Goal: Task Accomplishment & Management: Use online tool/utility

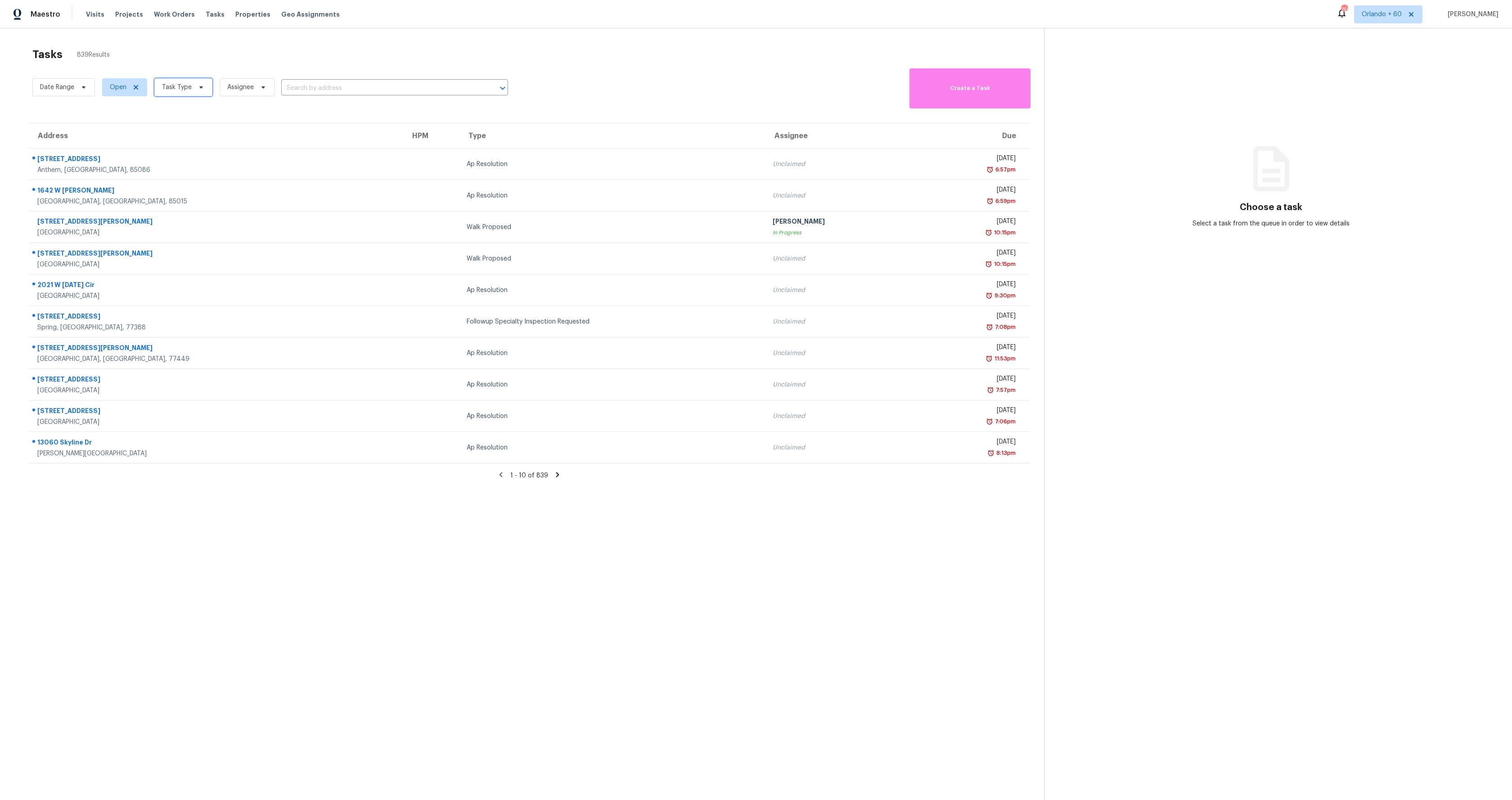
click at [193, 86] on span "Task Type" at bounding box center [183, 87] width 58 height 18
click at [209, 247] on label "Assessment Review" at bounding box center [194, 251] width 70 height 9
click at [165, 247] on input "Assessment Review" at bounding box center [162, 250] width 6 height 6
checkbox input "true"
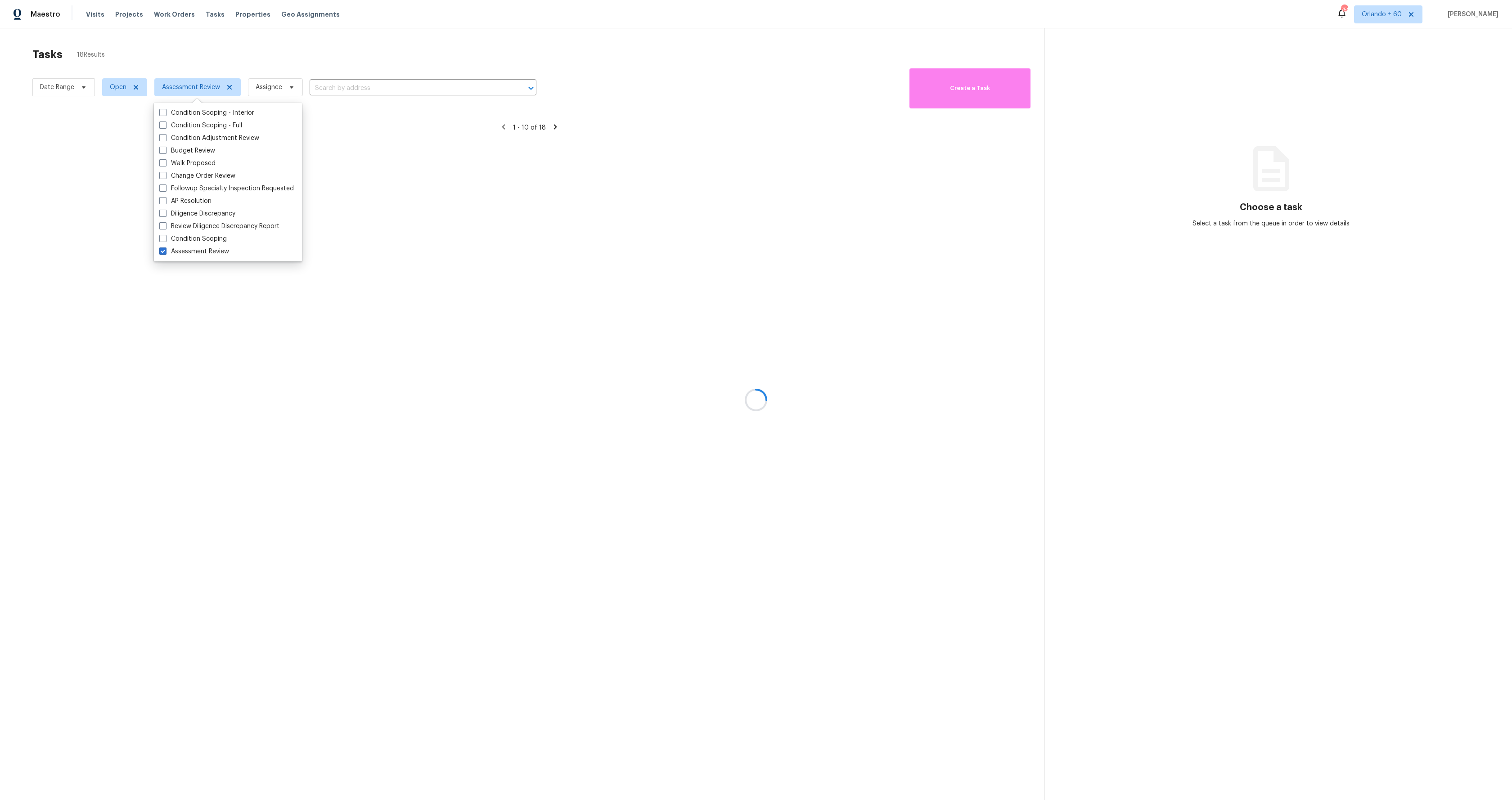
click at [227, 471] on div at bounding box center [756, 400] width 1512 height 800
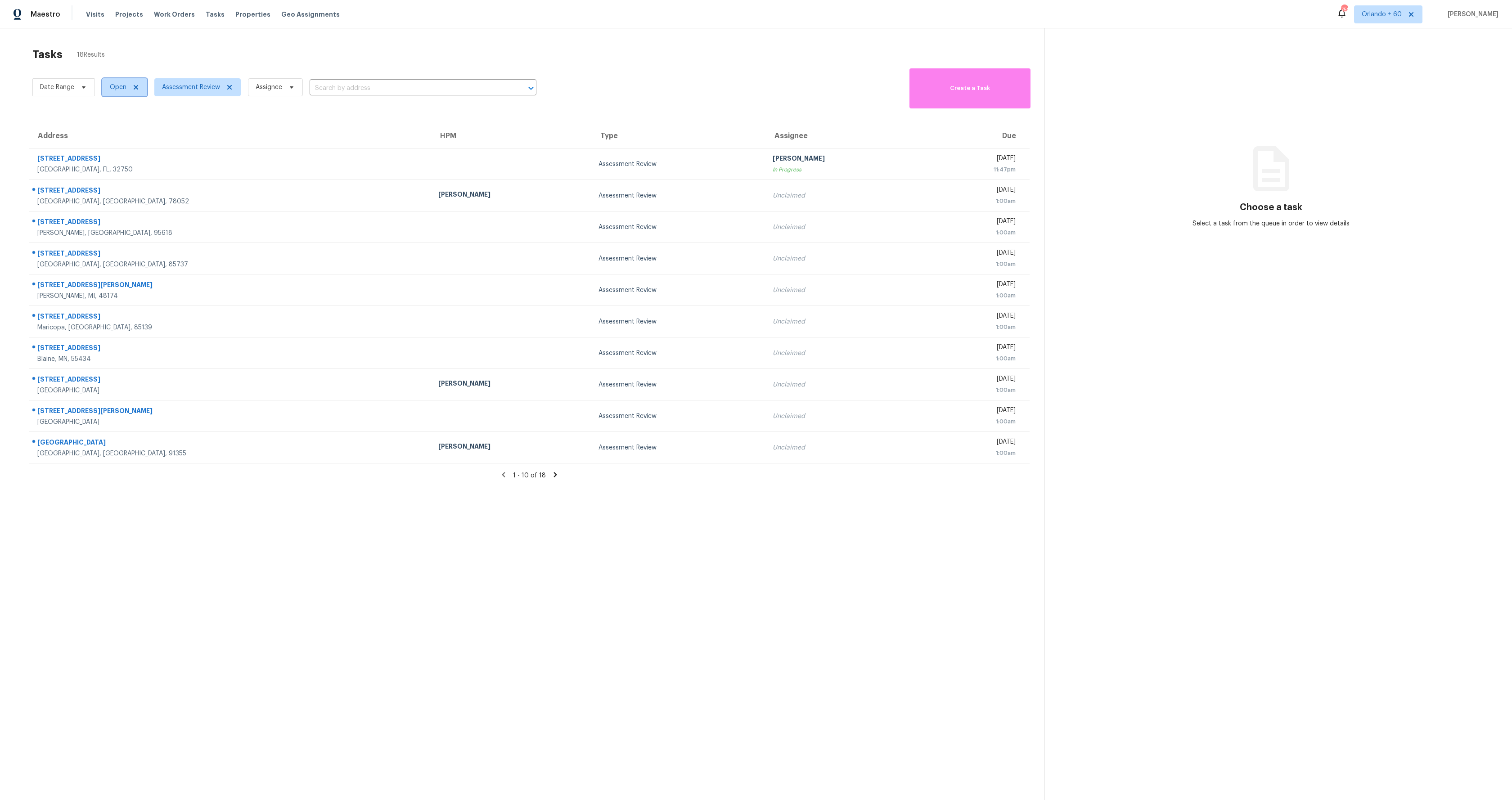
click at [136, 86] on icon at bounding box center [136, 87] width 5 height 5
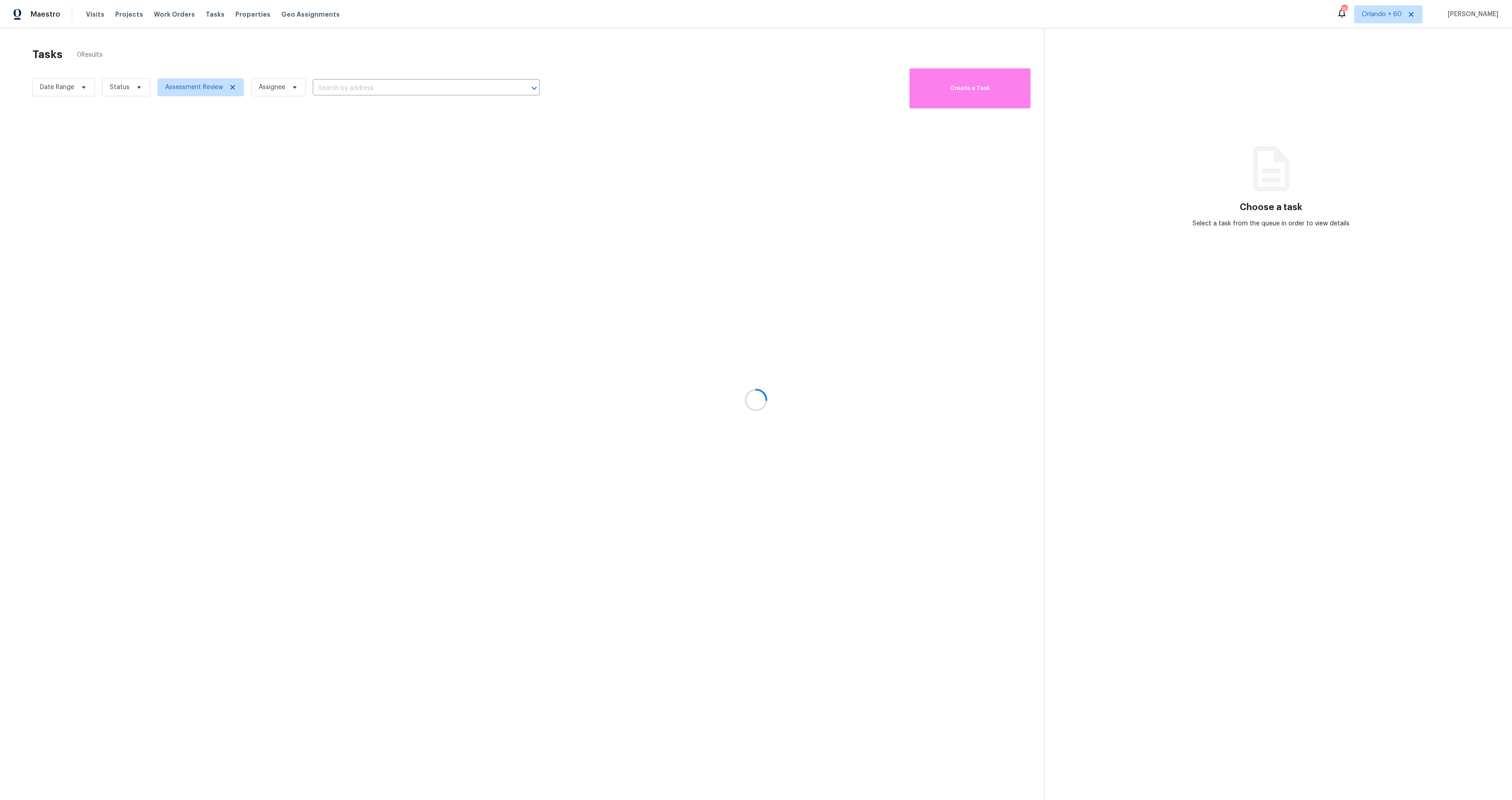
click at [120, 93] on div at bounding box center [756, 400] width 1512 height 800
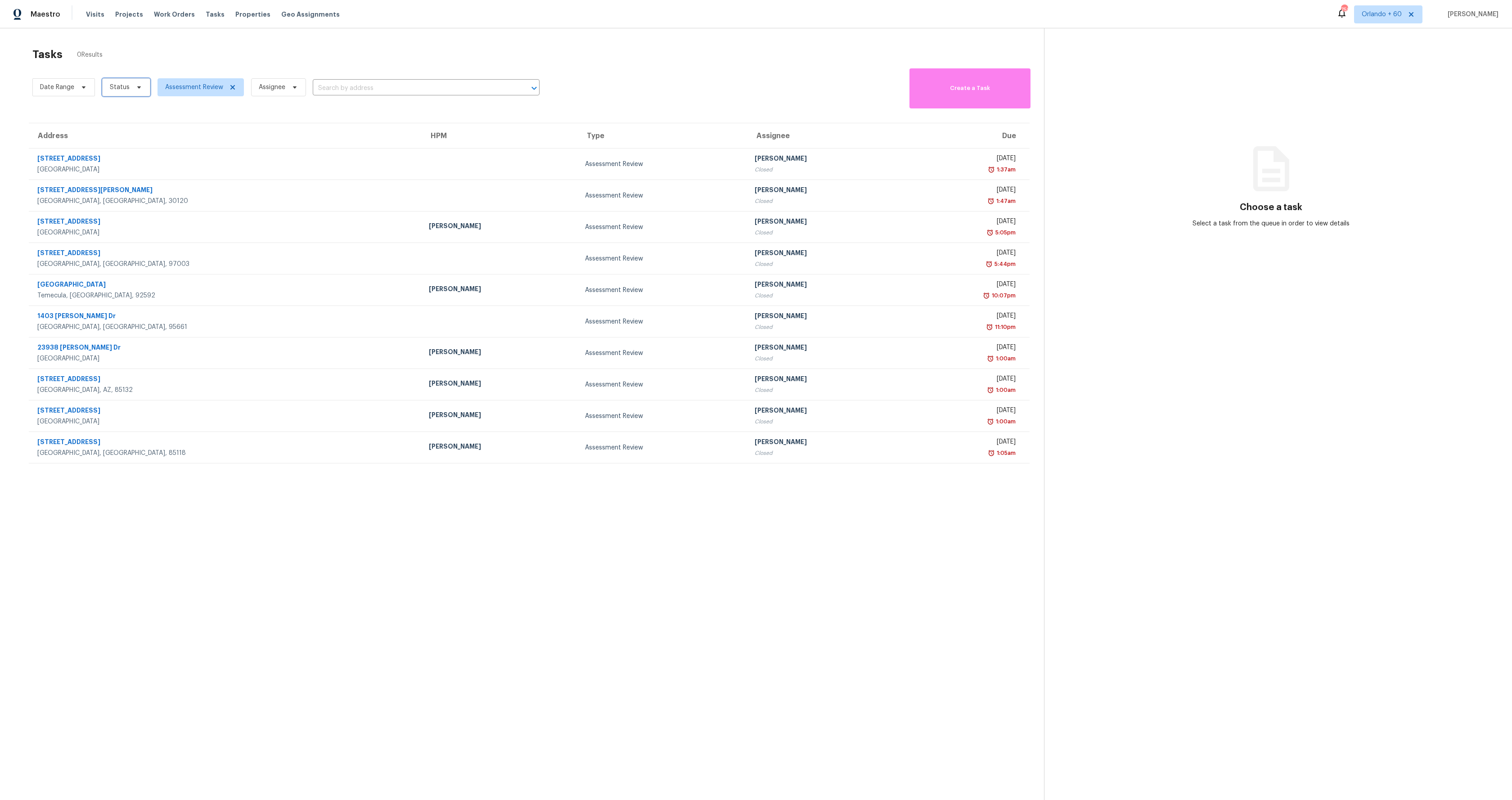
click at [126, 89] on span "Status" at bounding box center [120, 87] width 20 height 9
click at [121, 116] on label "Closed" at bounding box center [123, 113] width 32 height 9
click at [113, 114] on input "Closed" at bounding box center [110, 112] width 6 height 6
checkbox input "true"
click at [419, 640] on section "Tasks 0 Results Date Range Closed Assessment Review Assignee ​ Create a Task Ad…" at bounding box center [529, 436] width 1030 height 786
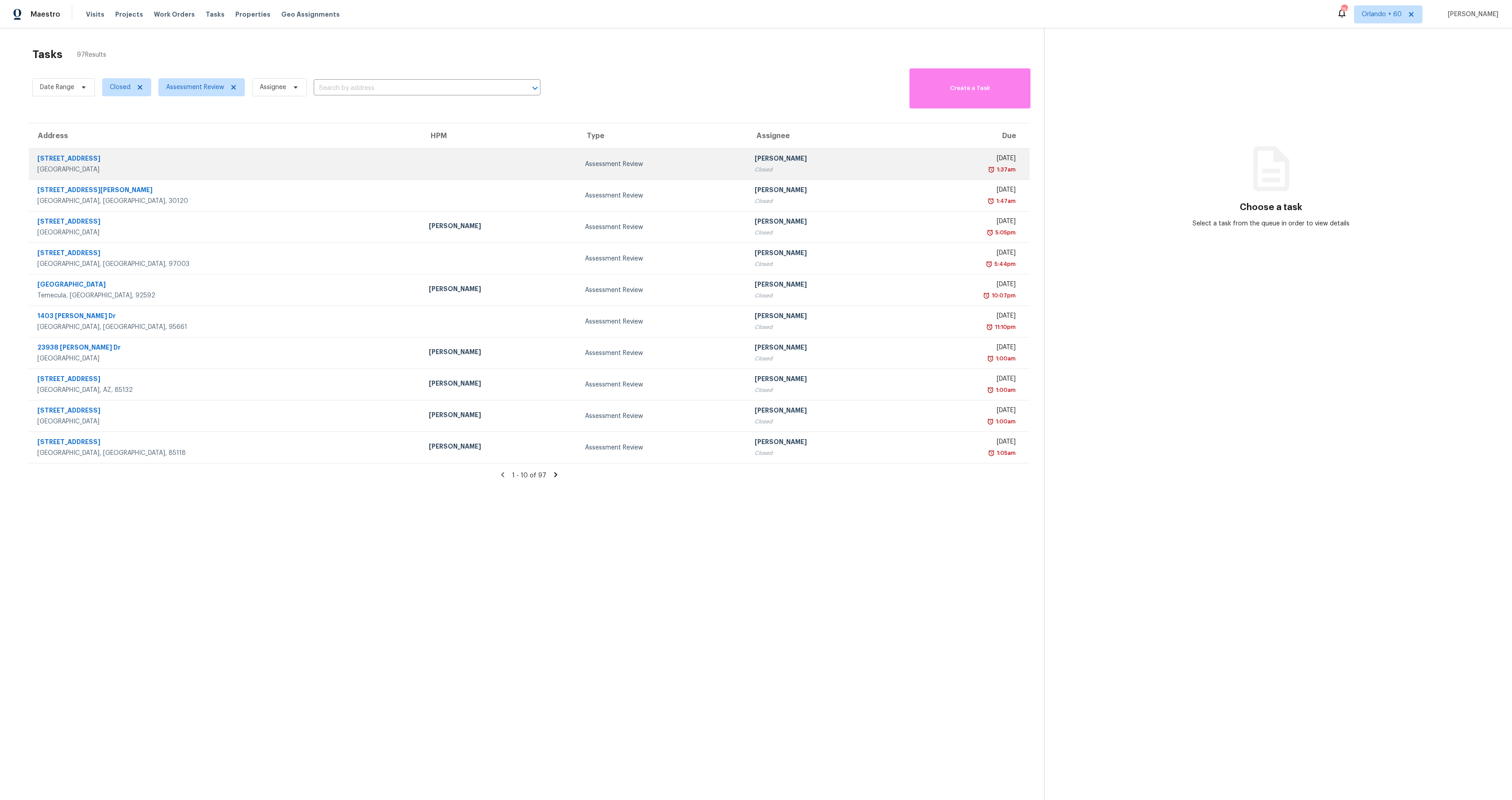
click at [151, 173] on div "Foothill Ranch, CA, 92610" at bounding box center [226, 169] width 377 height 9
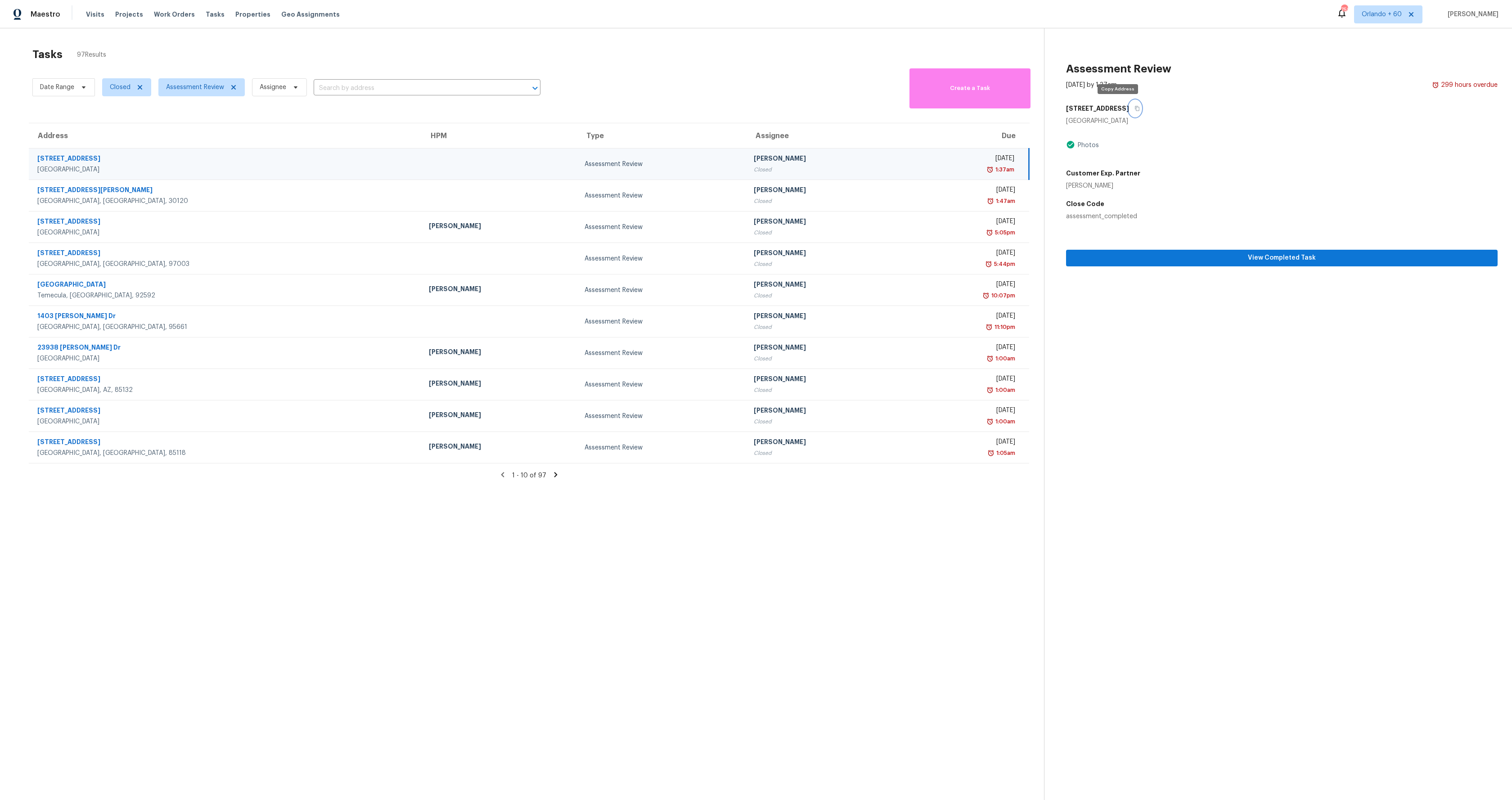
click at [1129, 109] on button "button" at bounding box center [1135, 109] width 12 height 16
click at [82, 188] on div "123 Andria Way NW" at bounding box center [226, 191] width 377 height 11
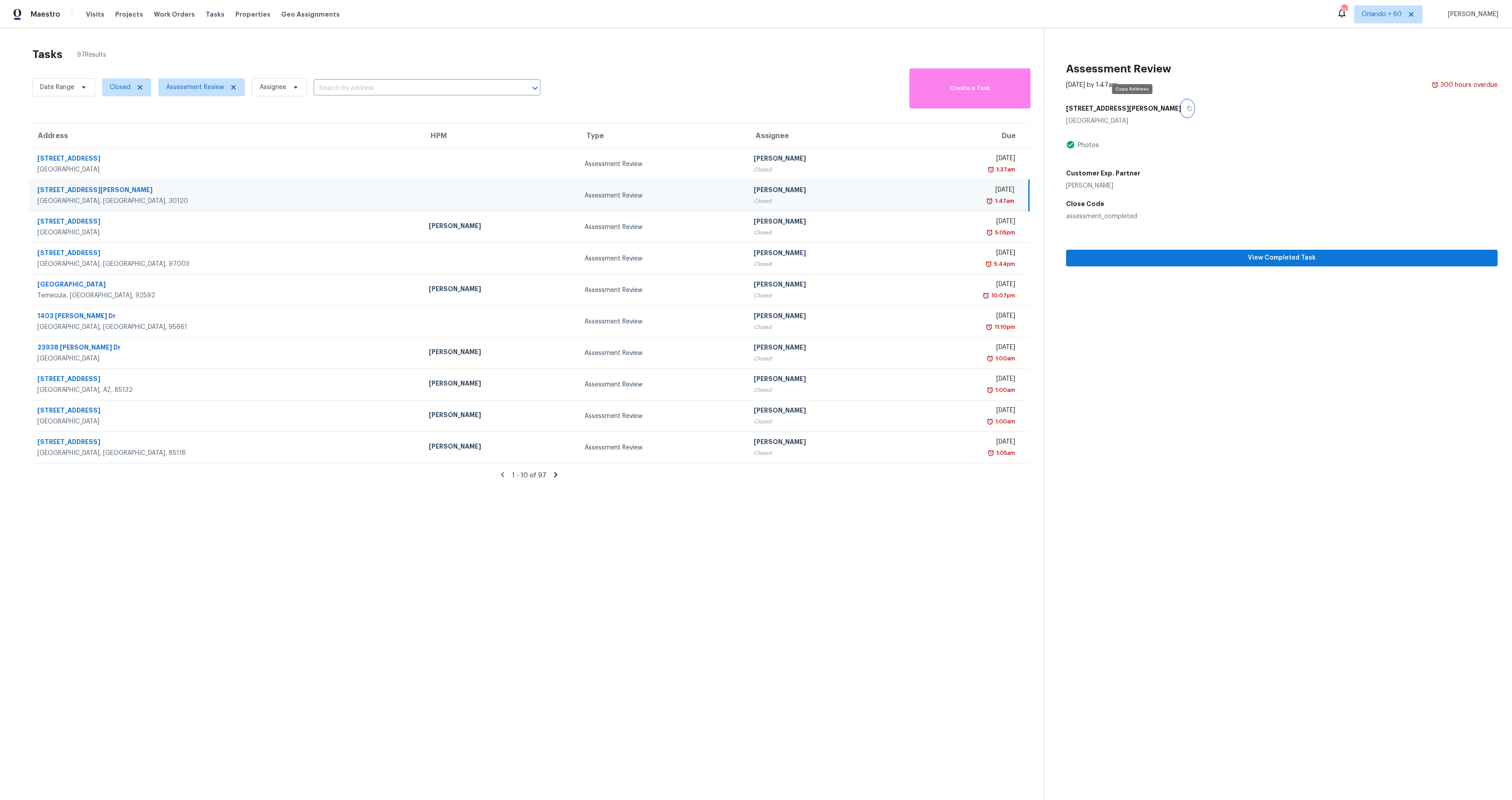
click at [1182, 109] on button "button" at bounding box center [1187, 109] width 12 height 16
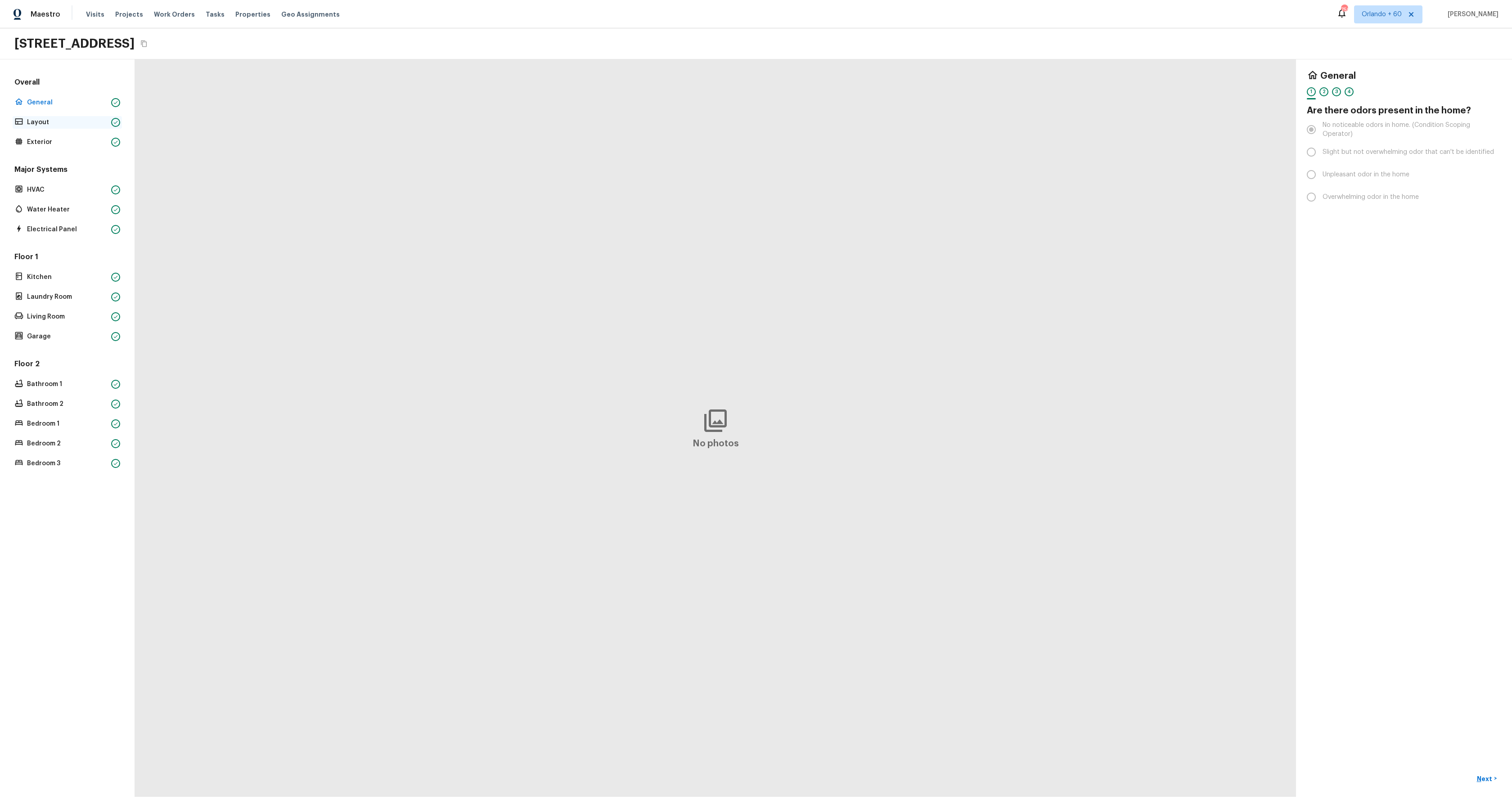
click at [31, 125] on p "Layout" at bounding box center [67, 122] width 80 height 9
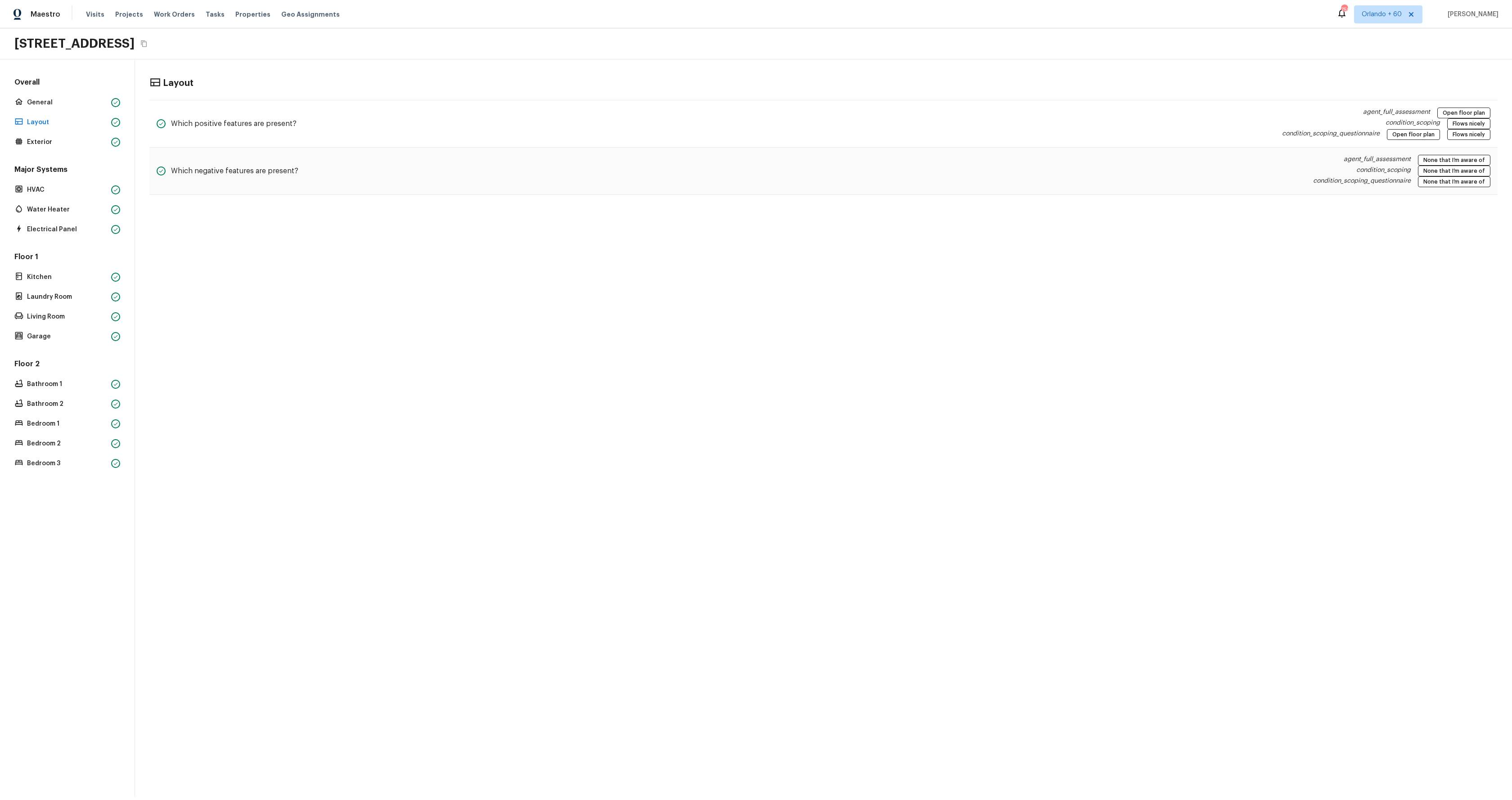
click at [509, 326] on div "Layout Which positive features are present? agent_full_assessment Open floor pl…" at bounding box center [824, 428] width 1377 height 738
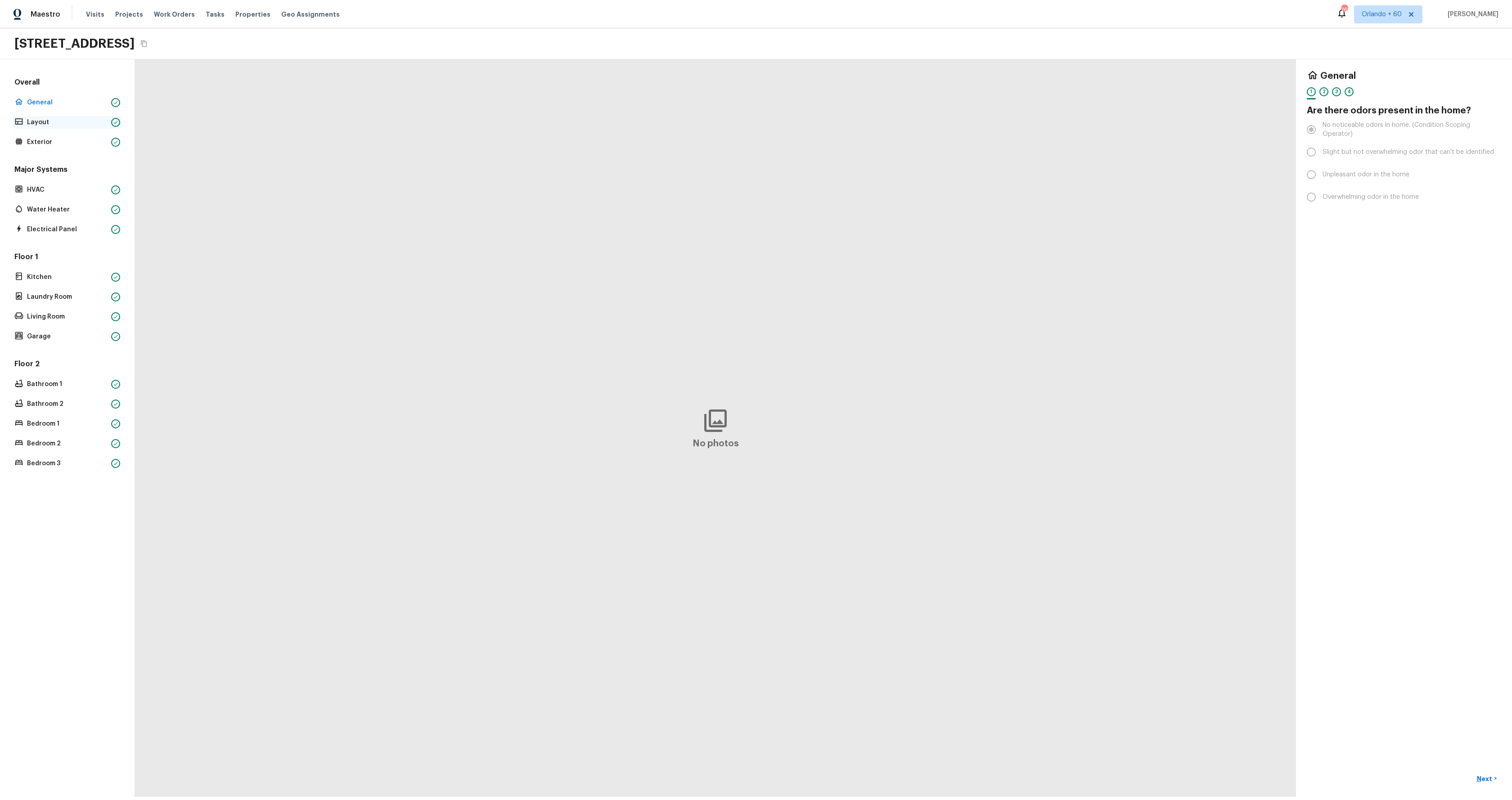
click at [34, 127] on div "Layout" at bounding box center [67, 122] width 109 height 12
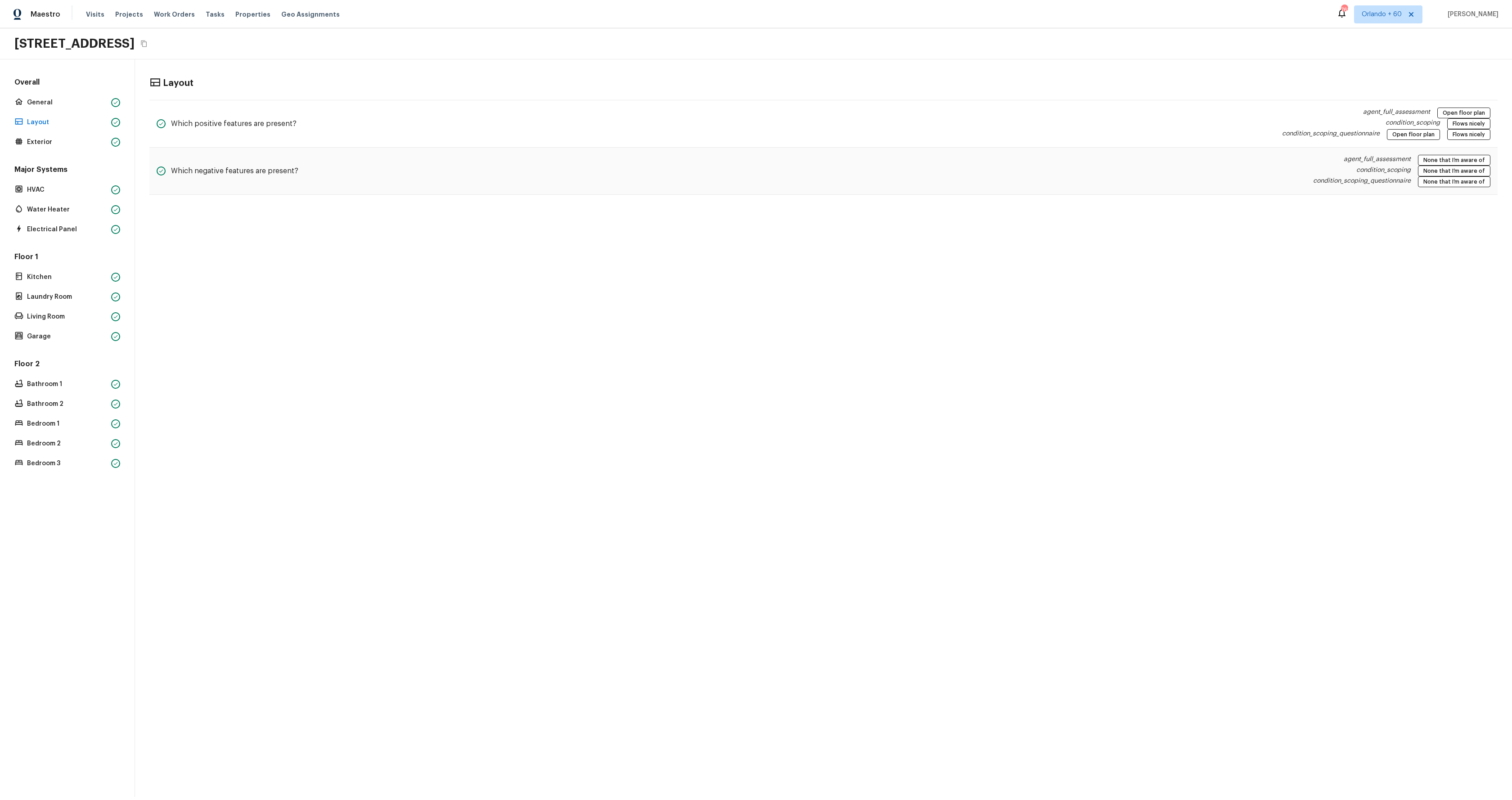
click at [711, 317] on div "Layout Which positive features are present? agent_full_assessment Open floor pl…" at bounding box center [824, 428] width 1377 height 738
click at [1054, 374] on div "Layout Which positive features are present? agent_full_assessment Open floor pl…" at bounding box center [824, 428] width 1377 height 738
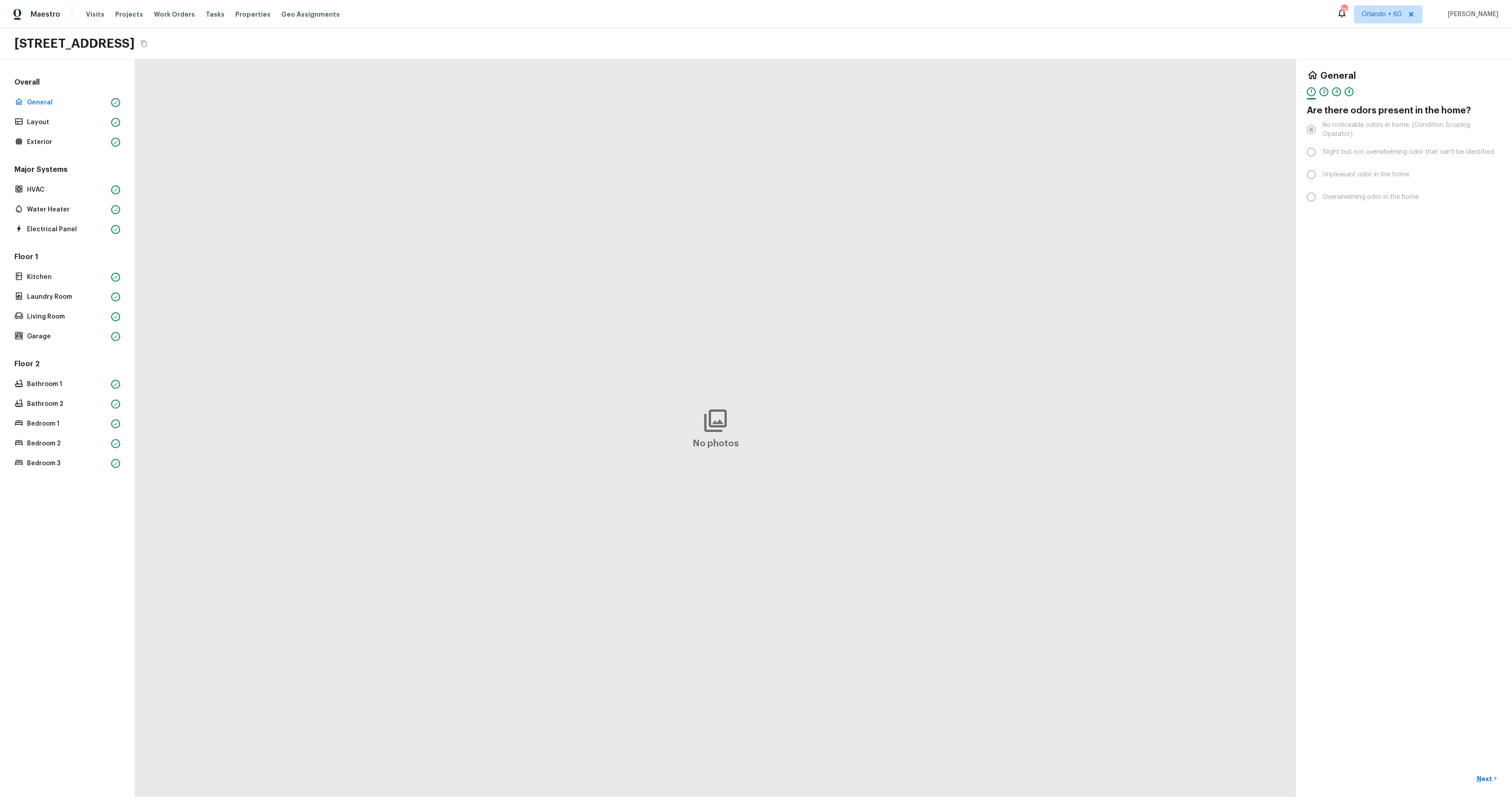
click at [33, 115] on div "Overall General Layout Exterior" at bounding box center [67, 113] width 109 height 71
click at [38, 120] on p "Layout" at bounding box center [67, 122] width 80 height 9
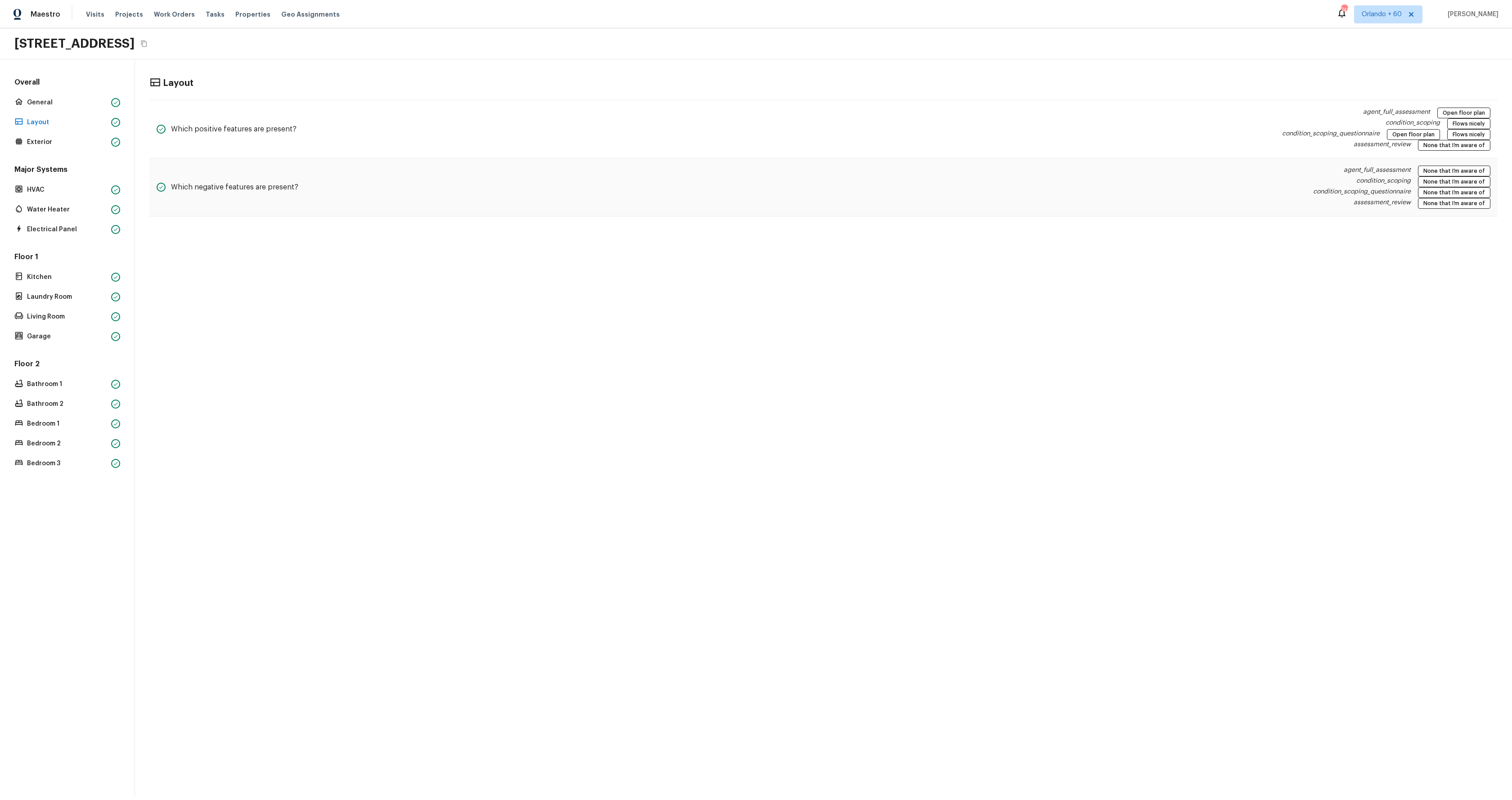
click at [496, 379] on div "Layout Which positive features are present? agent_full_assessment Open floor pl…" at bounding box center [824, 428] width 1377 height 738
click at [498, 372] on div "Layout Which positive features are present? agent_full_assessment Open floor pl…" at bounding box center [824, 428] width 1377 height 738
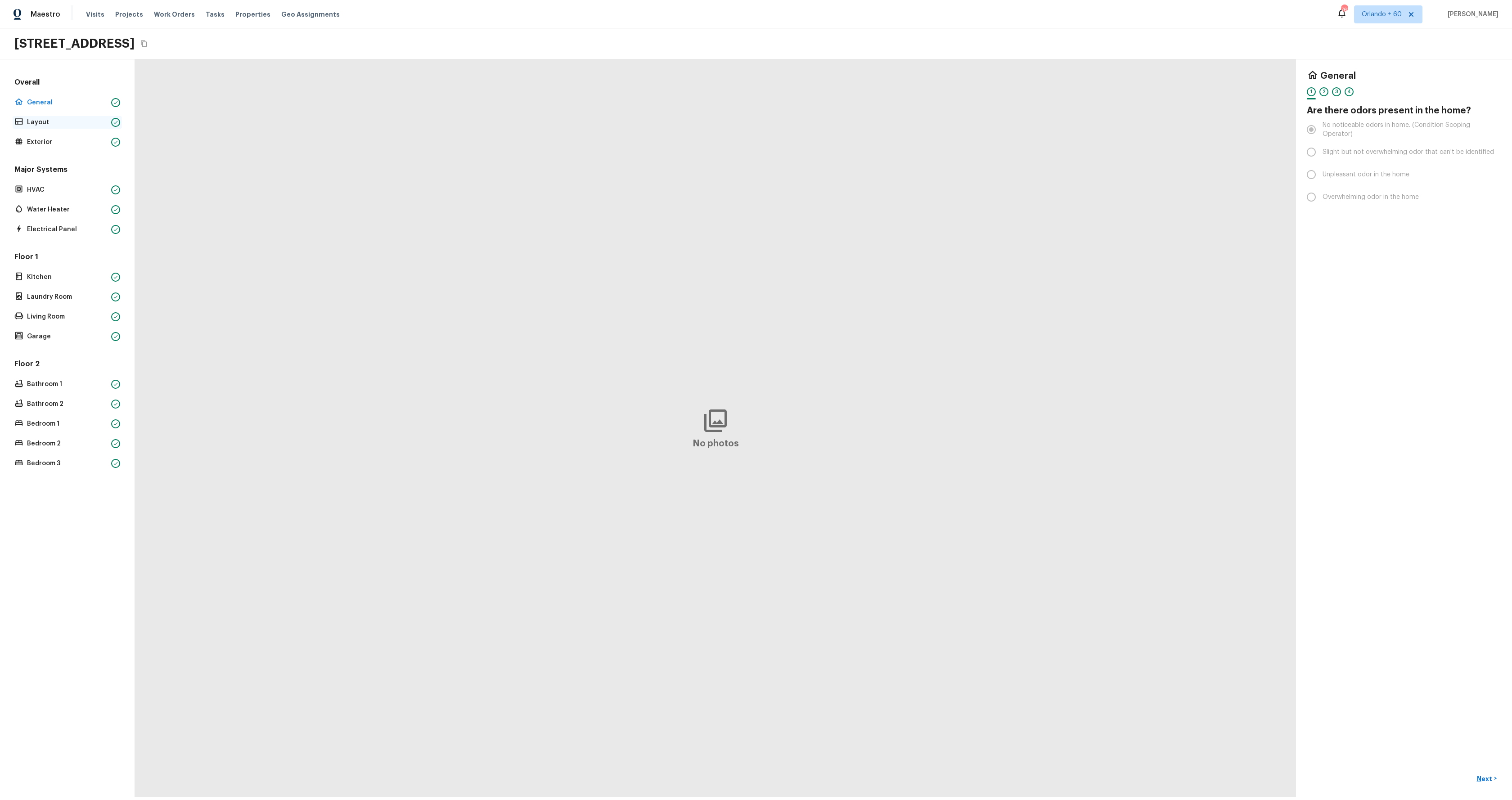
click at [35, 124] on p "Layout" at bounding box center [67, 122] width 80 height 9
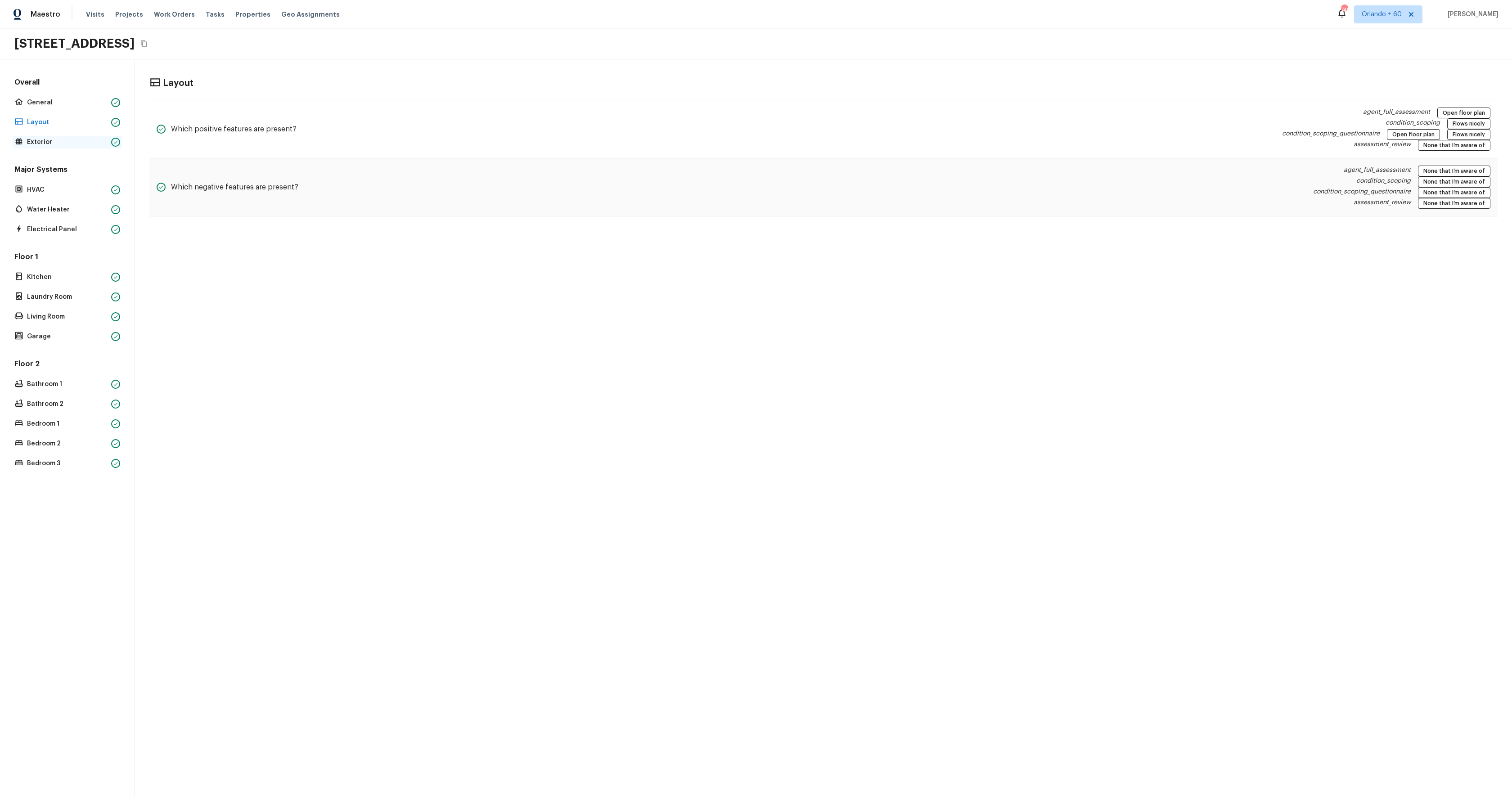
click at [55, 138] on p "Exterior" at bounding box center [67, 142] width 80 height 9
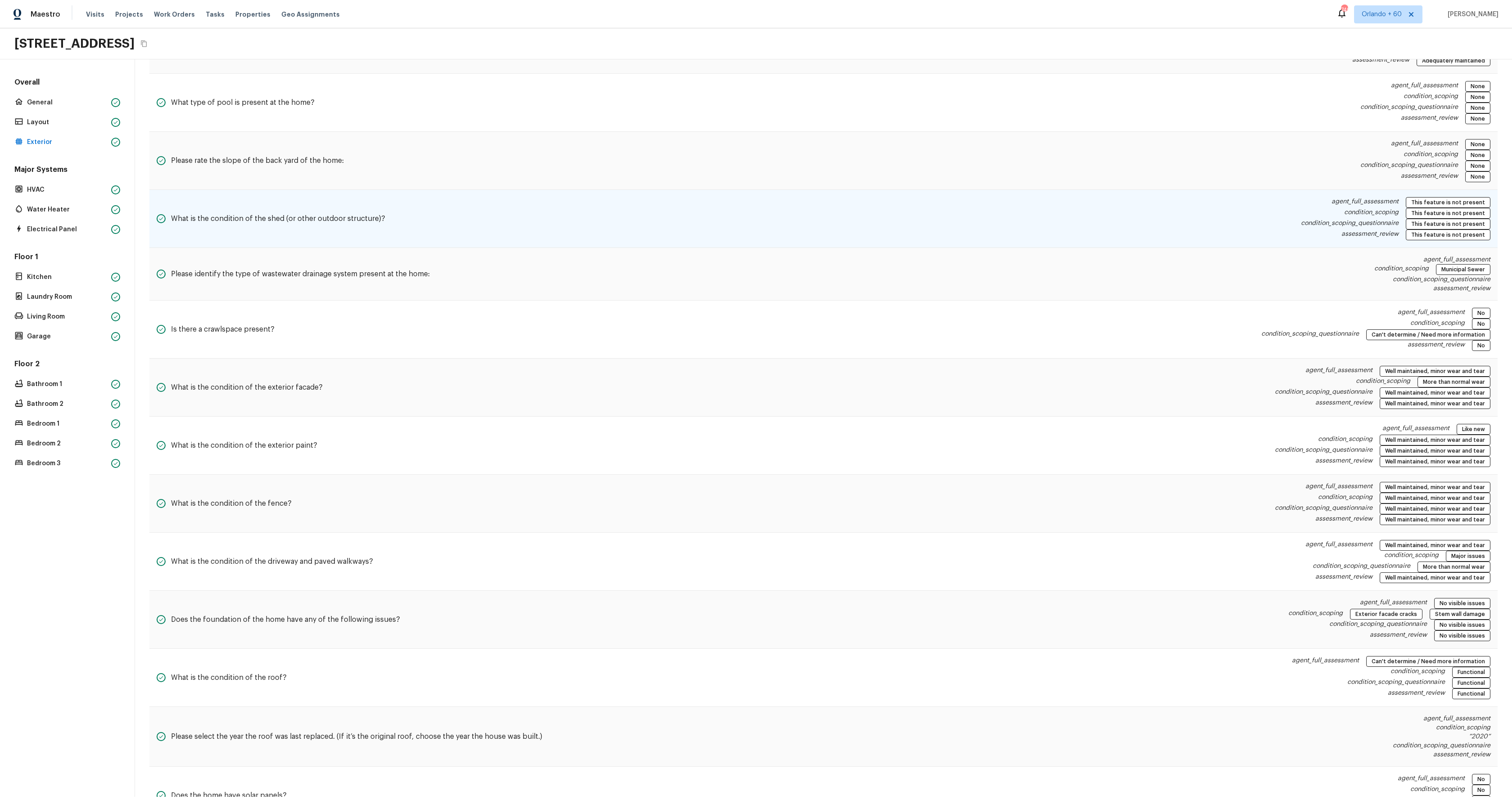
scroll to position [591, 0]
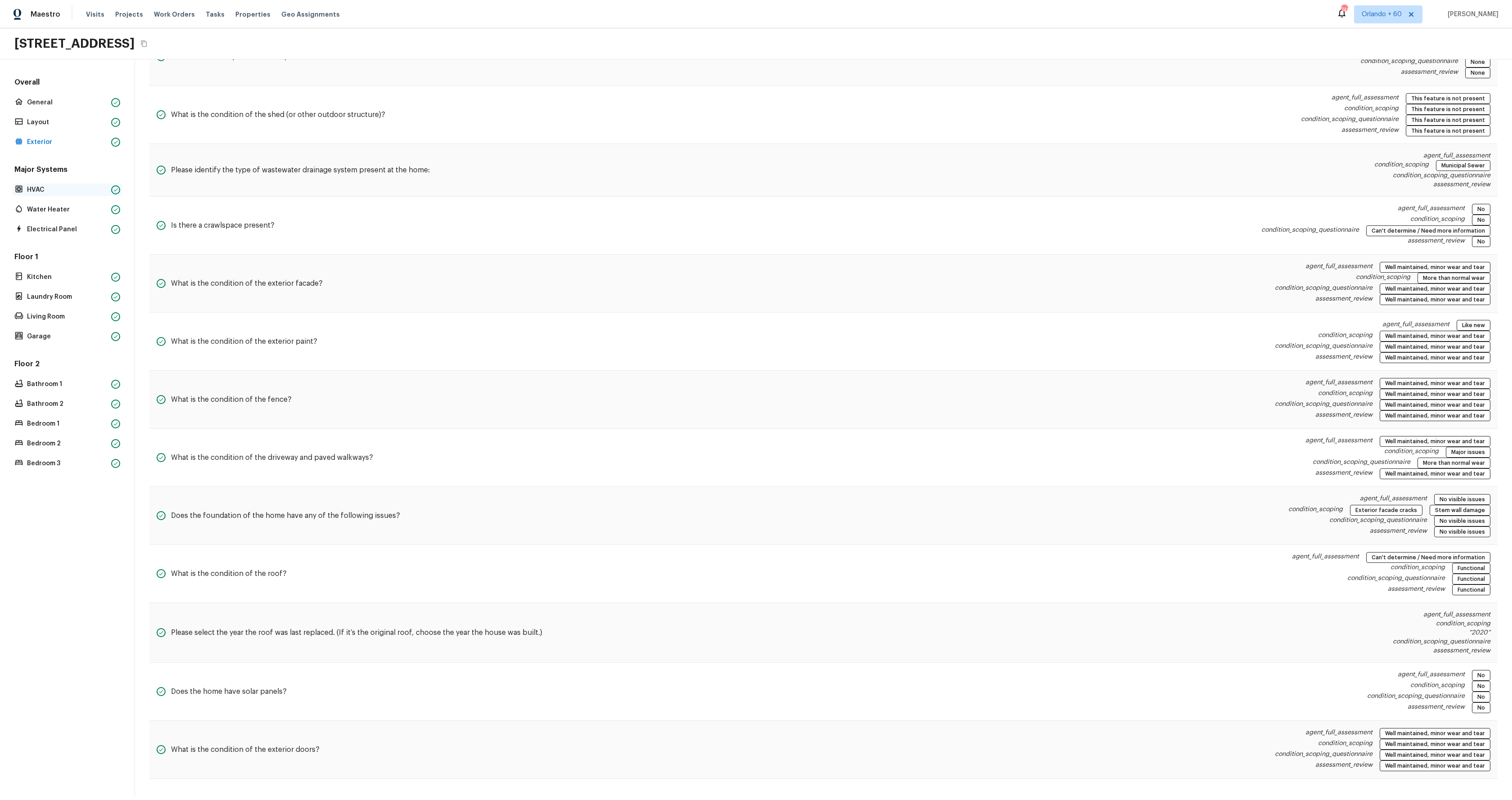
click at [52, 191] on p "HVAC" at bounding box center [67, 190] width 80 height 9
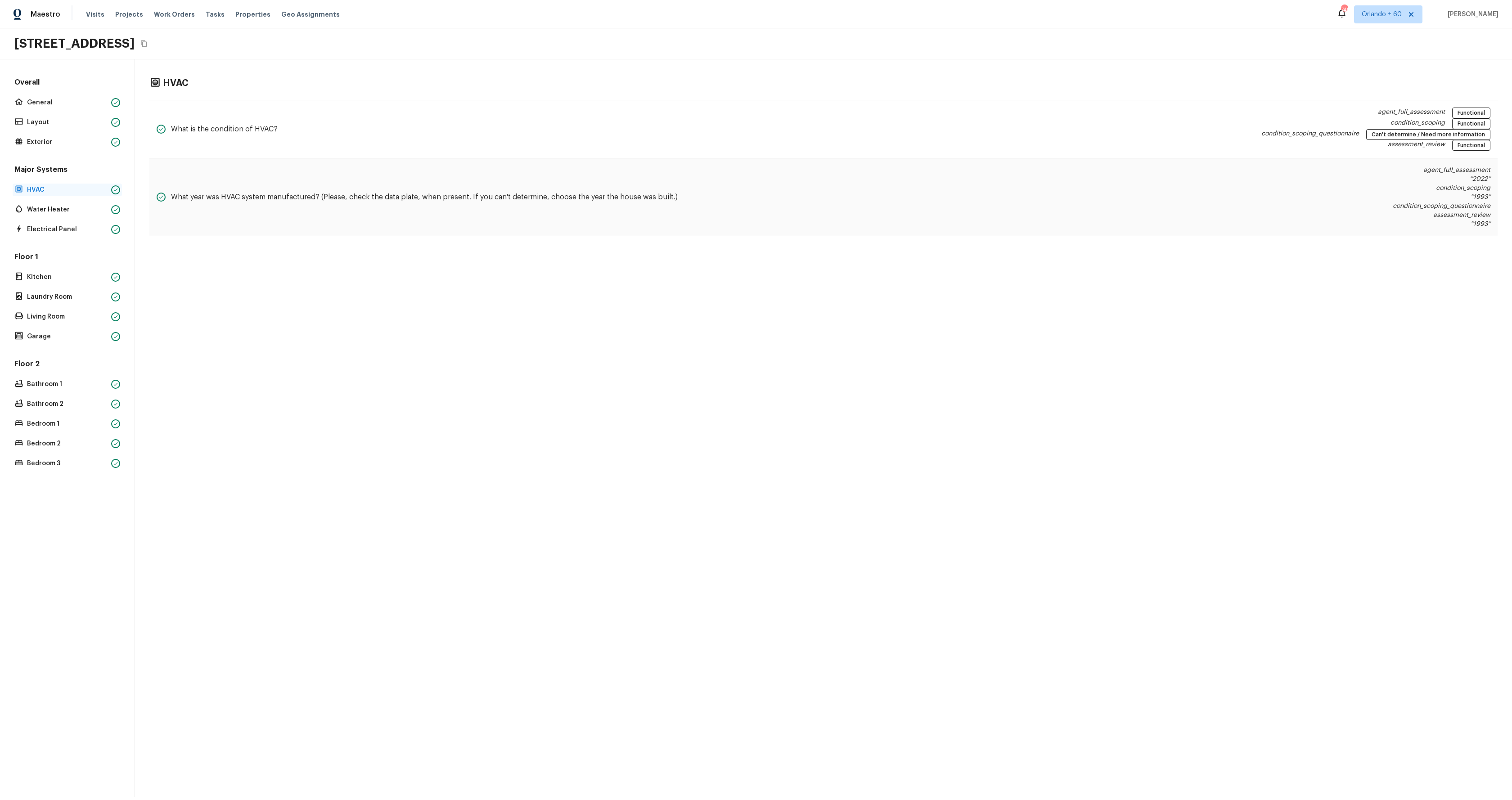
scroll to position [0, 0]
click at [49, 212] on p "Water Heater" at bounding box center [67, 210] width 80 height 9
click at [50, 226] on p "Electrical Panel" at bounding box center [67, 229] width 80 height 9
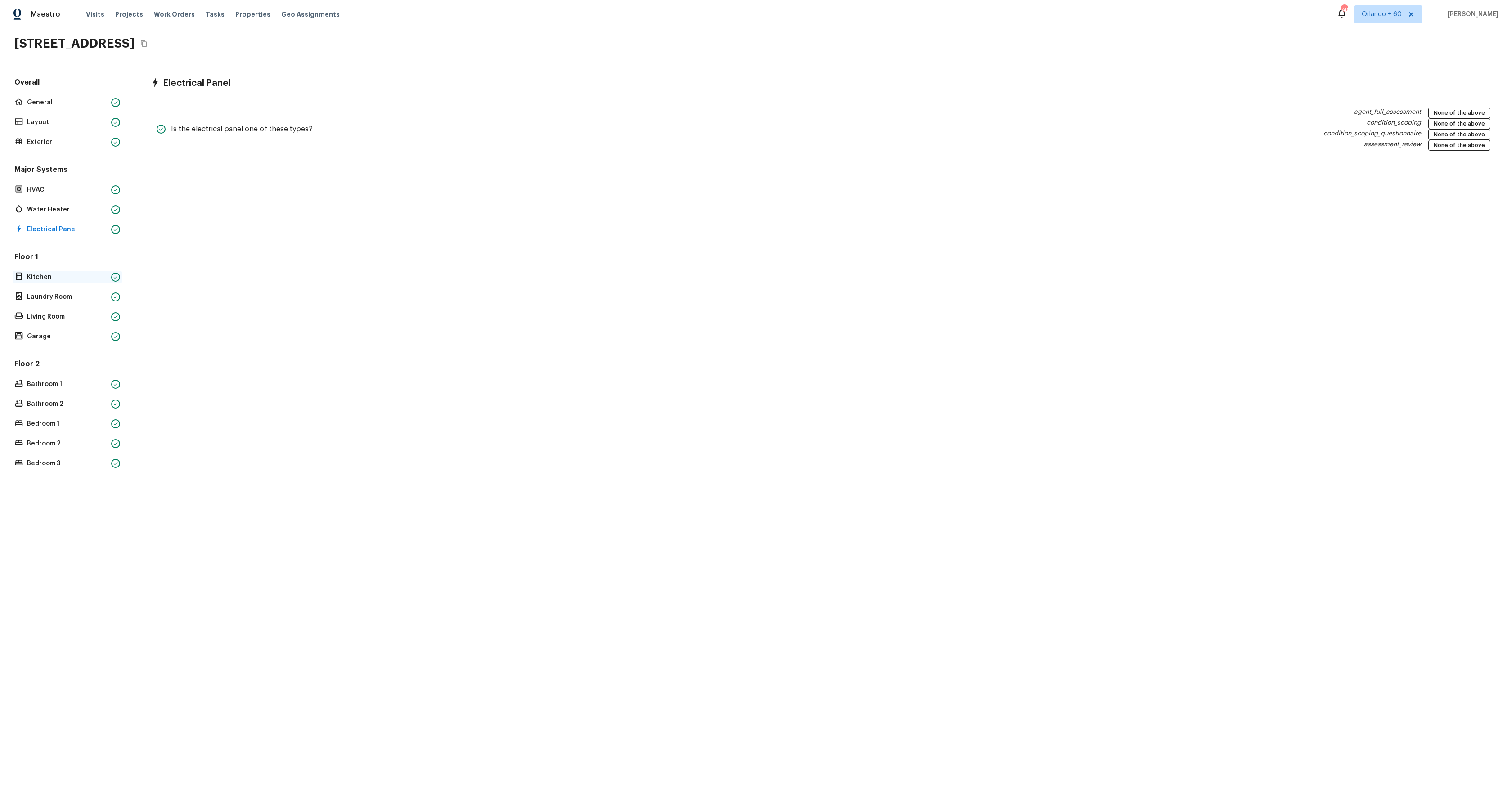
click at [45, 272] on div "Kitchen" at bounding box center [67, 277] width 109 height 12
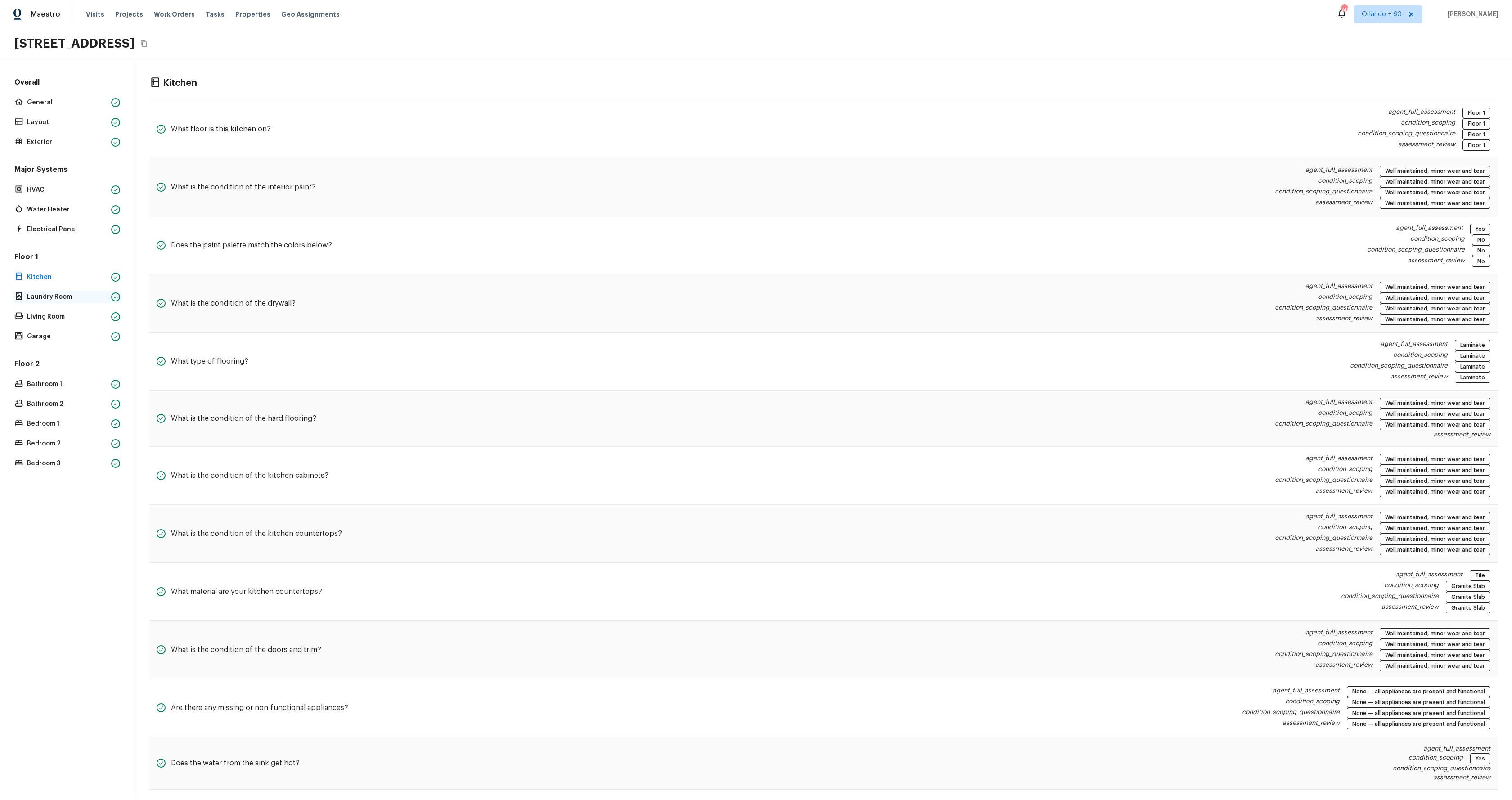
click at [45, 296] on p "Laundry Room" at bounding box center [67, 296] width 80 height 9
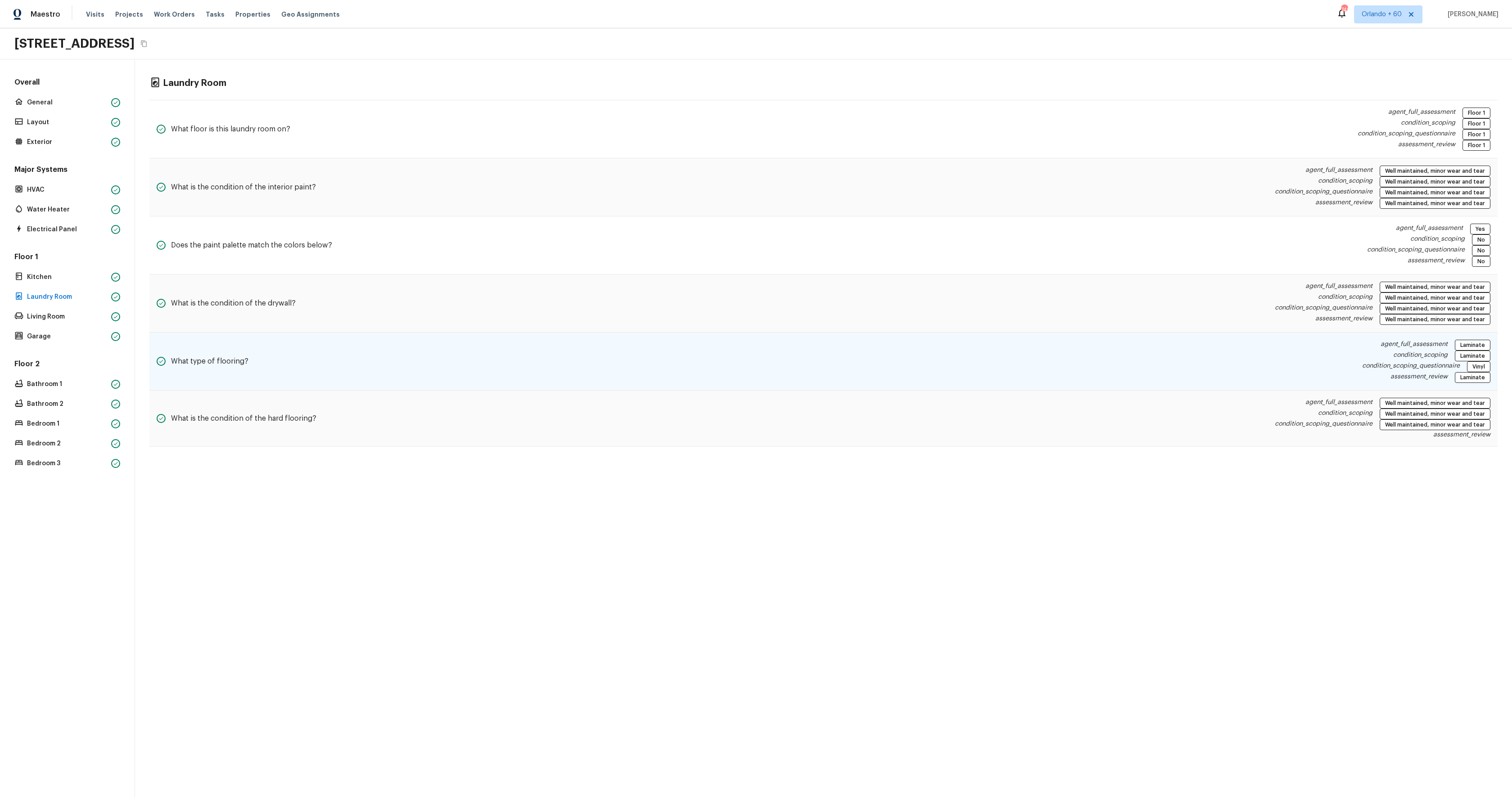
click at [306, 367] on div "What type of flooring? agent_full_assessment Laminate condition_scoping Laminat…" at bounding box center [824, 362] width 1348 height 58
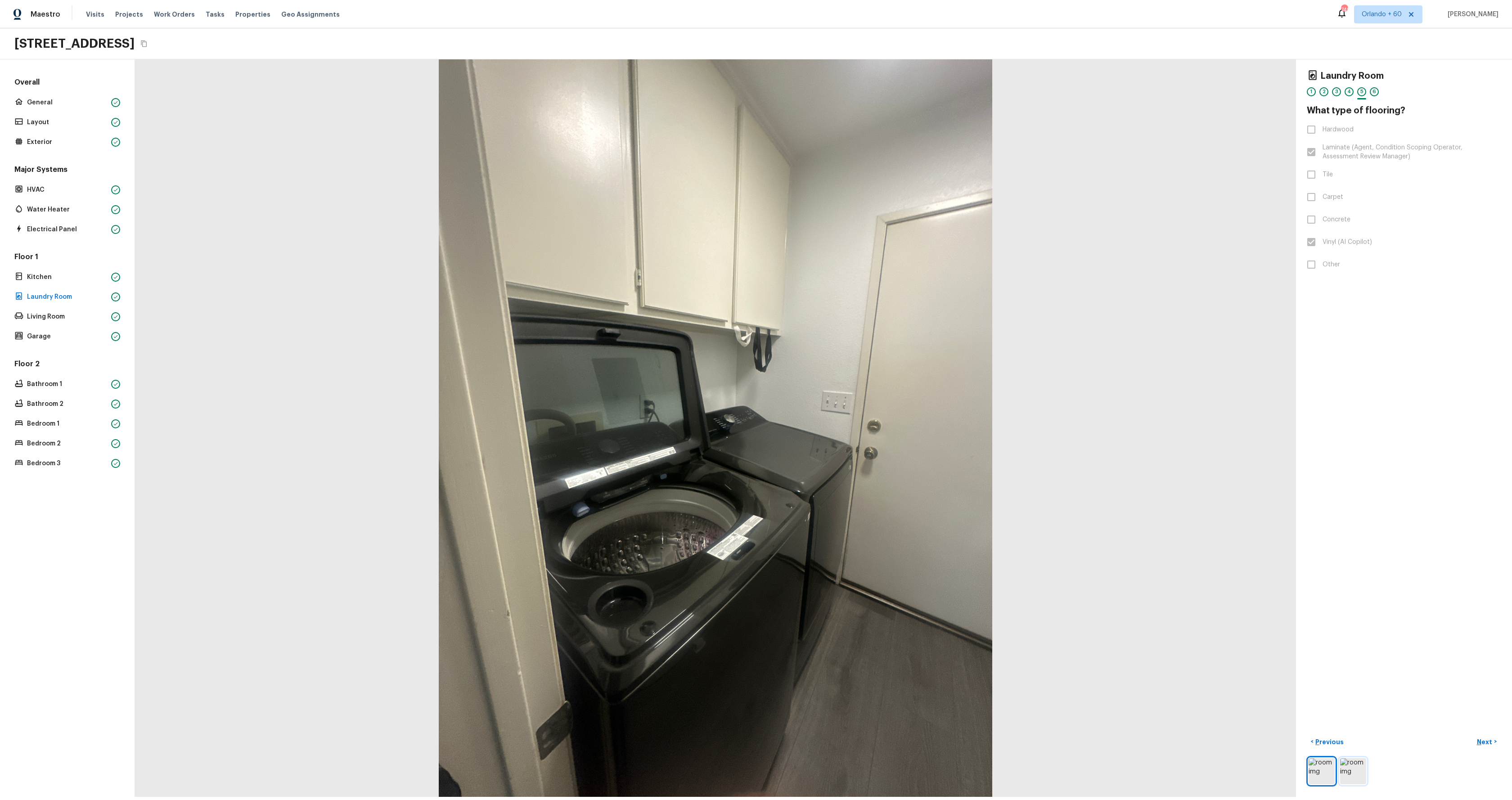
click at [1357, 772] on img at bounding box center [1353, 771] width 26 height 26
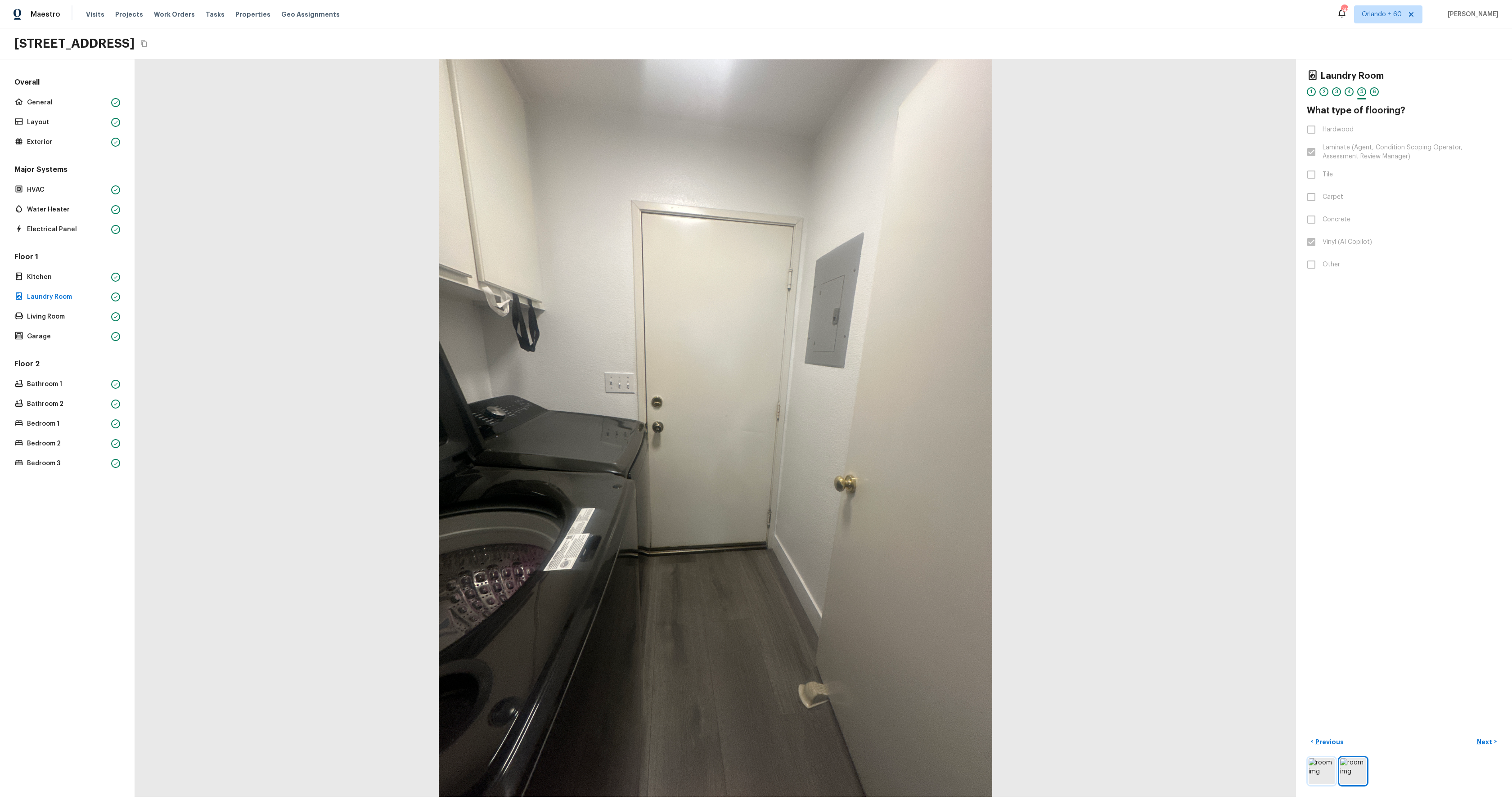
click at [1326, 777] on img at bounding box center [1321, 771] width 26 height 26
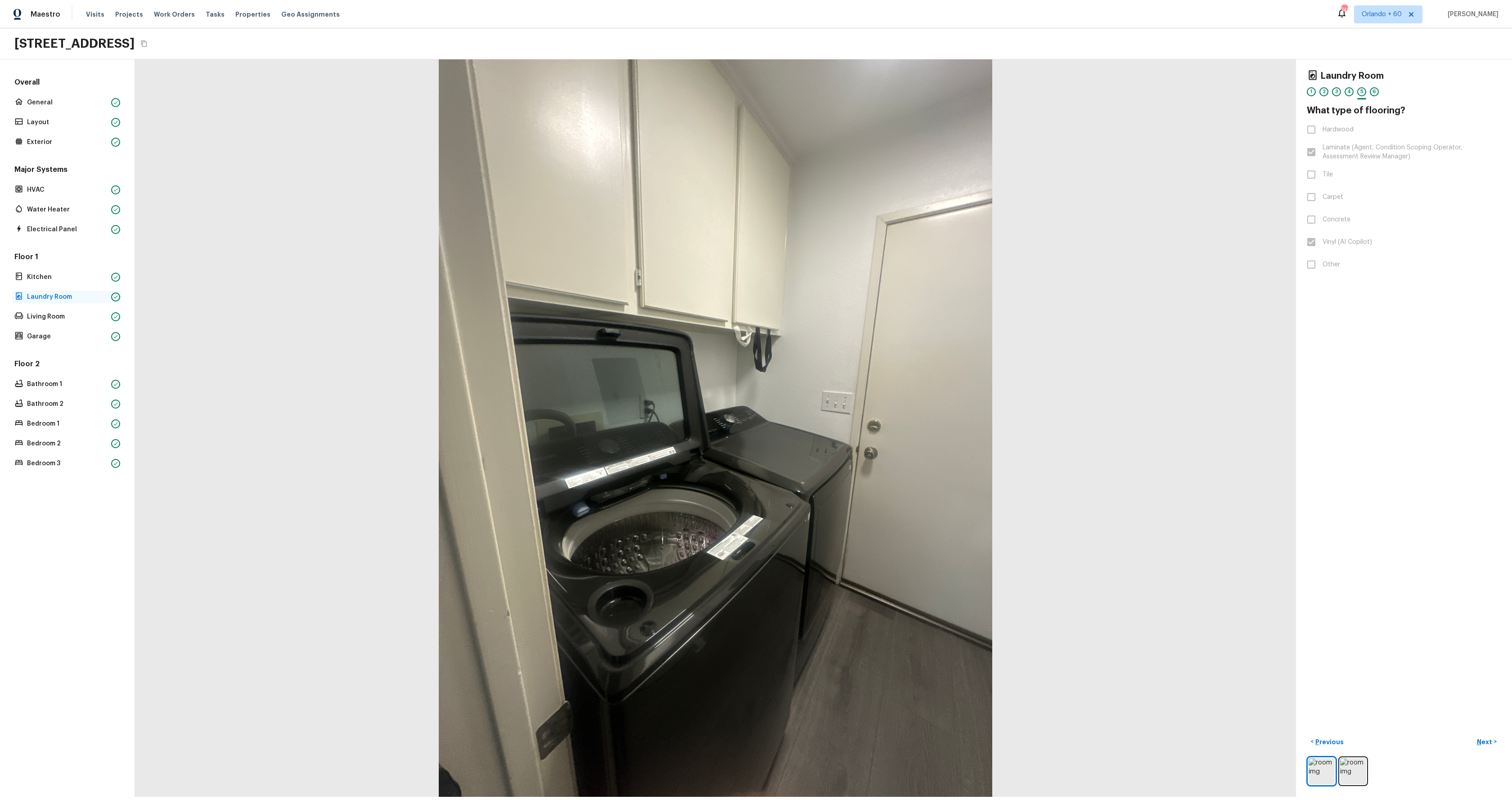
click at [49, 300] on p "Laundry Room" at bounding box center [67, 296] width 80 height 9
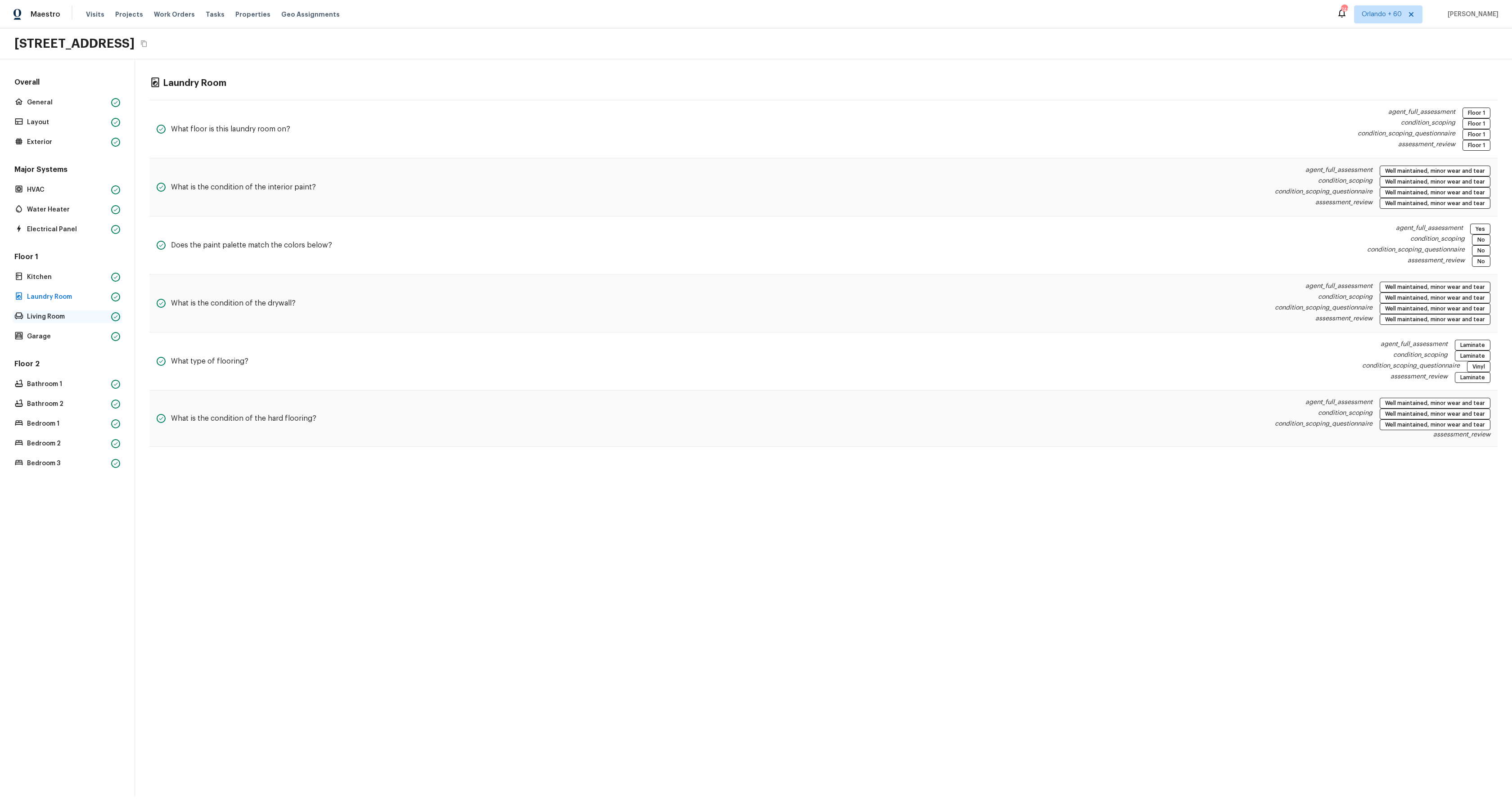
click at [53, 318] on p "Living Room" at bounding box center [67, 316] width 80 height 9
click at [43, 382] on p "Bathroom 1" at bounding box center [67, 384] width 80 height 9
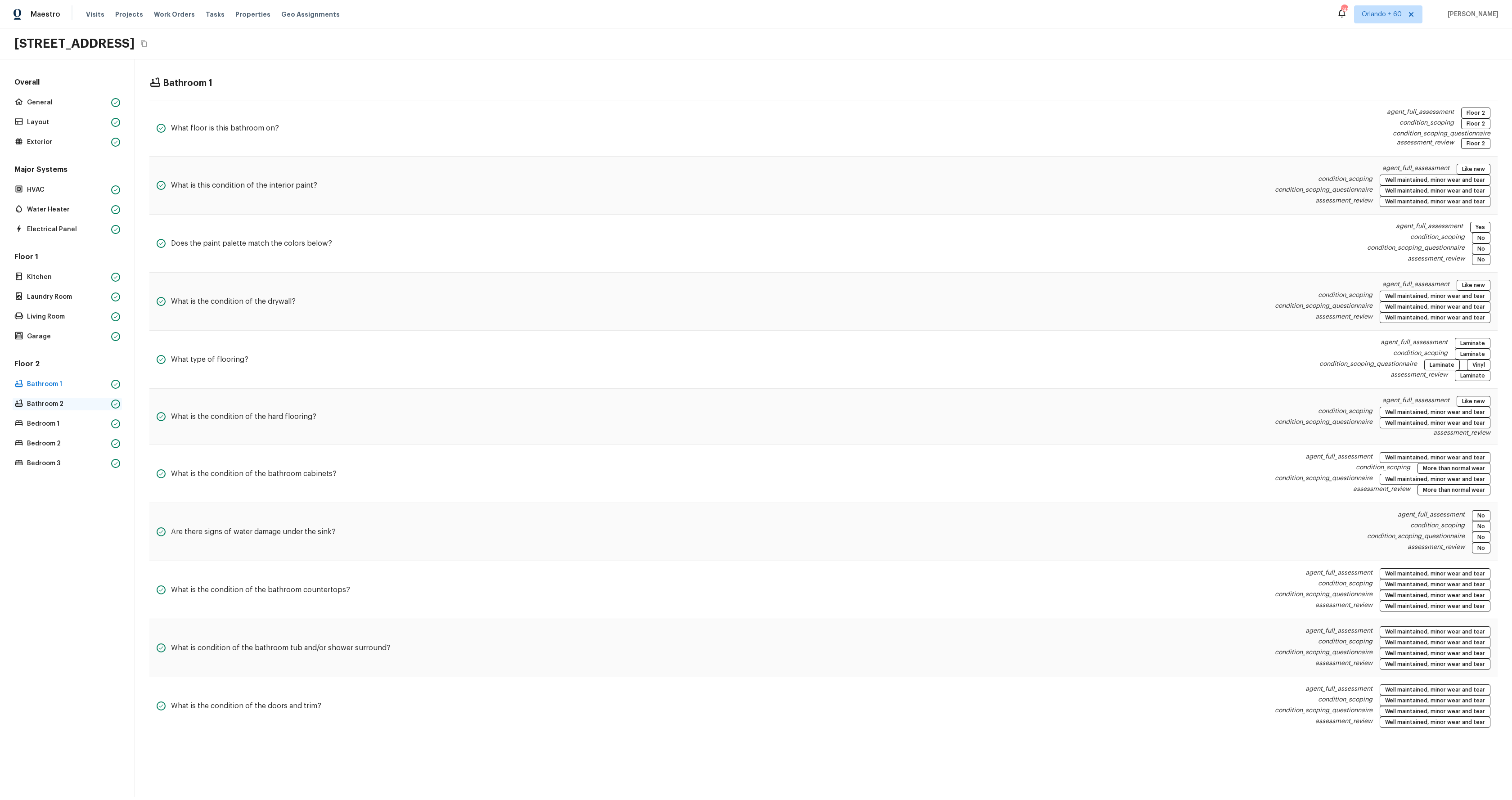
click at [43, 406] on p "Bathroom 2" at bounding box center [67, 404] width 80 height 9
click at [45, 427] on p "Bedroom 1" at bounding box center [67, 424] width 80 height 9
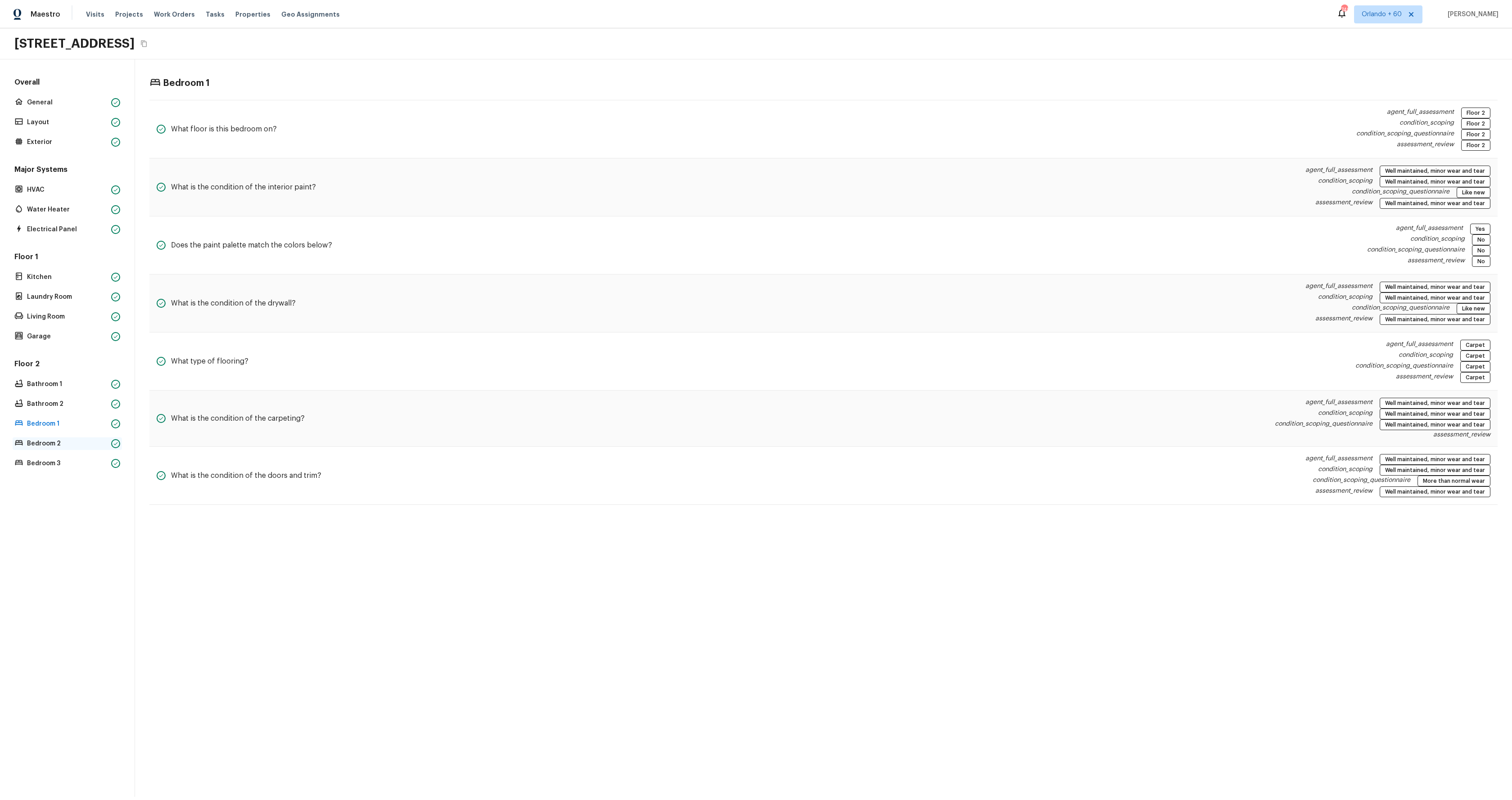
click at [53, 444] on p "Bedroom 2" at bounding box center [67, 443] width 80 height 9
click at [55, 461] on p "Bedroom 3" at bounding box center [67, 463] width 80 height 9
click at [56, 462] on p "Bedroom 3" at bounding box center [67, 463] width 80 height 9
click at [53, 193] on p "HVAC" at bounding box center [67, 190] width 80 height 9
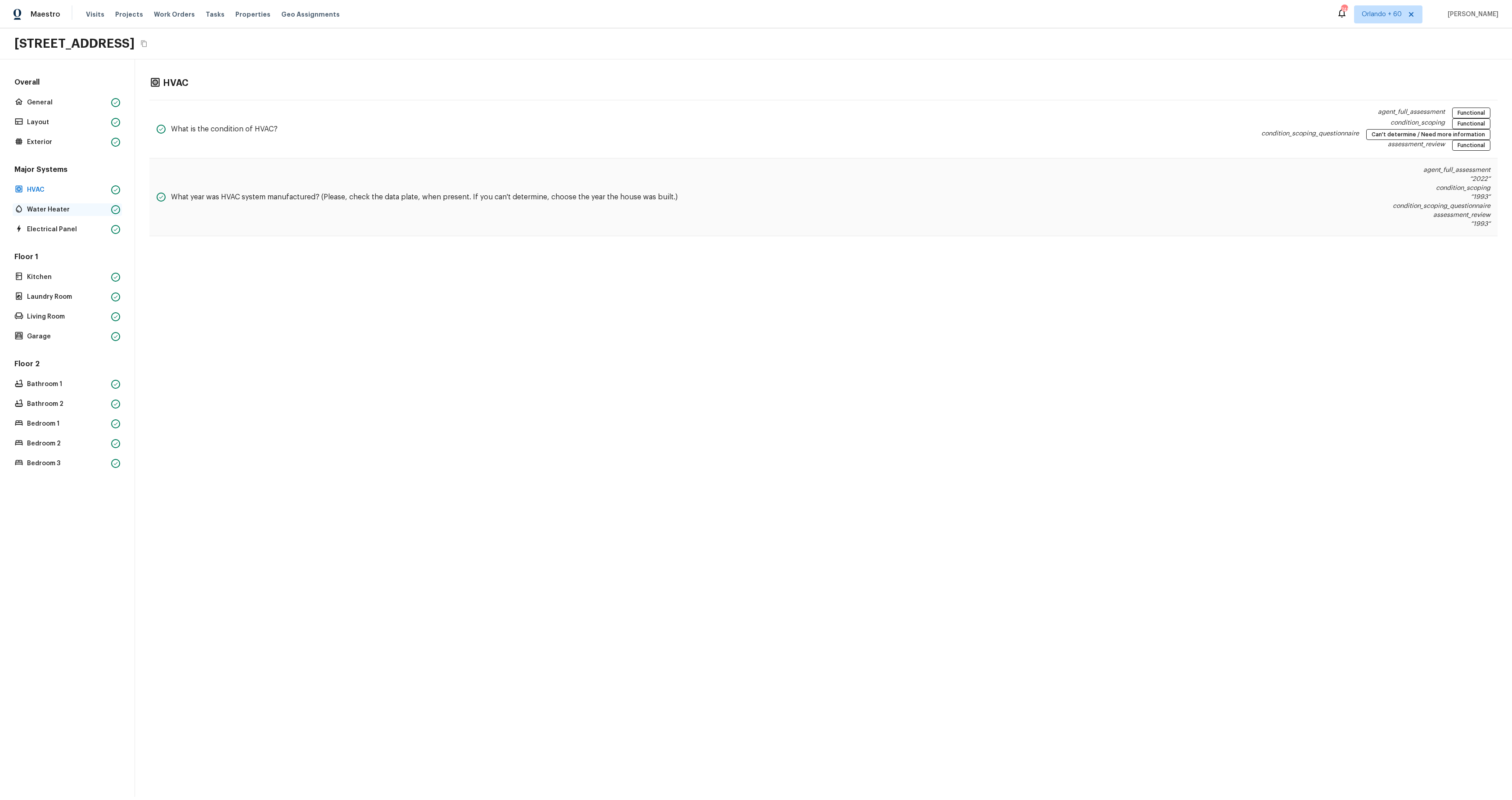
click at [60, 212] on p "Water Heater" at bounding box center [67, 210] width 80 height 9
click at [43, 141] on p "Exterior" at bounding box center [67, 142] width 80 height 9
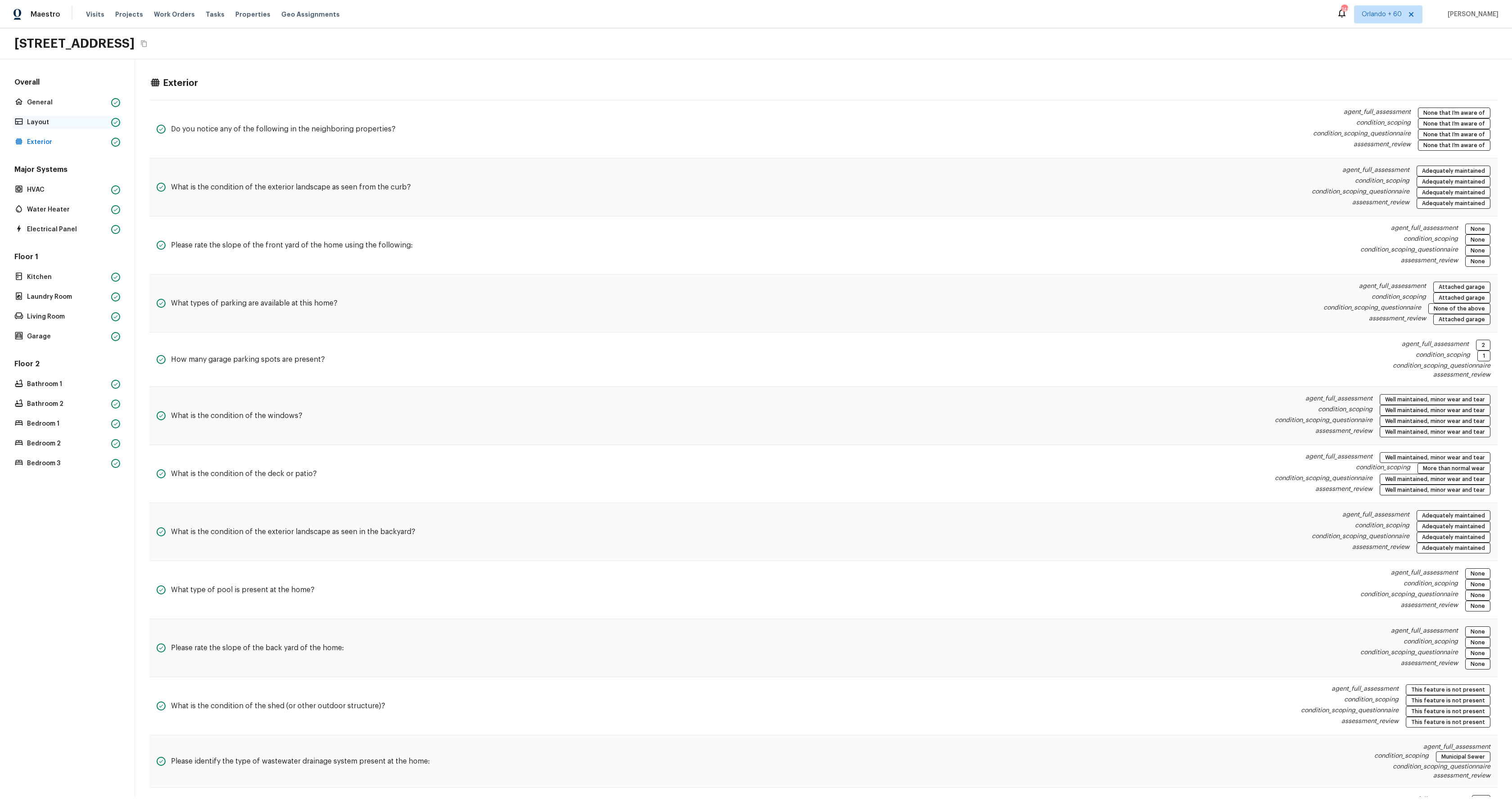
click at [47, 119] on p "Layout" at bounding box center [67, 122] width 80 height 9
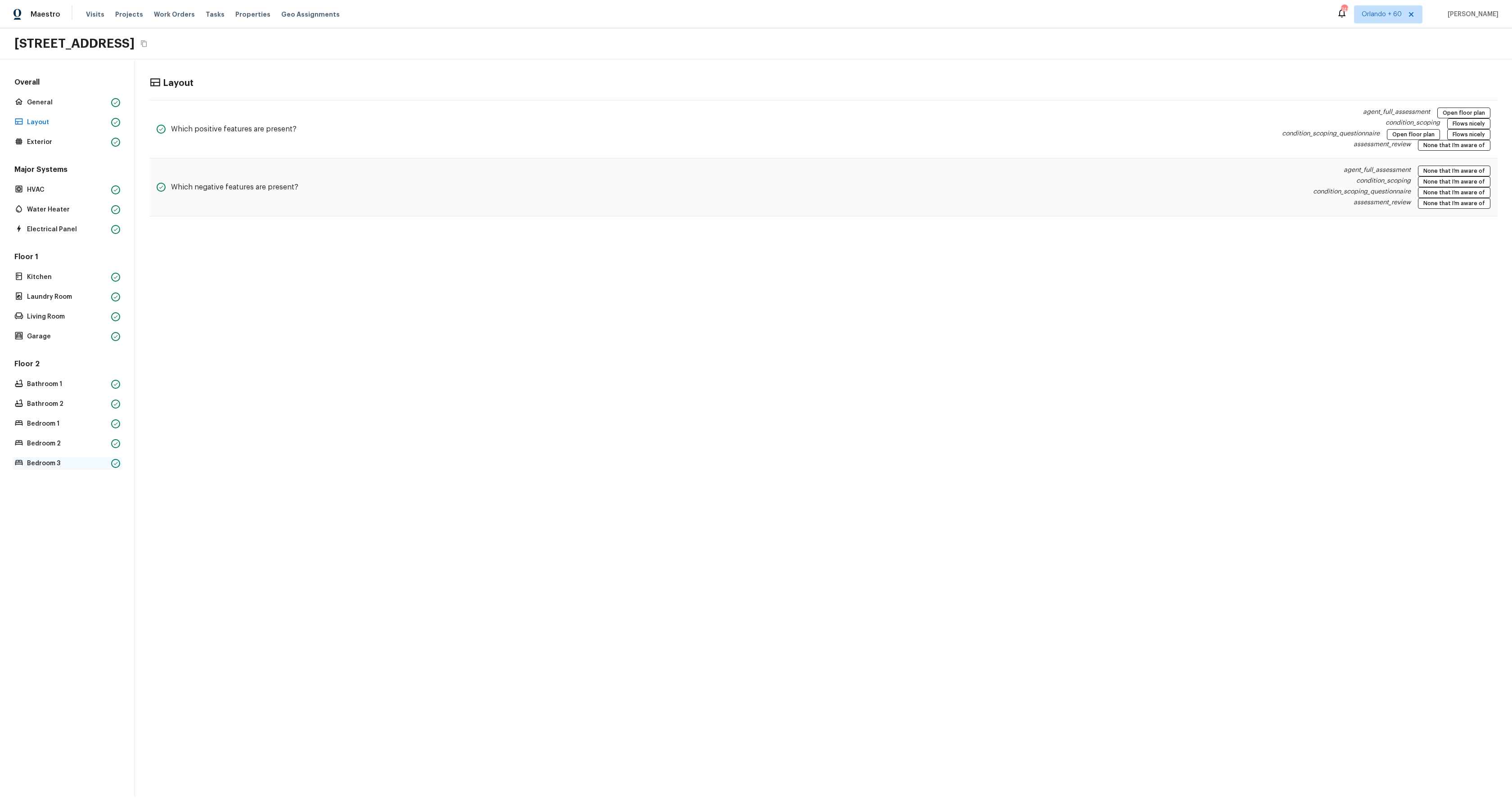
drag, startPoint x: 48, startPoint y: 477, endPoint x: 39, endPoint y: 469, distance: 12.0
click at [47, 476] on div "Overall General Layout Exterior Major Systems HVAC Water Heater Electrical Pane…" at bounding box center [68, 428] width 135 height 738
click at [39, 470] on div "Bedroom 3" at bounding box center [67, 463] width 109 height 12
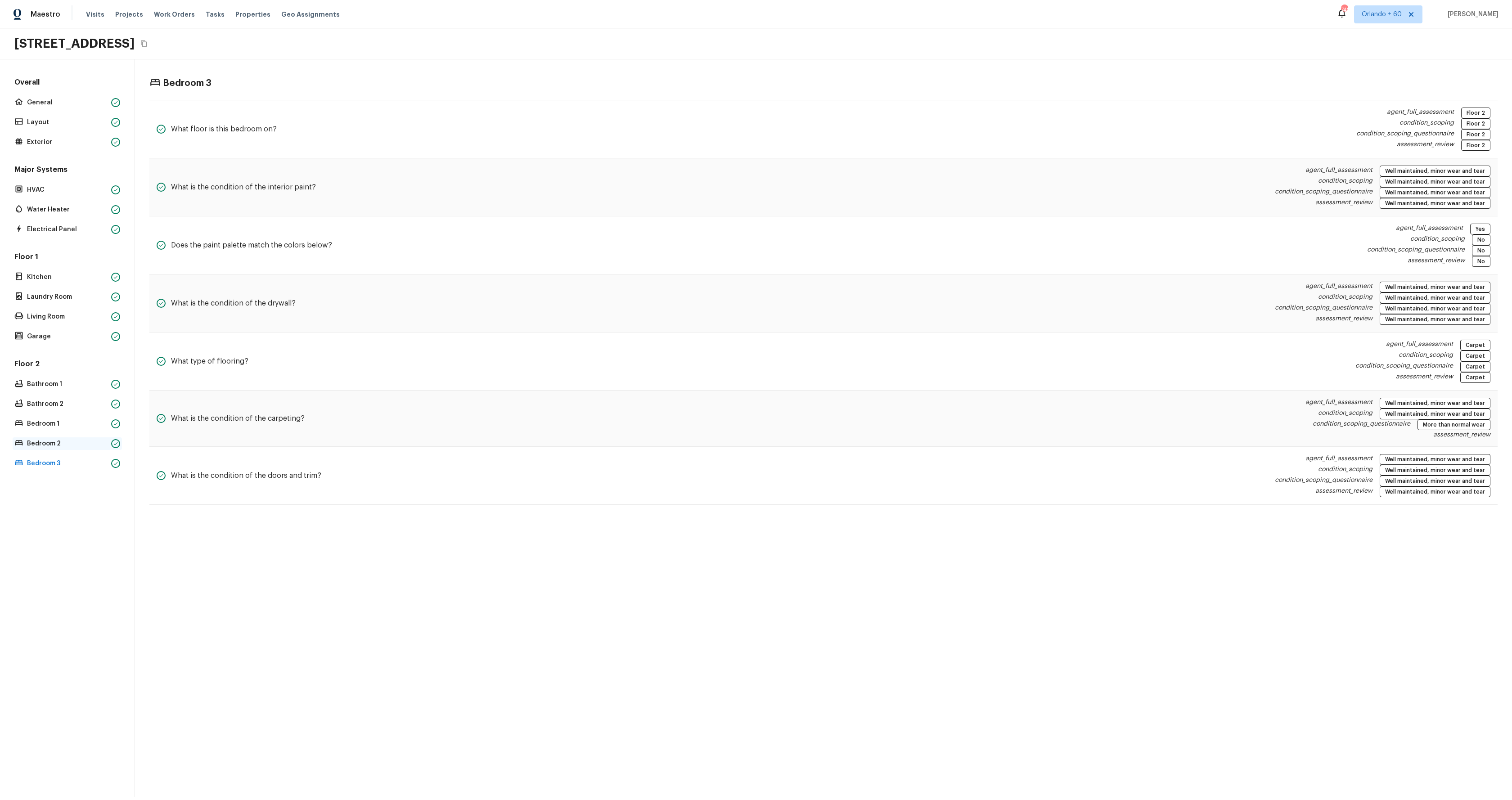
click at [46, 444] on p "Bedroom 2" at bounding box center [67, 443] width 80 height 9
click at [48, 460] on p "Bedroom 3" at bounding box center [67, 463] width 80 height 9
click at [54, 451] on div "Floor 2 Bathroom 1 Bathroom 2 Bedroom 1 Bedroom 2 Bedroom 3" at bounding box center [67, 414] width 109 height 111
click at [50, 441] on p "Bedroom 2" at bounding box center [67, 443] width 80 height 9
click at [53, 423] on p "Bedroom 1" at bounding box center [67, 424] width 80 height 9
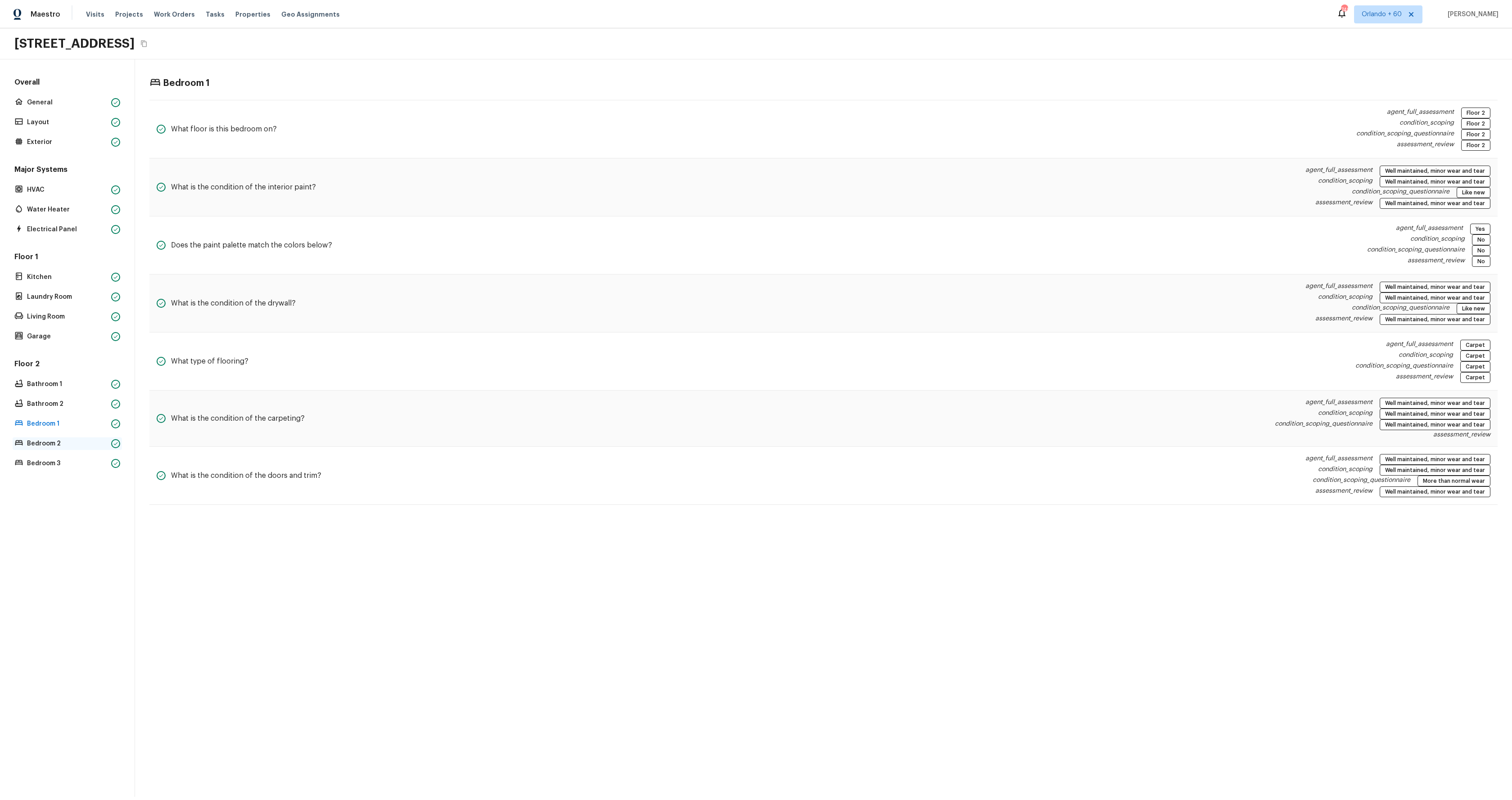
click at [49, 444] on p "Bedroom 2" at bounding box center [67, 443] width 80 height 9
click at [49, 458] on div "Bedroom 3" at bounding box center [67, 463] width 109 height 12
click at [49, 444] on p "Bedroom 2" at bounding box center [67, 443] width 80 height 9
click at [49, 466] on p "Bedroom 3" at bounding box center [67, 463] width 80 height 9
click at [56, 443] on p "Bedroom 2" at bounding box center [67, 443] width 80 height 9
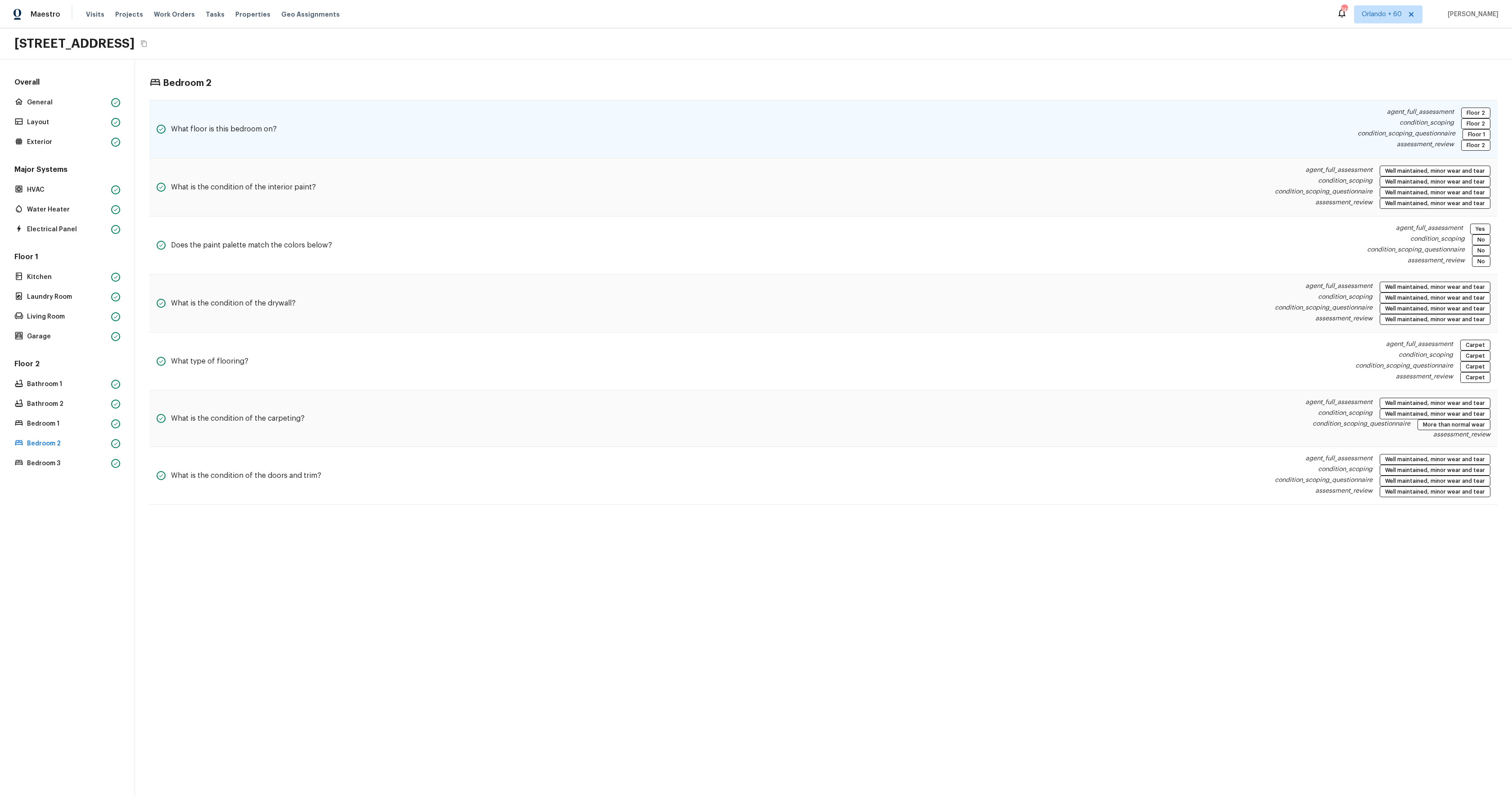
click at [285, 147] on div "What floor is this bedroom on? agent_full_assessment Floor 2 condition_scoping …" at bounding box center [824, 129] width 1348 height 59
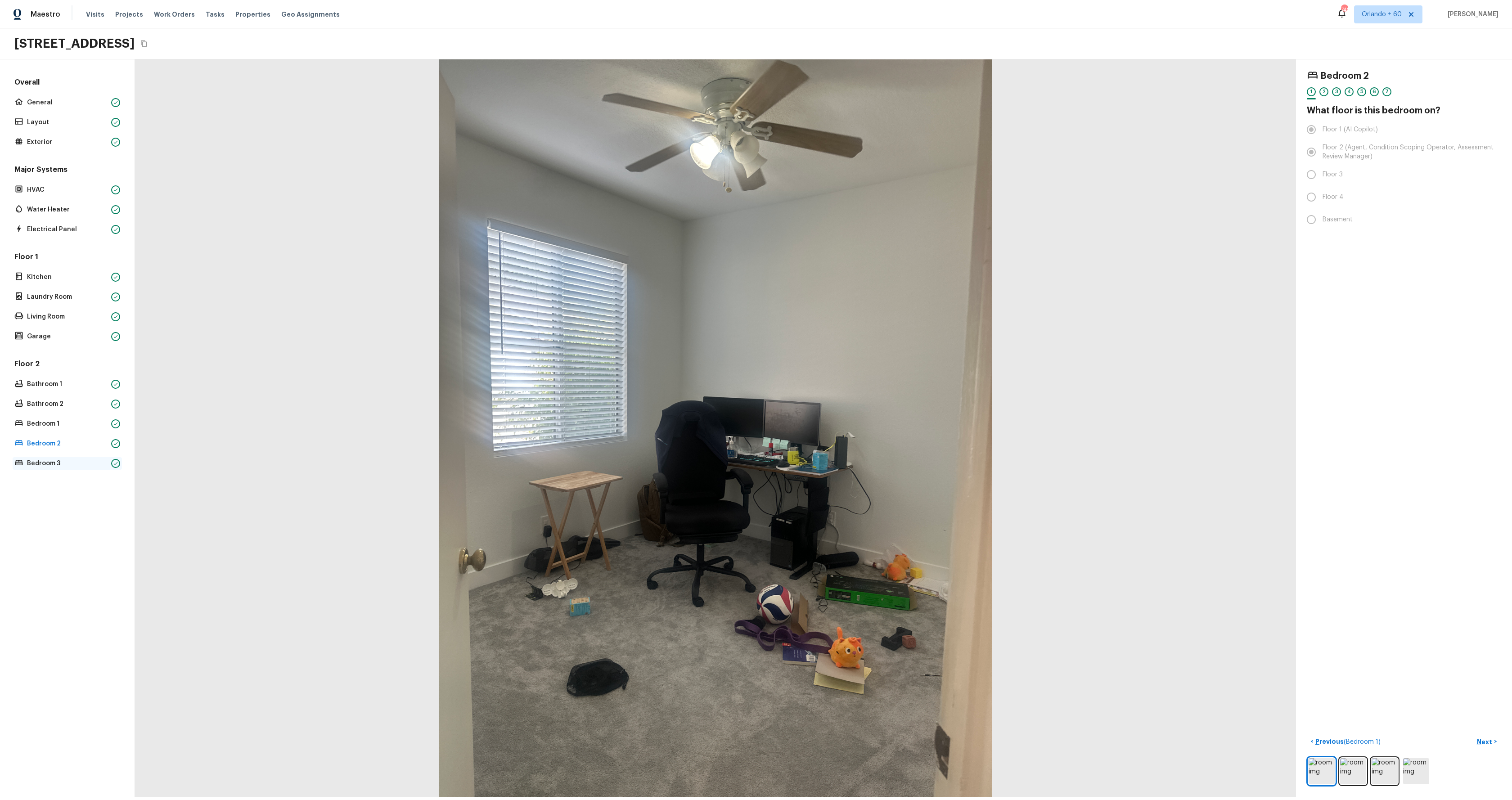
click at [42, 465] on p "Bedroom 3" at bounding box center [67, 463] width 80 height 9
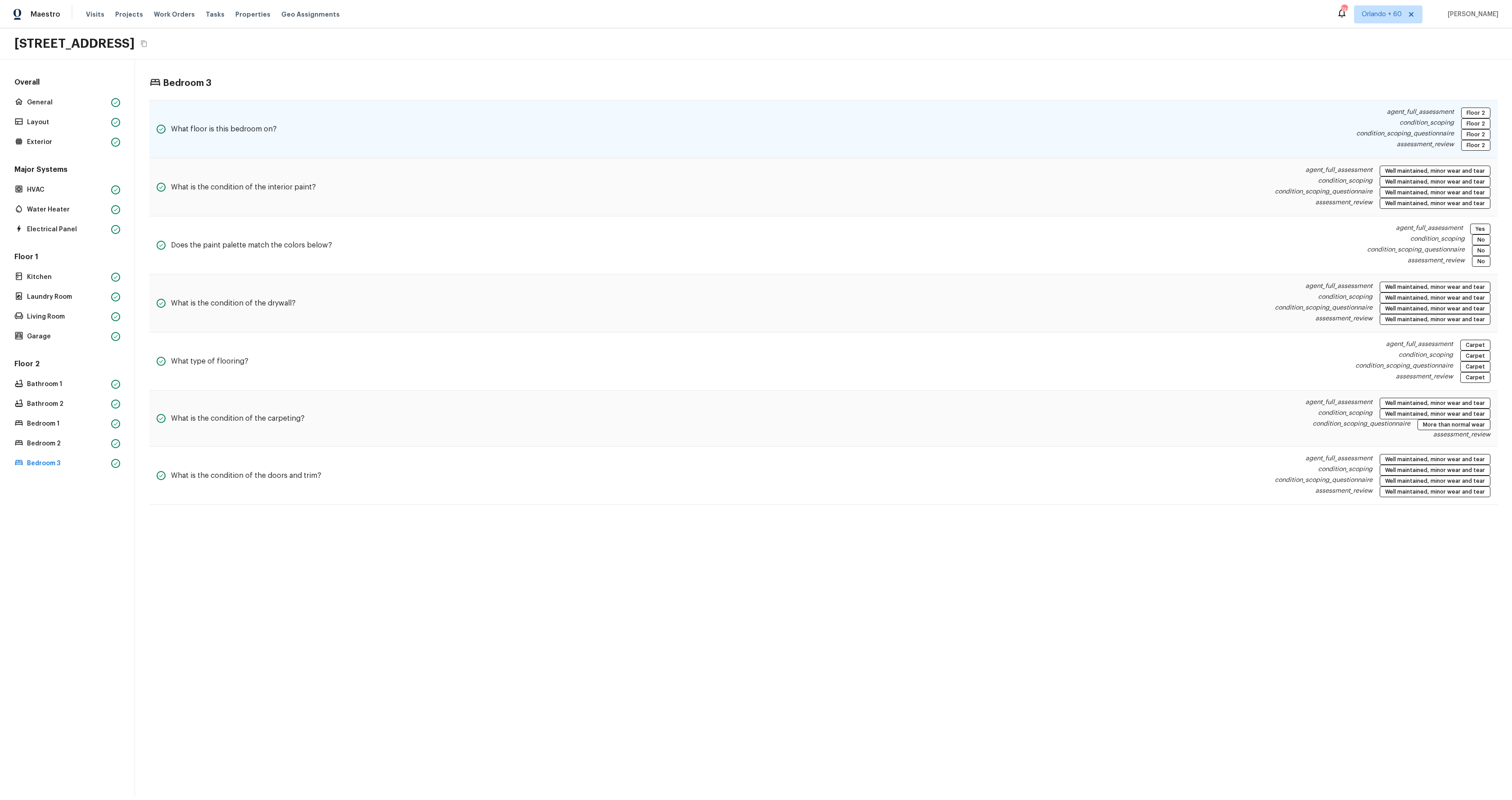
click at [277, 140] on div "What floor is this bedroom on? agent_full_assessment Floor 2 condition_scoping …" at bounding box center [824, 129] width 1348 height 59
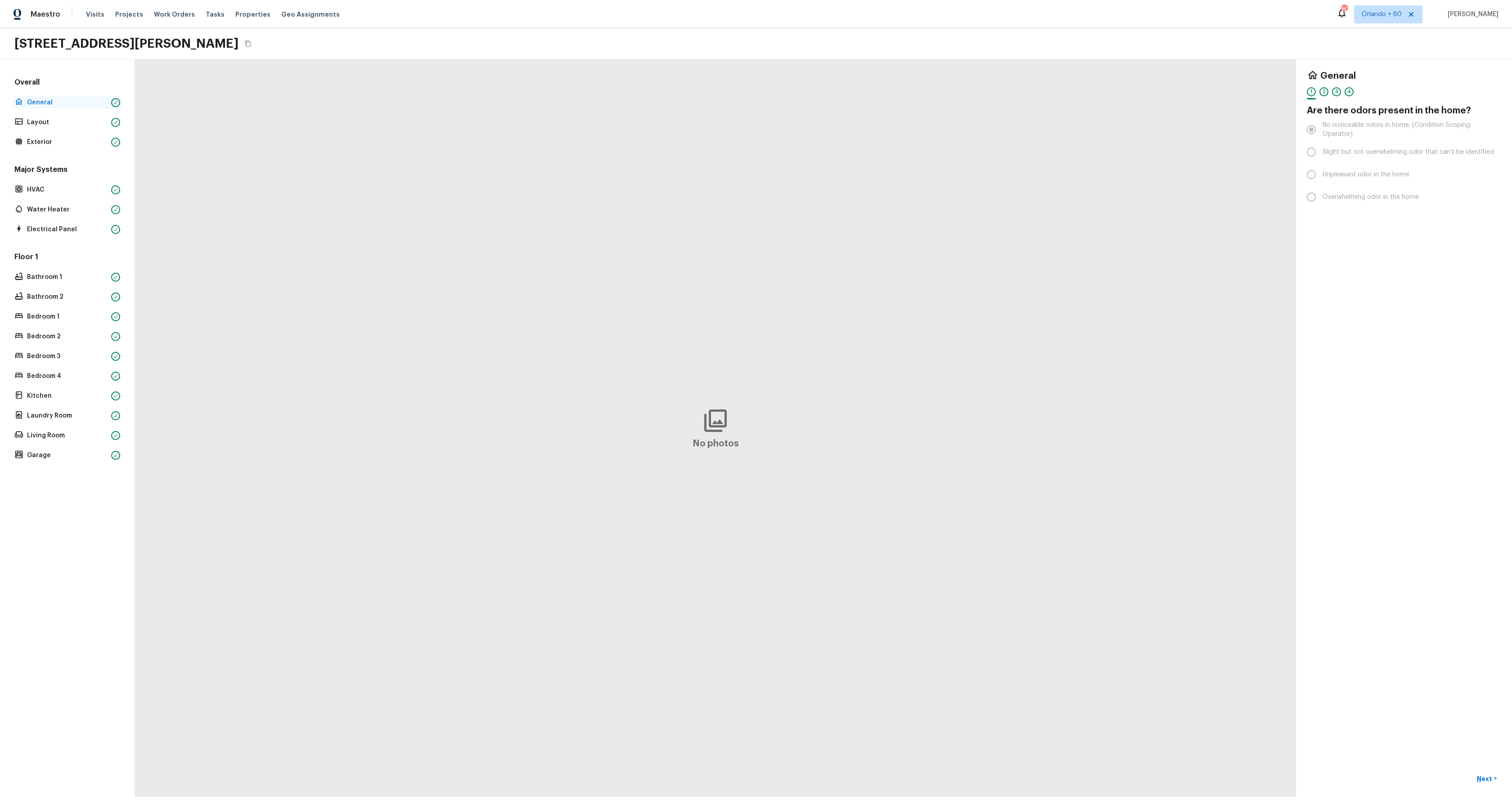
click at [36, 97] on div "General" at bounding box center [67, 102] width 109 height 12
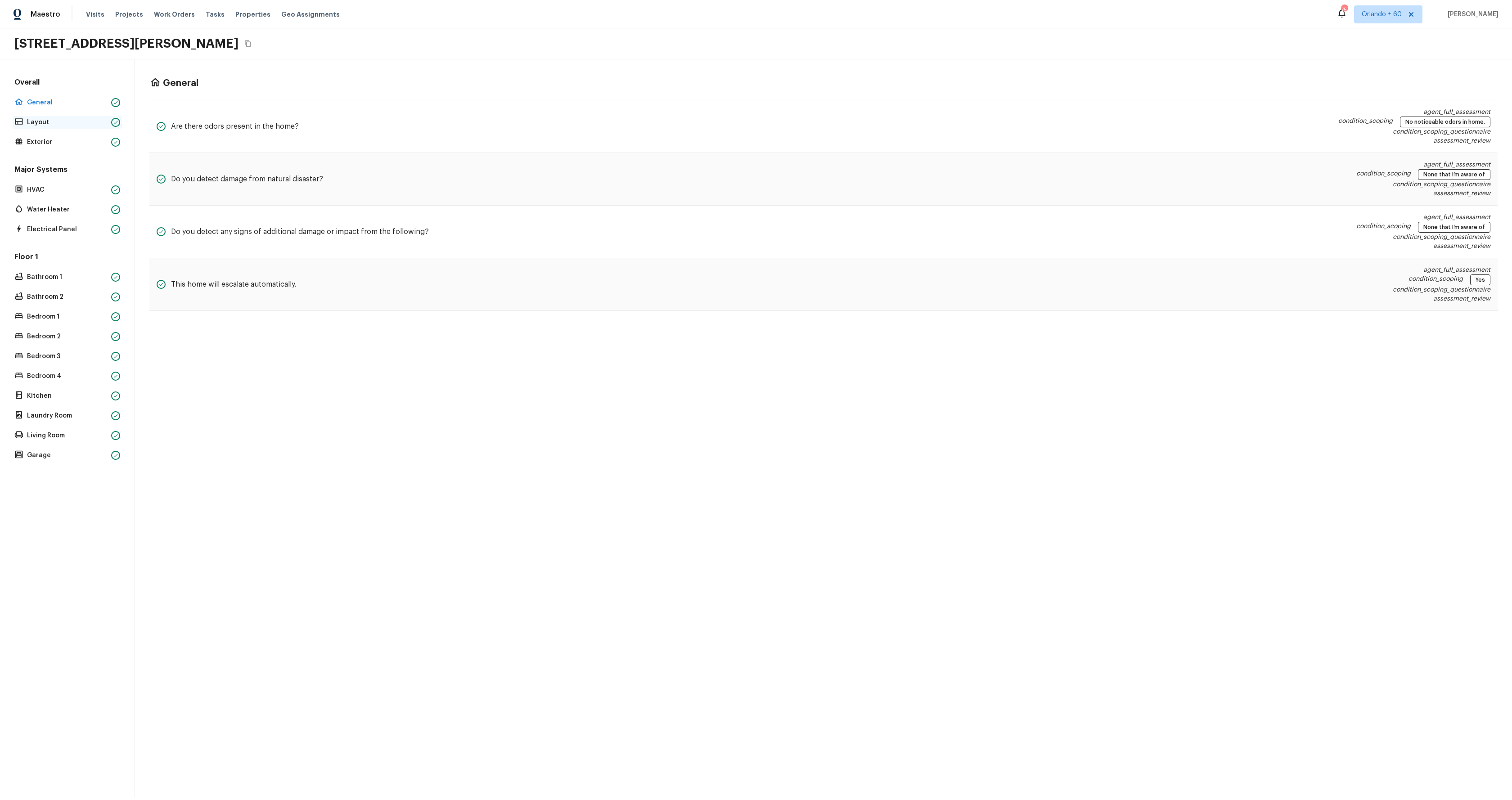
click at [40, 120] on p "Layout" at bounding box center [67, 122] width 80 height 9
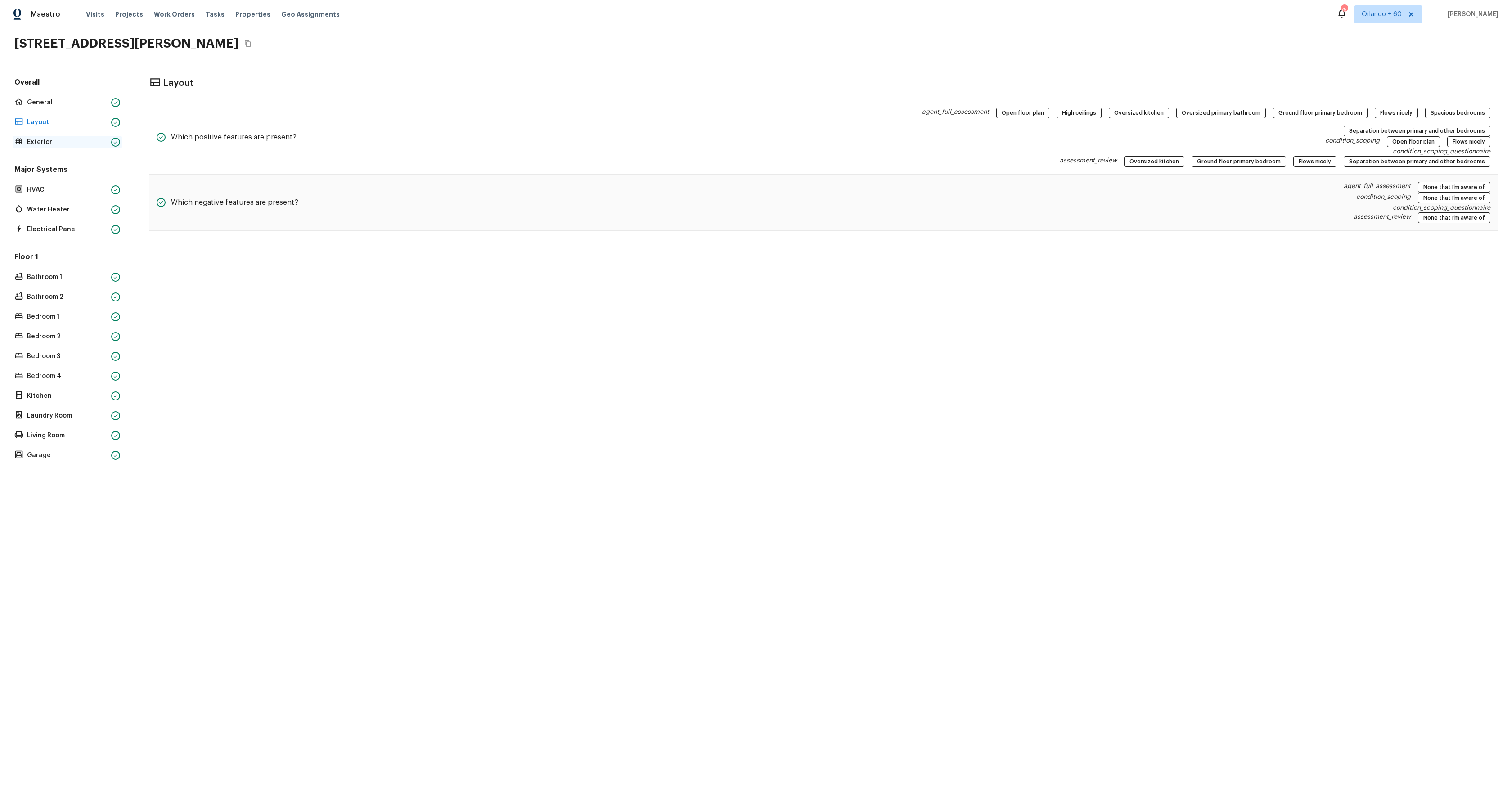
click at [42, 138] on p "Exterior" at bounding box center [67, 142] width 80 height 9
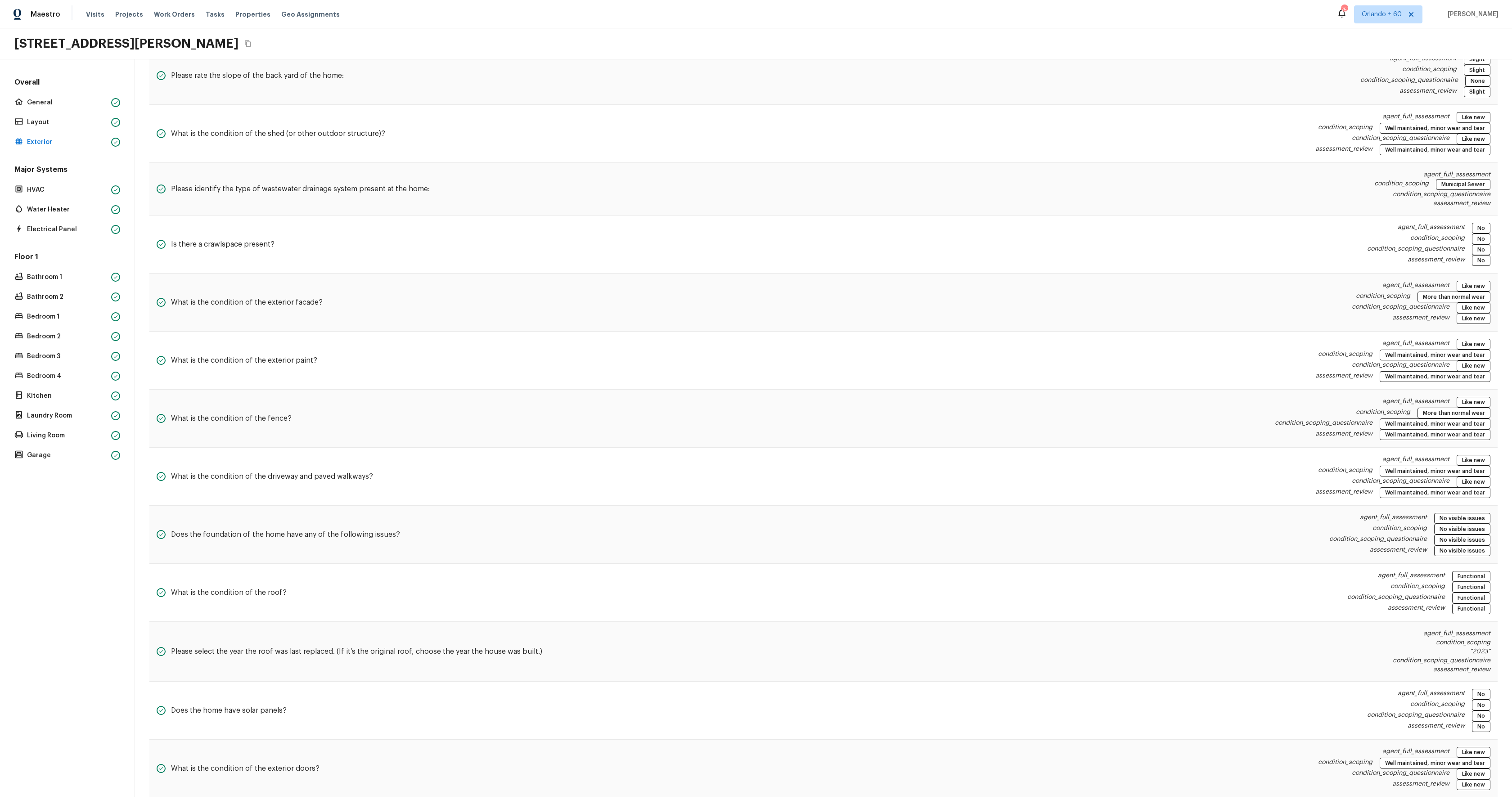
scroll to position [595, 0]
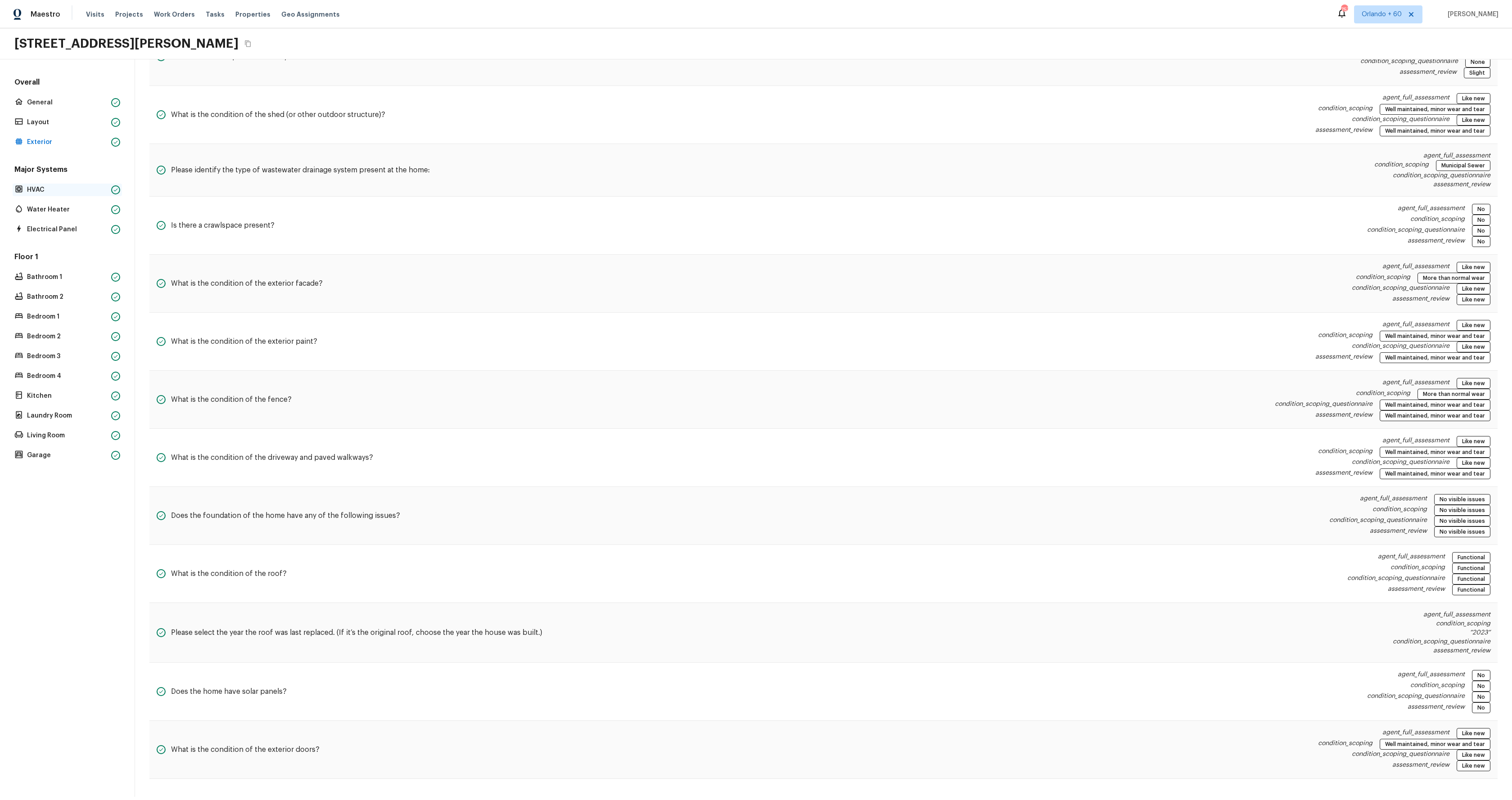
click at [59, 192] on p "HVAC" at bounding box center [67, 190] width 80 height 9
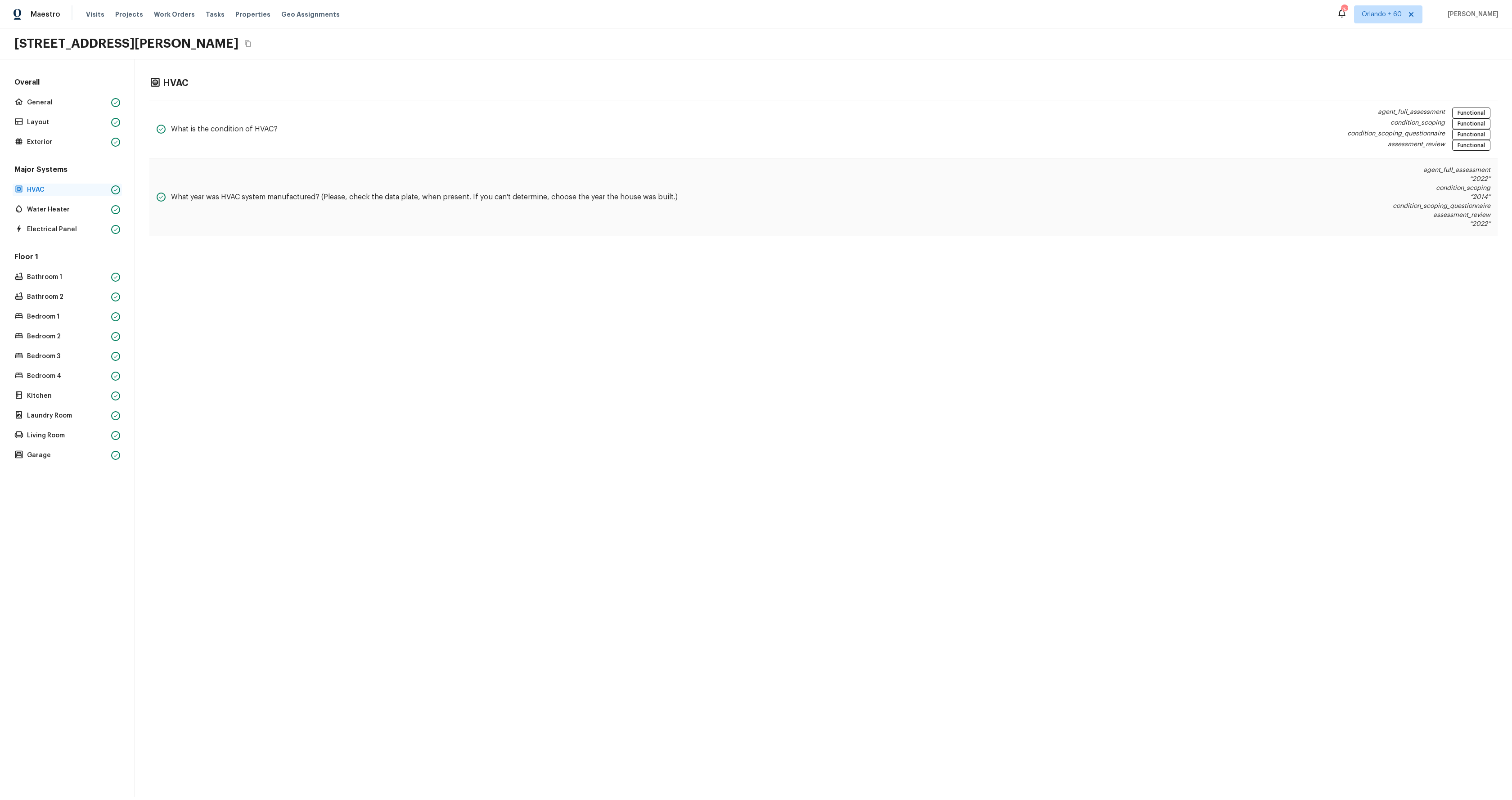
scroll to position [0, 0]
click at [49, 207] on p "Water Heater" at bounding box center [67, 210] width 80 height 9
click at [61, 231] on p "Electrical Panel" at bounding box center [67, 229] width 80 height 9
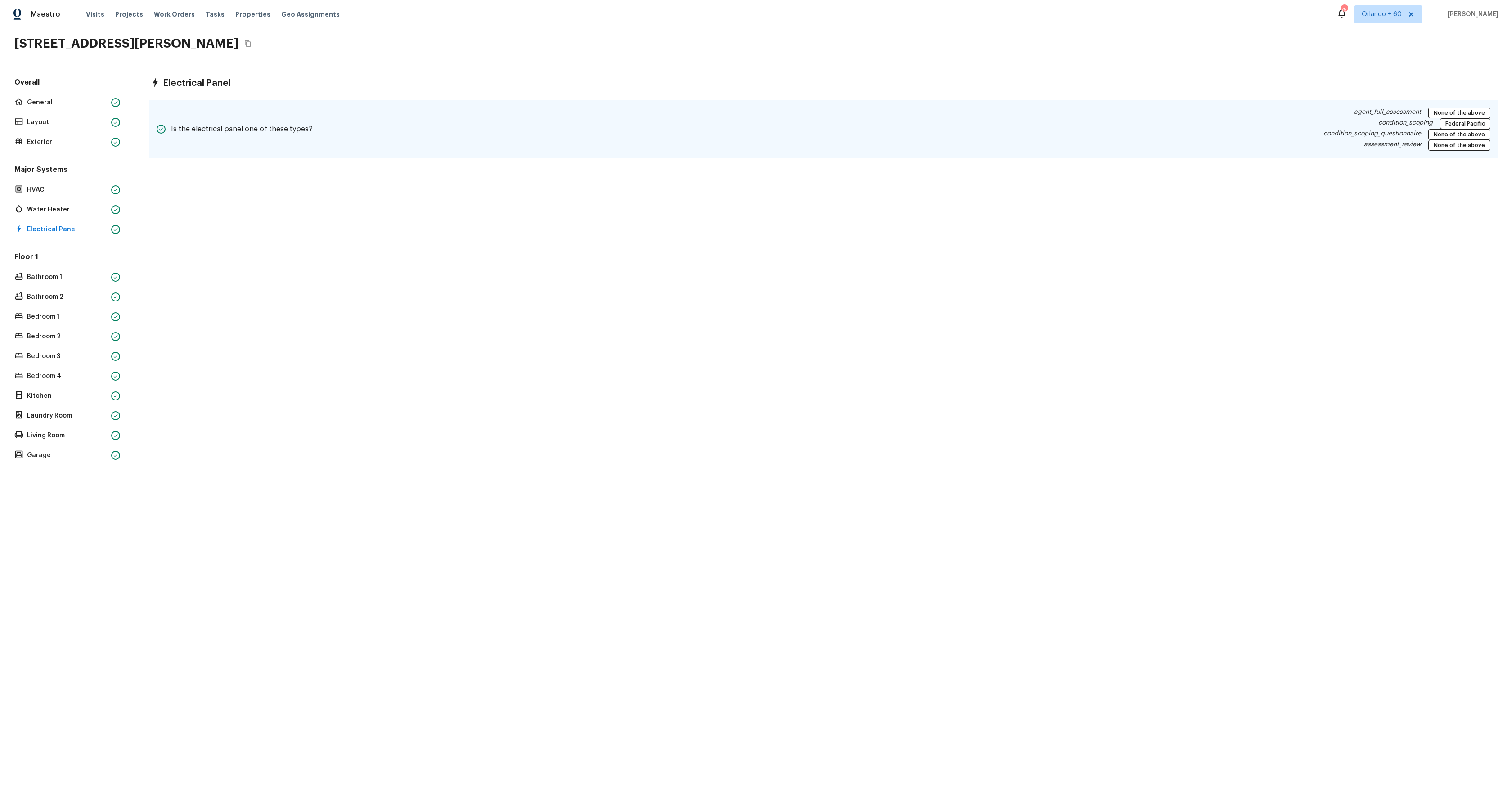
click at [296, 130] on h5 "Is the electrical panel one of these types?" at bounding box center [242, 129] width 142 height 10
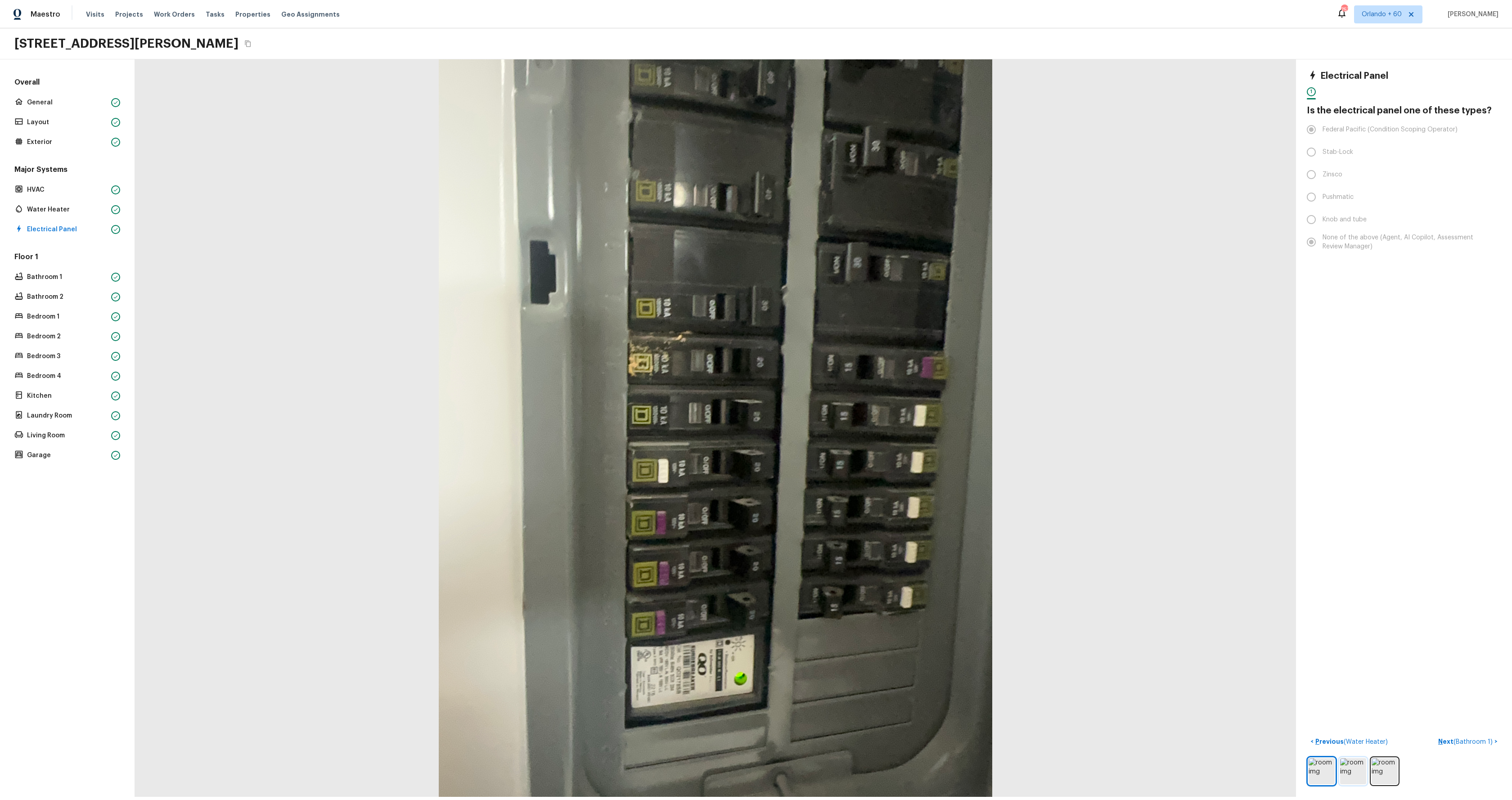
click at [1351, 782] on img at bounding box center [1353, 771] width 26 height 26
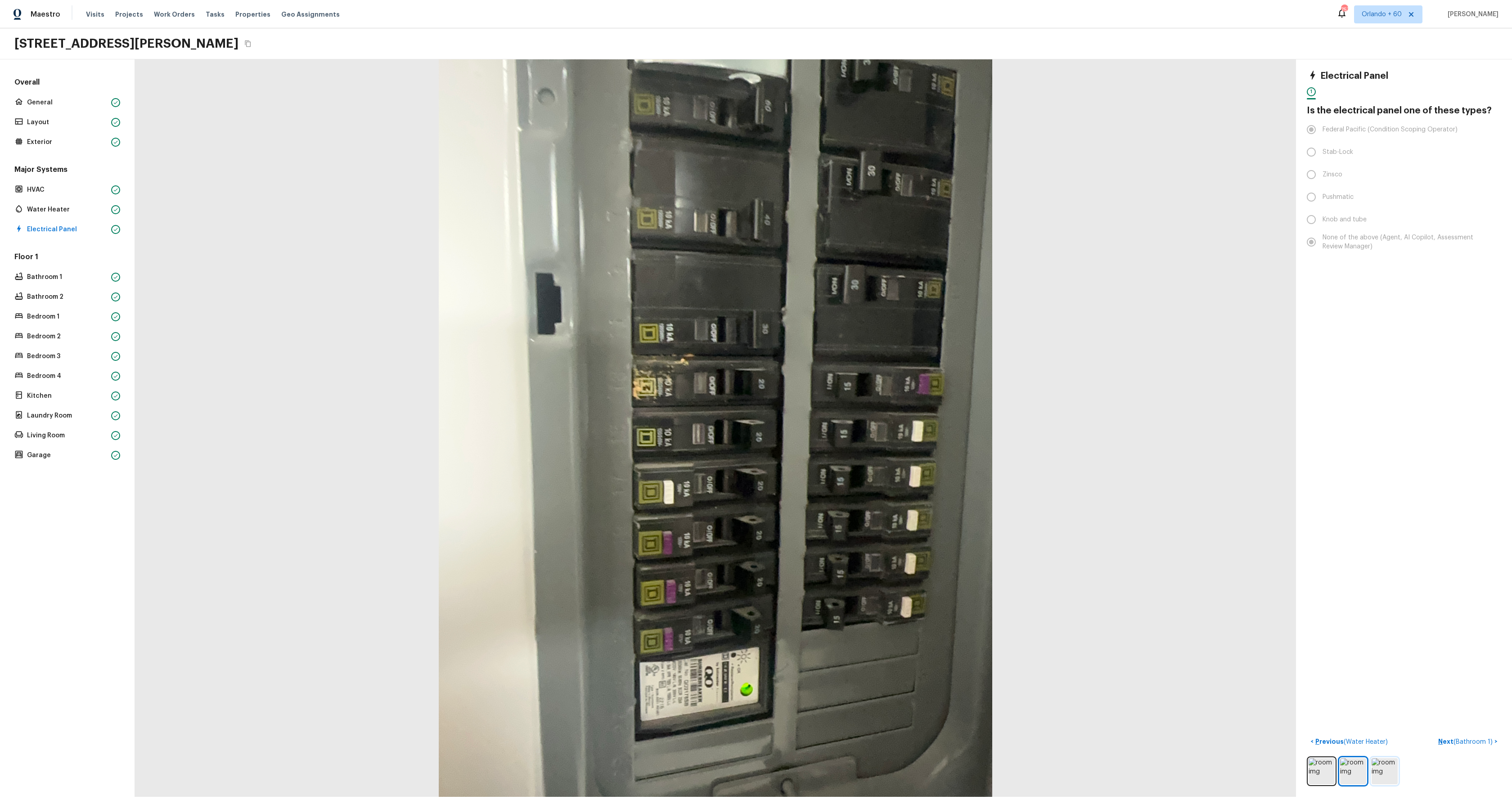
click at [1379, 778] on img at bounding box center [1385, 771] width 26 height 26
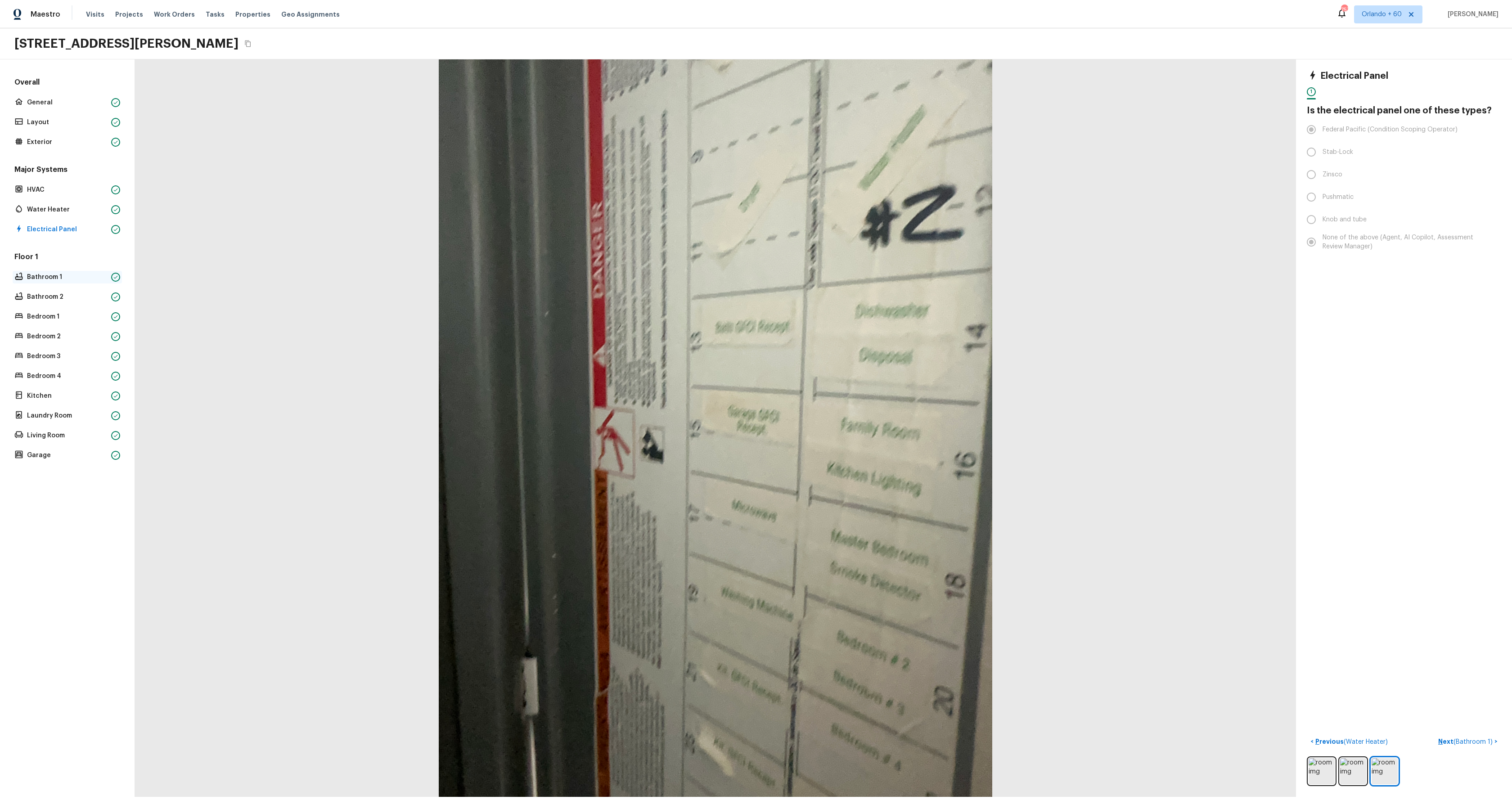
click at [30, 276] on p "Bathroom 1" at bounding box center [67, 277] width 80 height 9
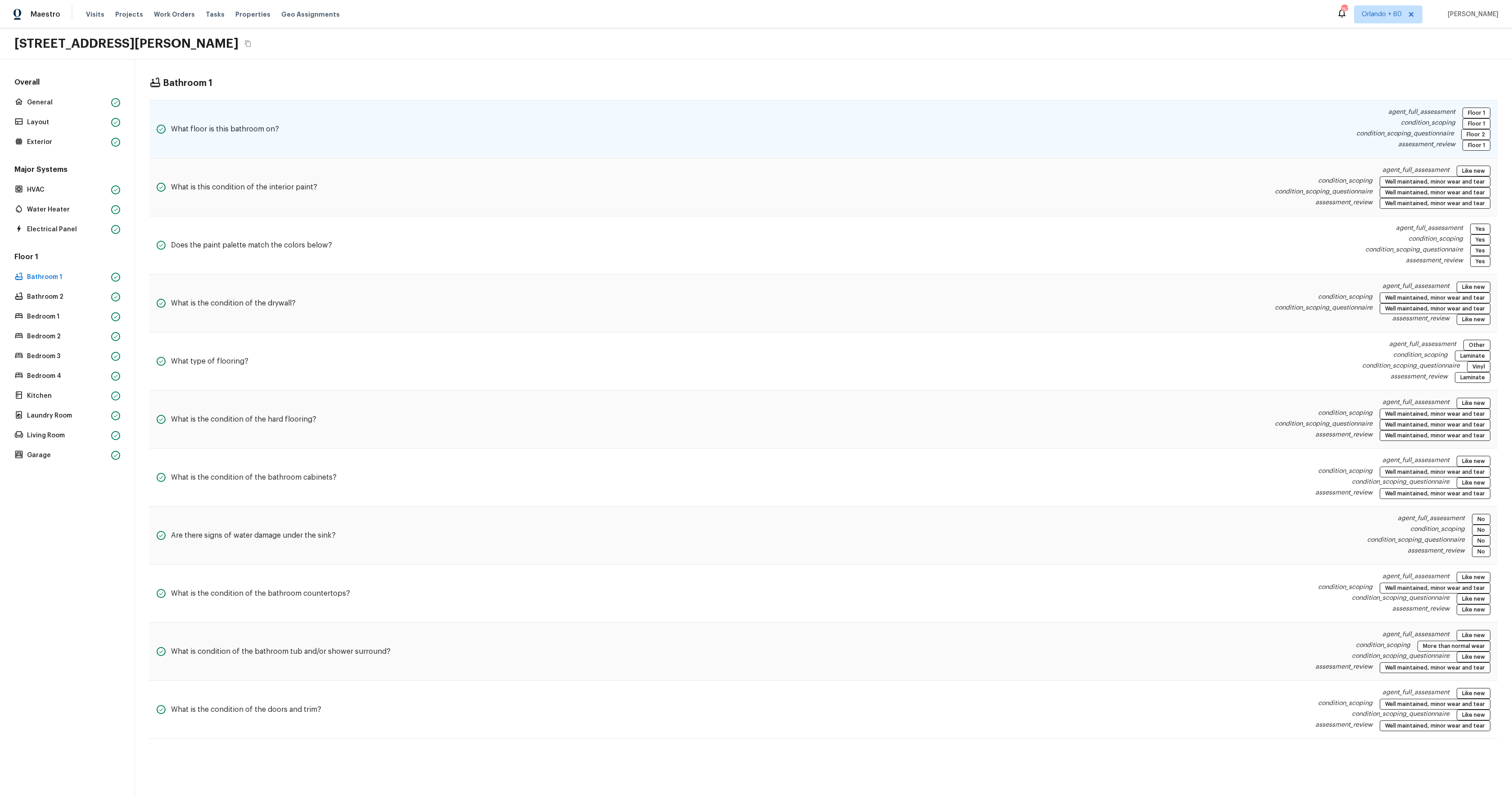
click at [642, 143] on div "What floor is this bathroom on? agent_full_assessment Floor 1 condition_scoping…" at bounding box center [824, 129] width 1348 height 59
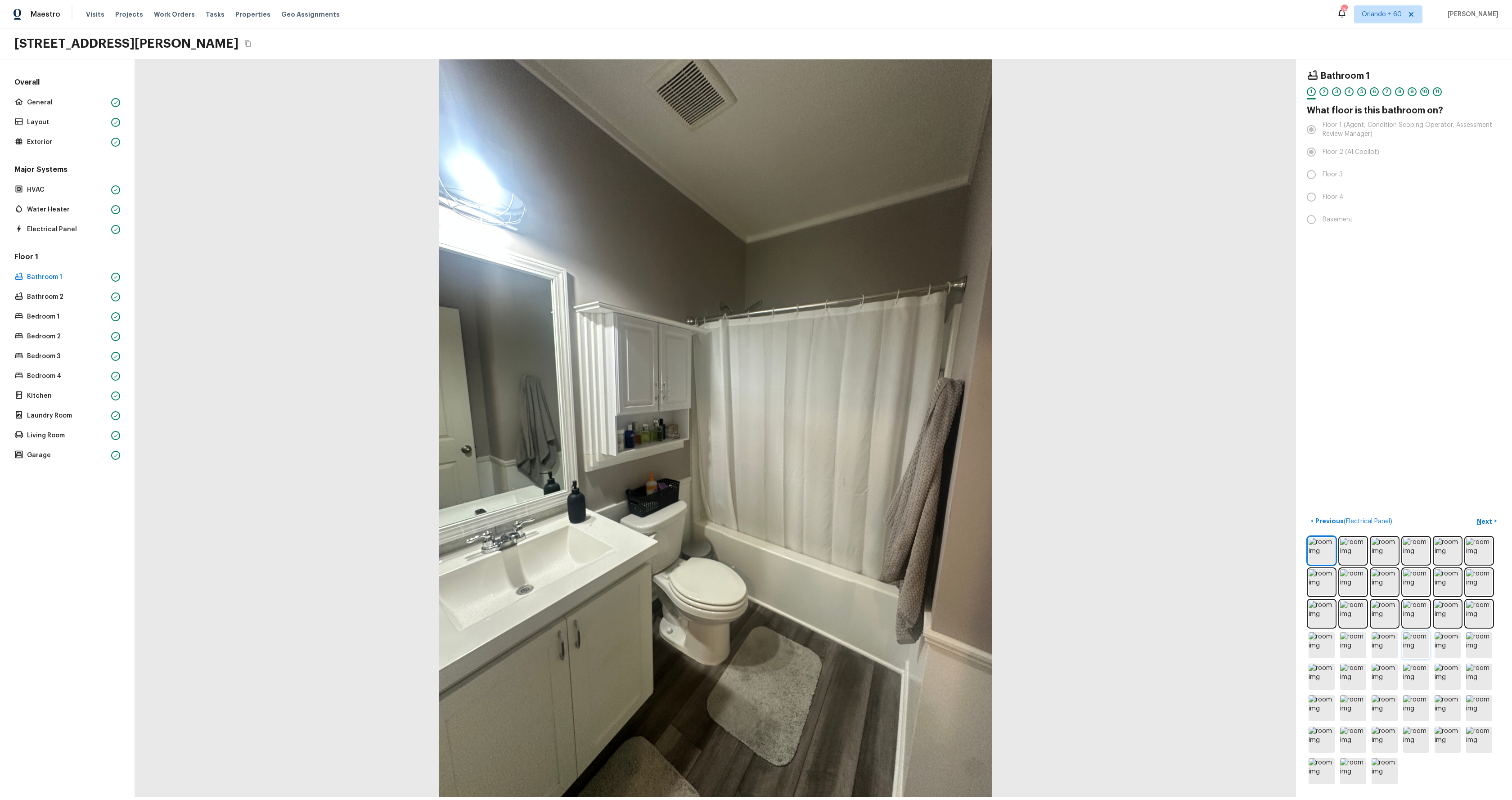
click at [1415, 653] on img at bounding box center [1416, 645] width 26 height 26
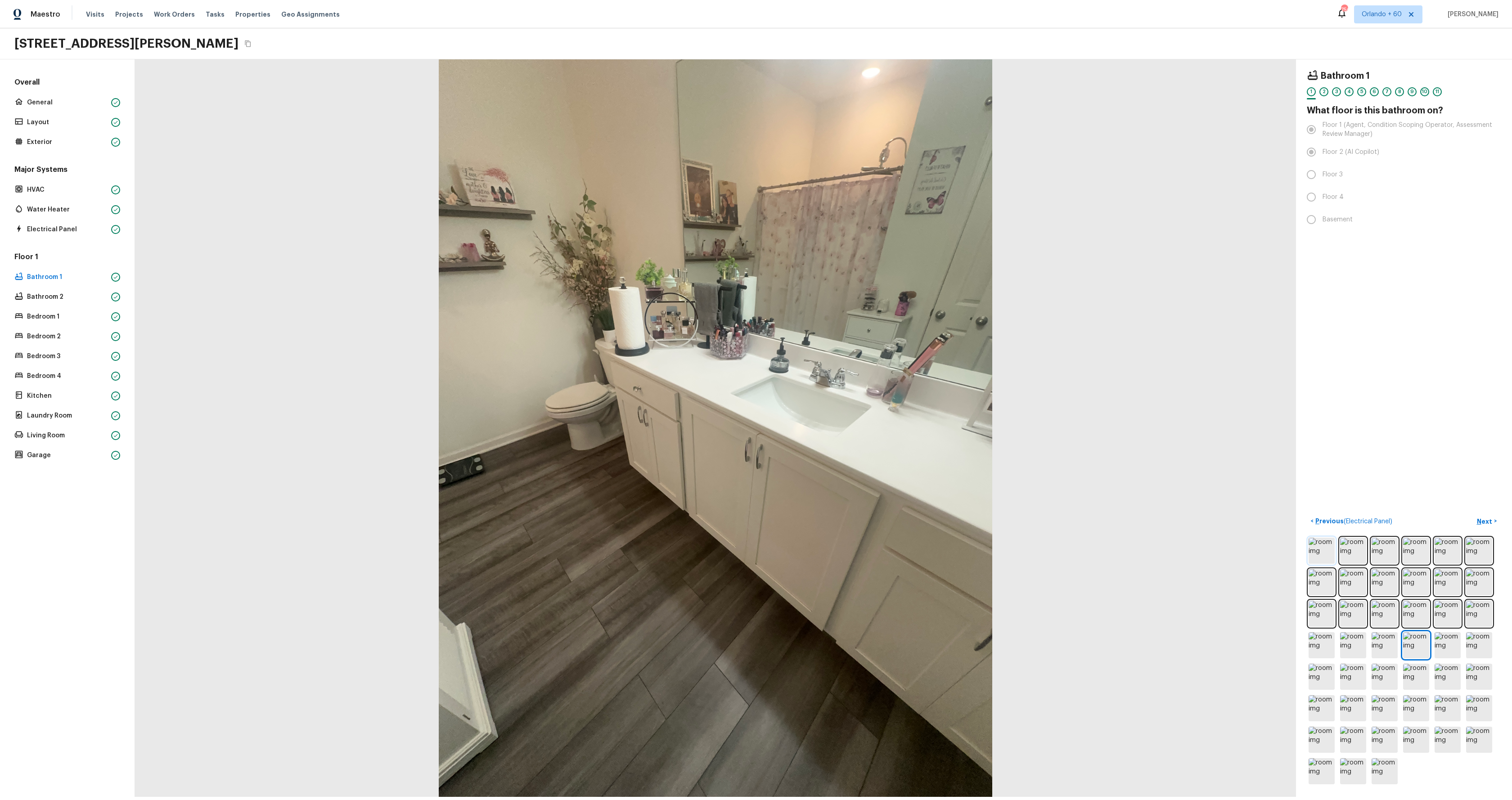
click at [1324, 555] on img at bounding box center [1321, 551] width 26 height 26
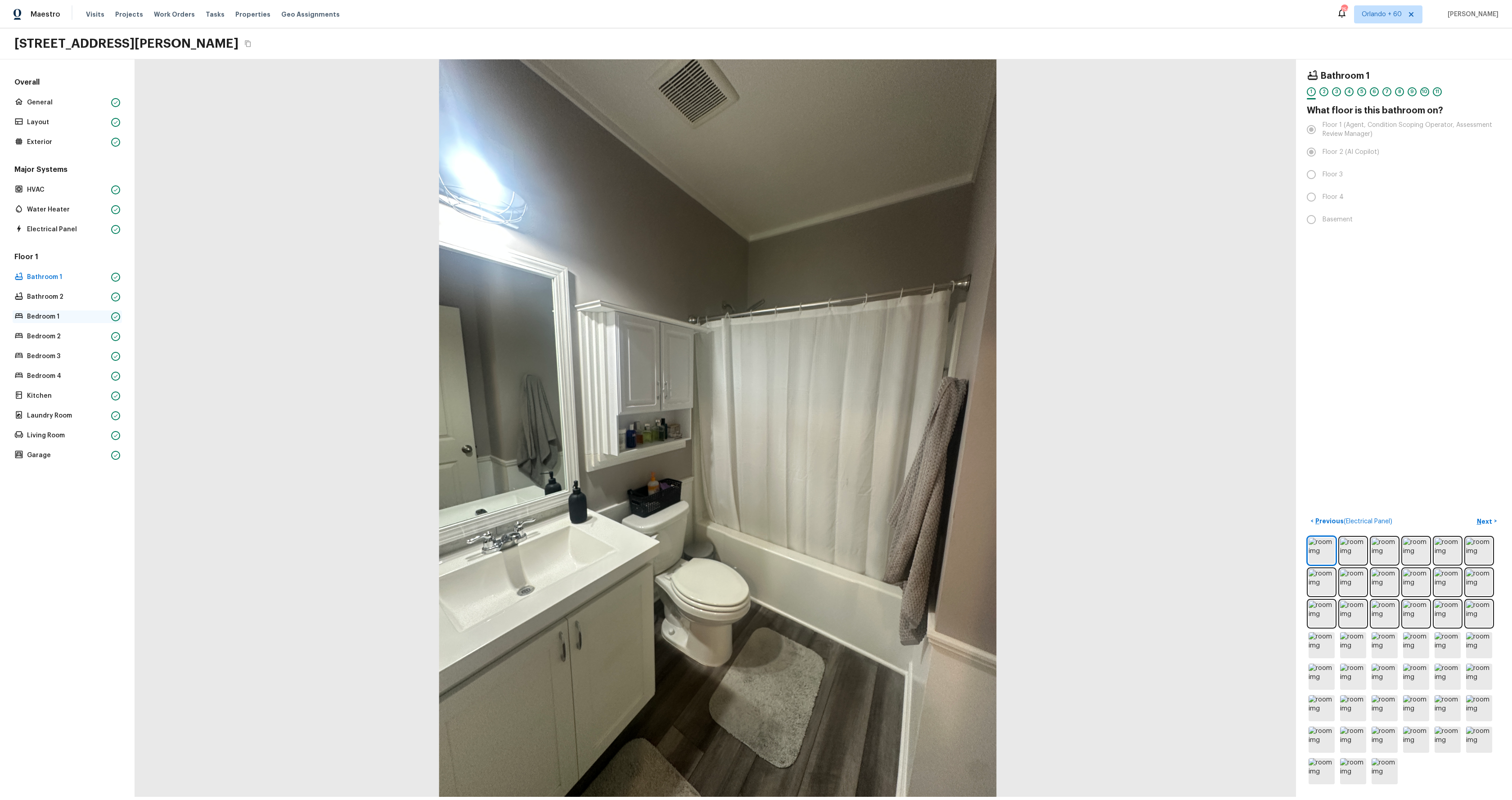
click at [42, 317] on p "Bedroom 1" at bounding box center [67, 316] width 80 height 9
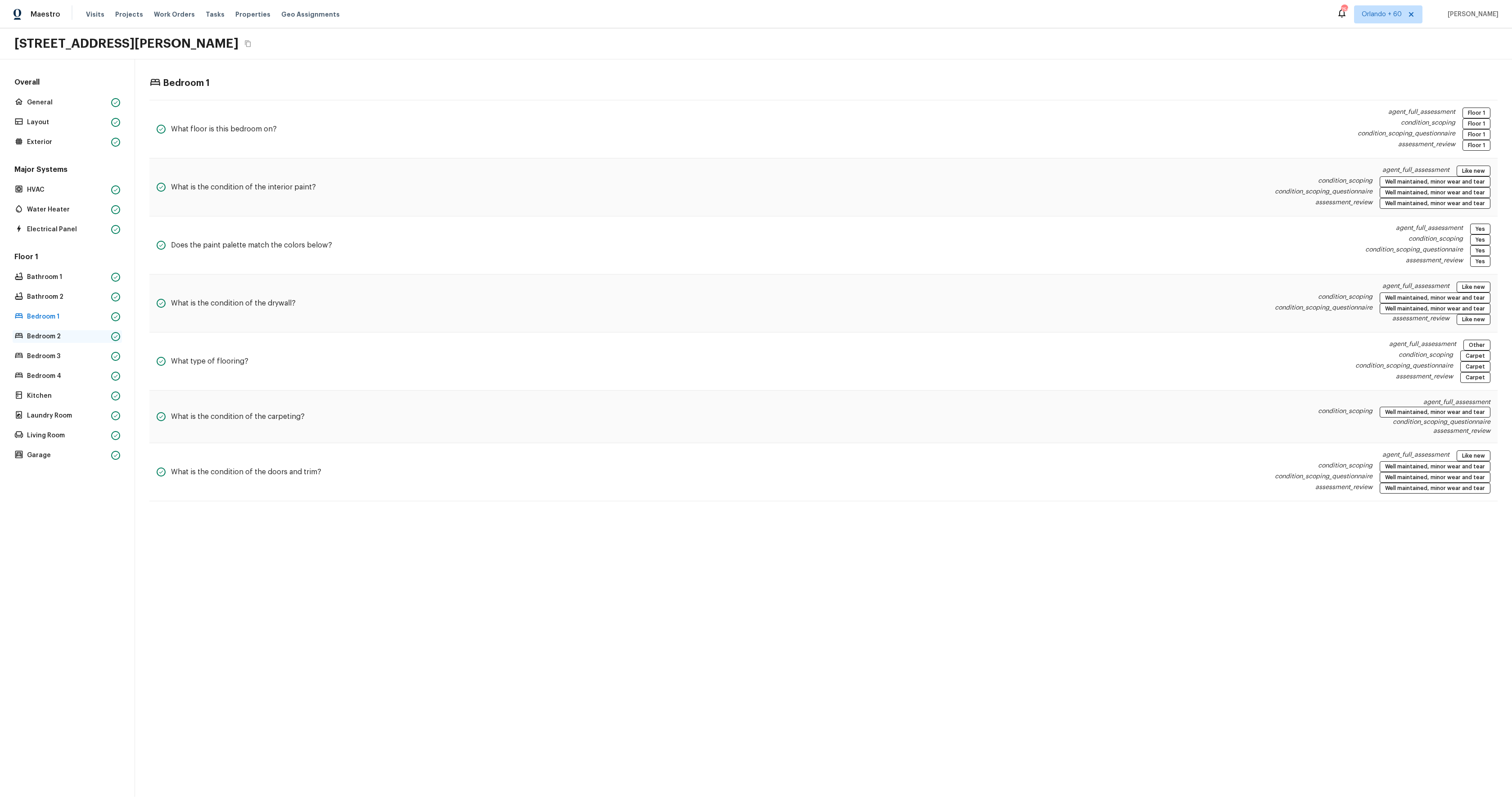
click at [41, 335] on p "Bedroom 2" at bounding box center [67, 336] width 80 height 9
click at [51, 329] on div "Floor 1 Bathroom 1 Bathroom 2 Bedroom 1 Bedroom 2 Bedroom 3 Bedroom 4 Kitchen L…" at bounding box center [67, 356] width 109 height 210
click at [46, 319] on p "Bedroom 1" at bounding box center [67, 316] width 80 height 9
click at [46, 333] on p "Bedroom 2" at bounding box center [67, 336] width 80 height 9
drag, startPoint x: 50, startPoint y: 314, endPoint x: 48, endPoint y: 323, distance: 9.2
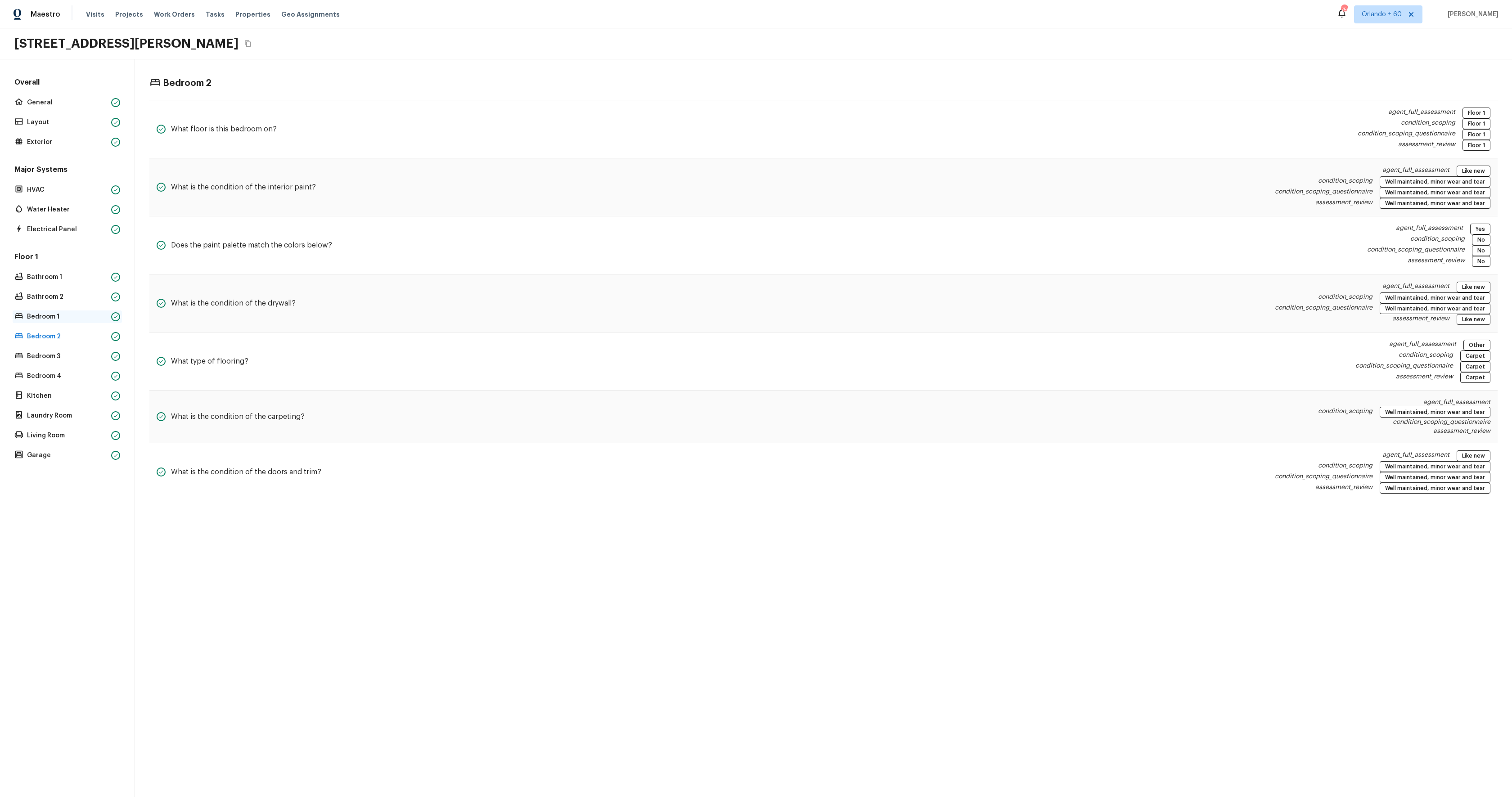
click at [50, 314] on p "Bedroom 1" at bounding box center [67, 316] width 80 height 9
click at [48, 334] on p "Bedroom 2" at bounding box center [67, 336] width 80 height 9
click at [50, 318] on p "Bedroom 1" at bounding box center [67, 316] width 80 height 9
drag, startPoint x: 47, startPoint y: 340, endPoint x: 47, endPoint y: 350, distance: 10.0
click at [47, 340] on p "Bedroom 2" at bounding box center [67, 336] width 80 height 9
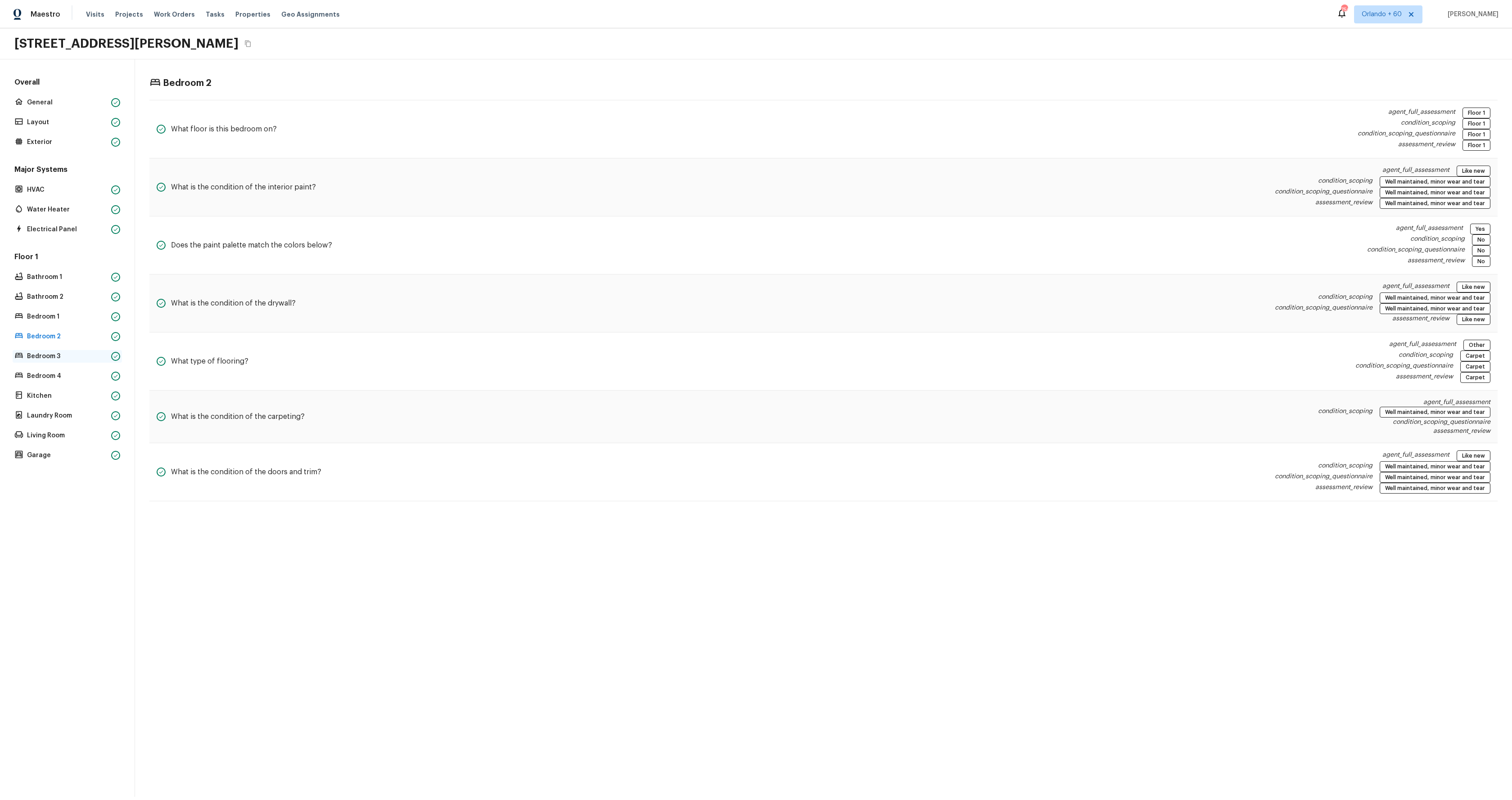
click at [47, 358] on p "Bedroom 3" at bounding box center [67, 356] width 80 height 9
click at [50, 378] on p "Bedroom 4" at bounding box center [67, 376] width 80 height 9
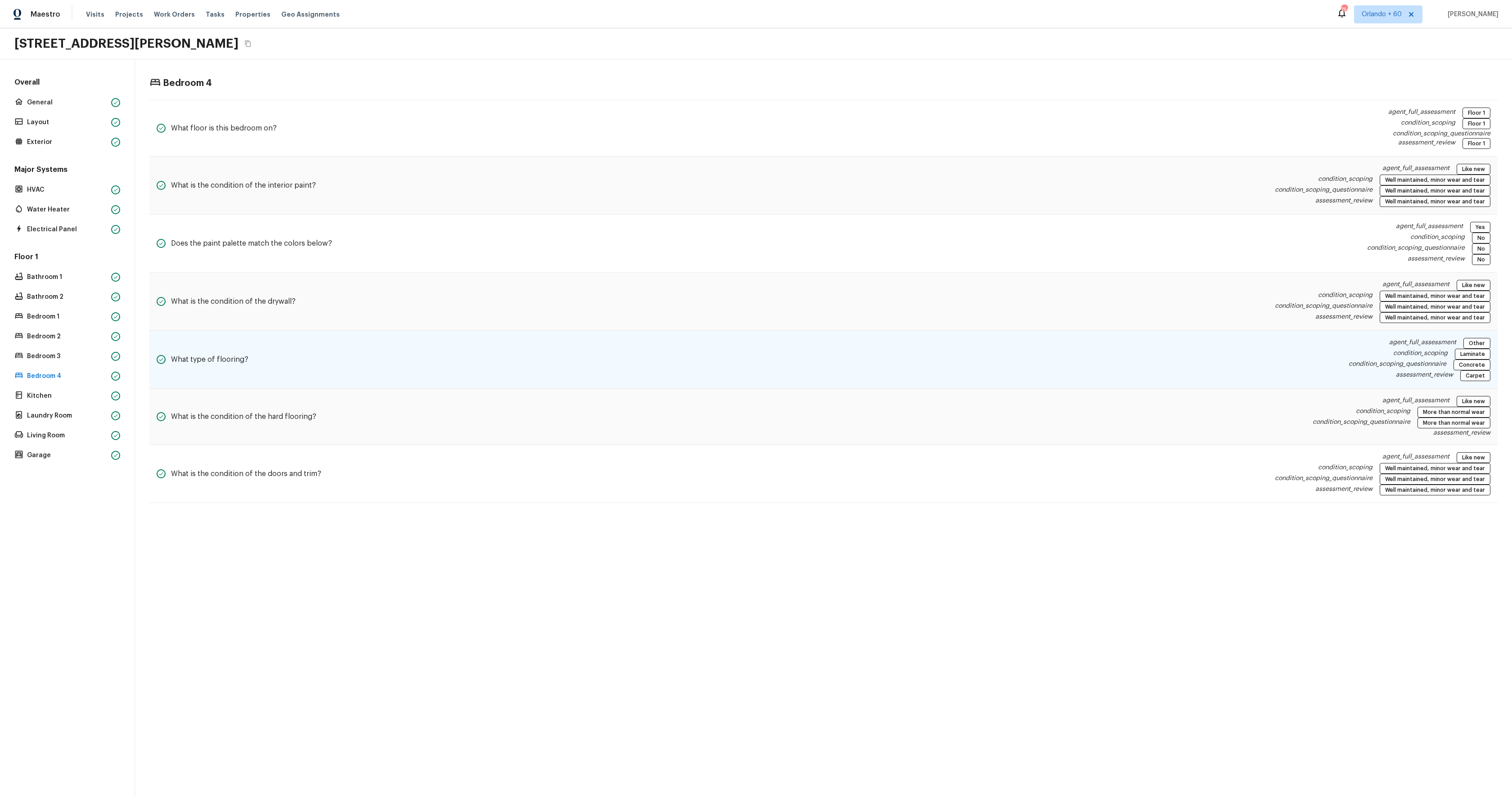
click at [224, 365] on div "What type of flooring?" at bounding box center [203, 360] width 92 height 43
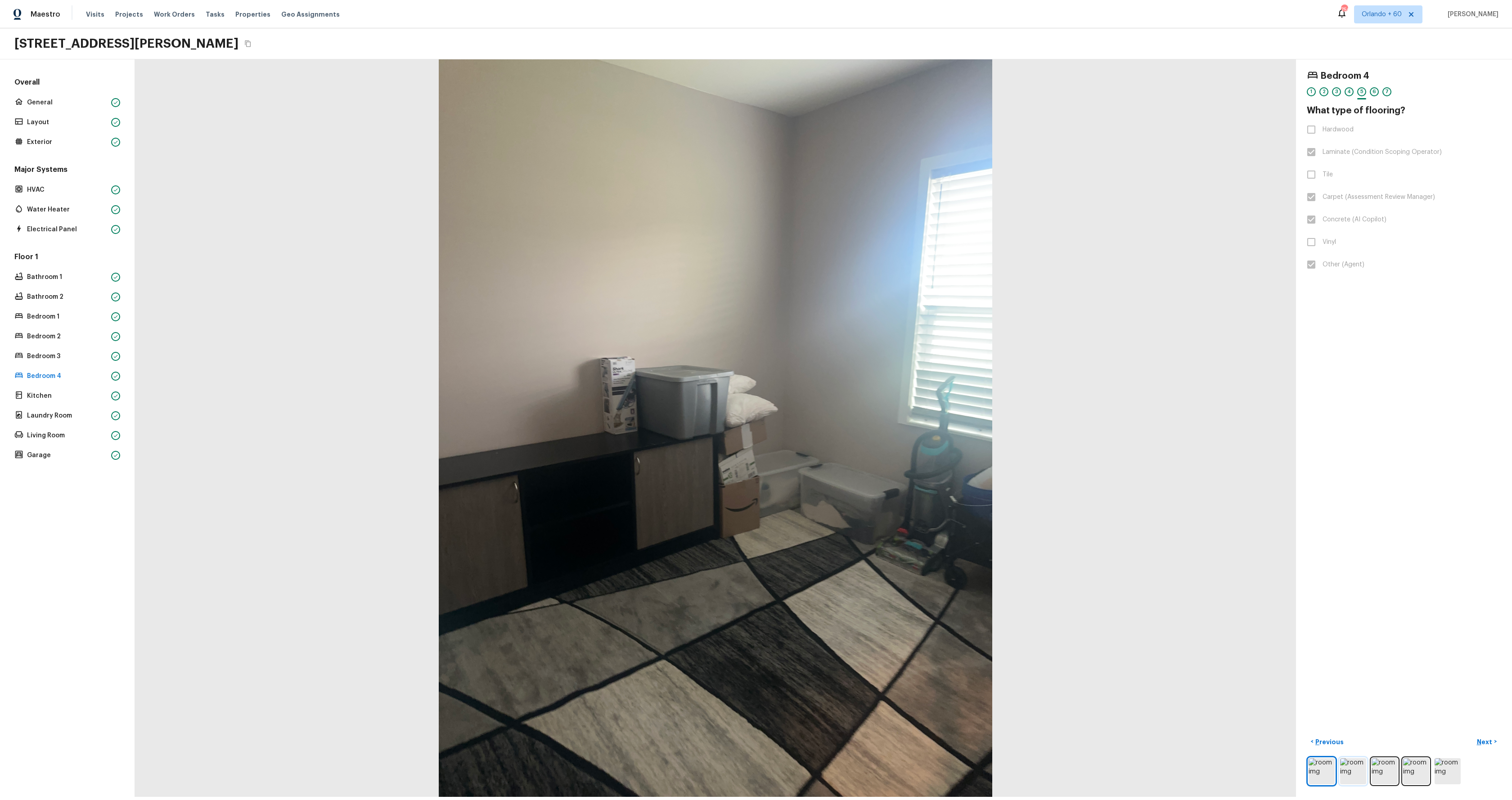
click at [1354, 775] on img at bounding box center [1353, 771] width 26 height 26
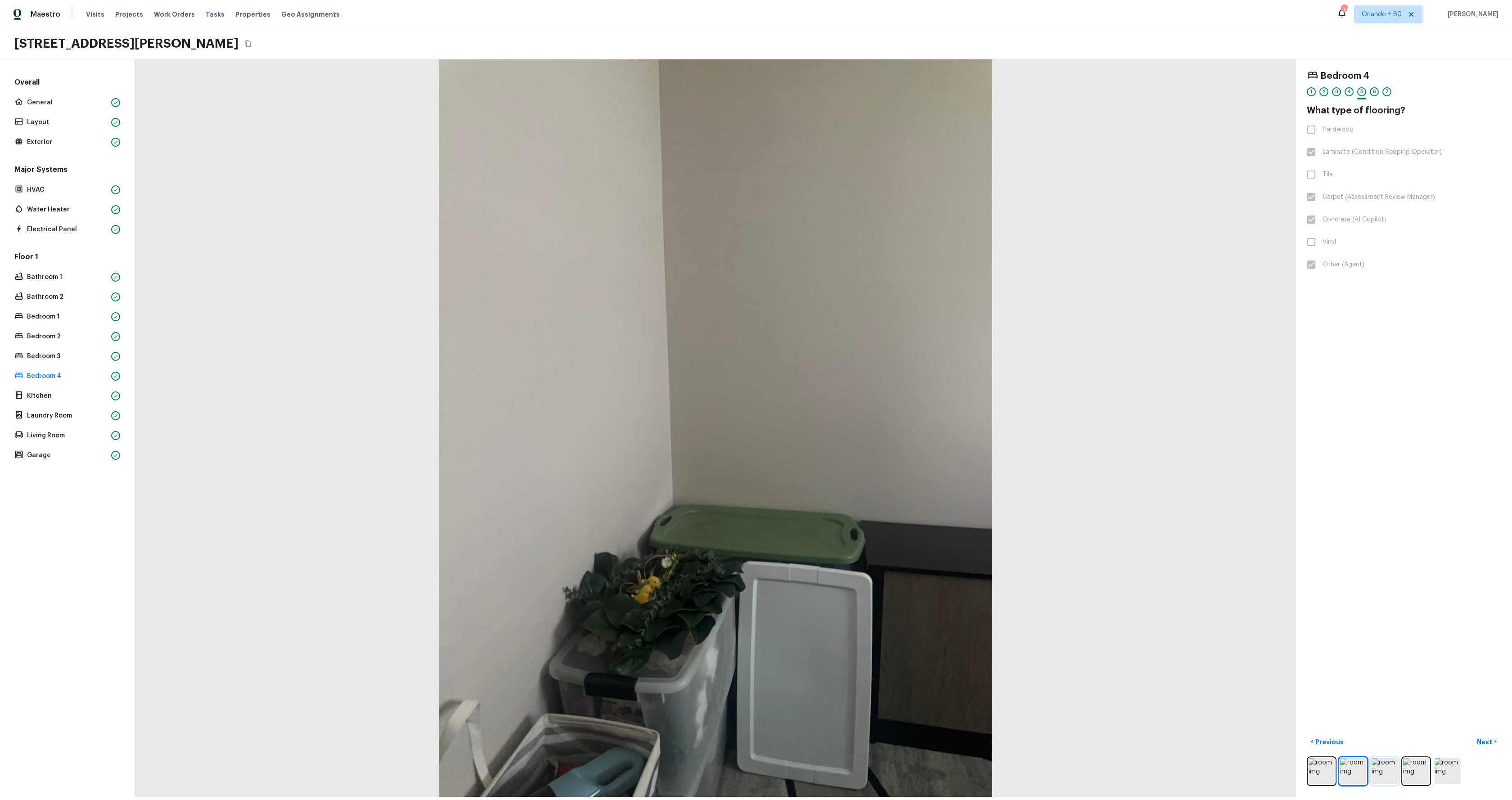
click at [1383, 772] on img at bounding box center [1385, 771] width 26 height 26
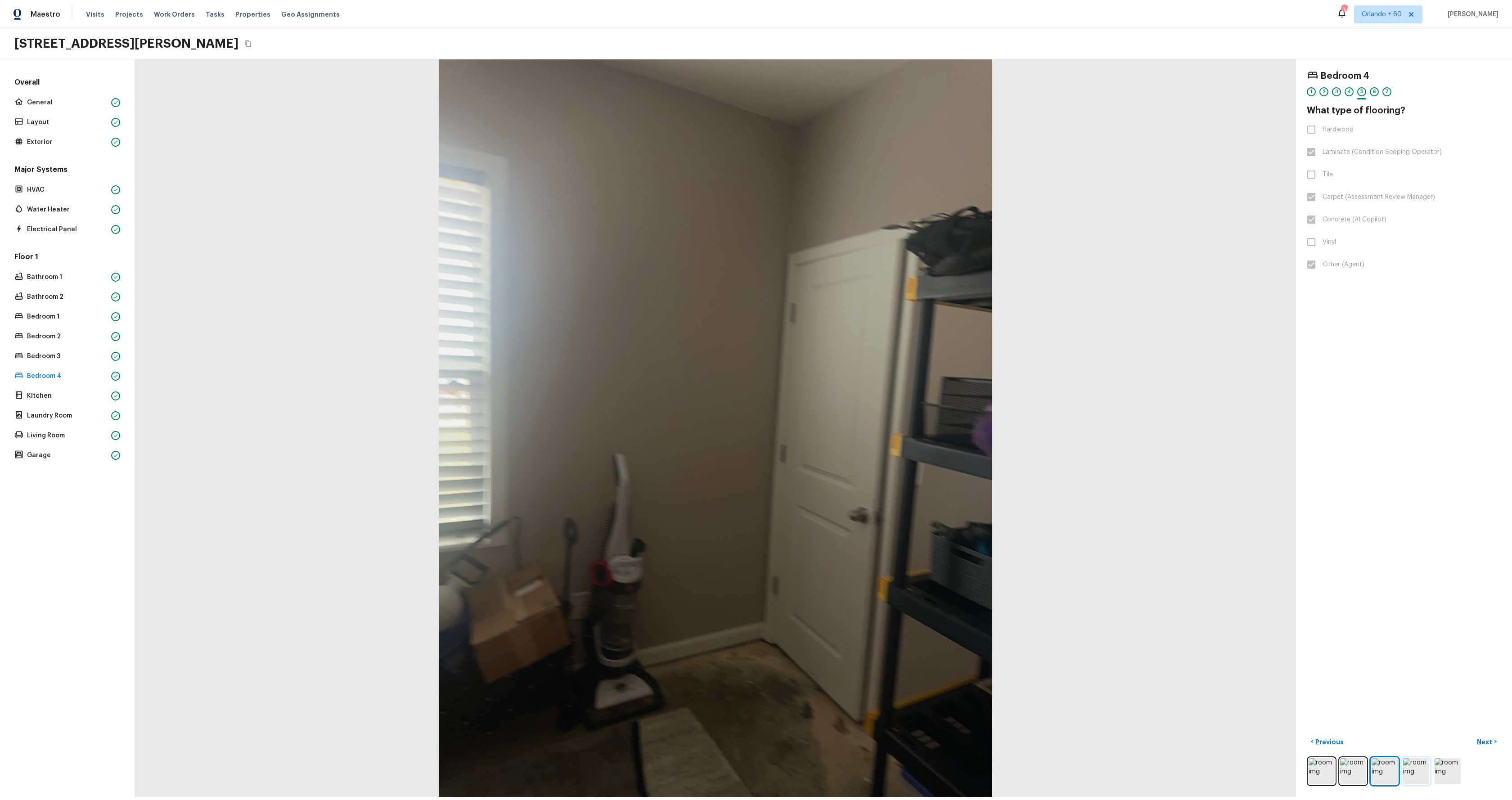
click at [1413, 771] on img at bounding box center [1416, 771] width 26 height 26
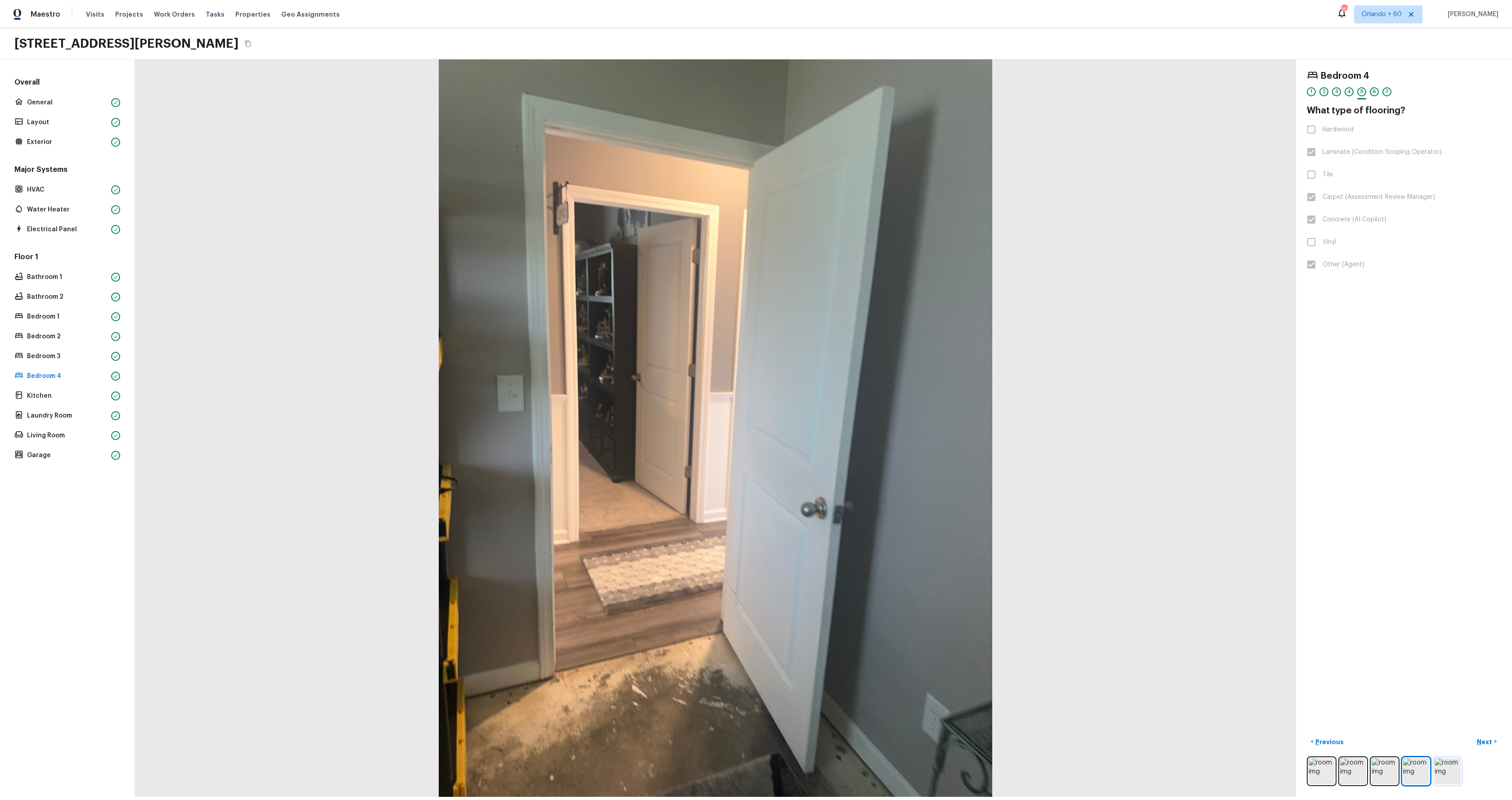
click at [1445, 770] on img at bounding box center [1447, 771] width 26 height 26
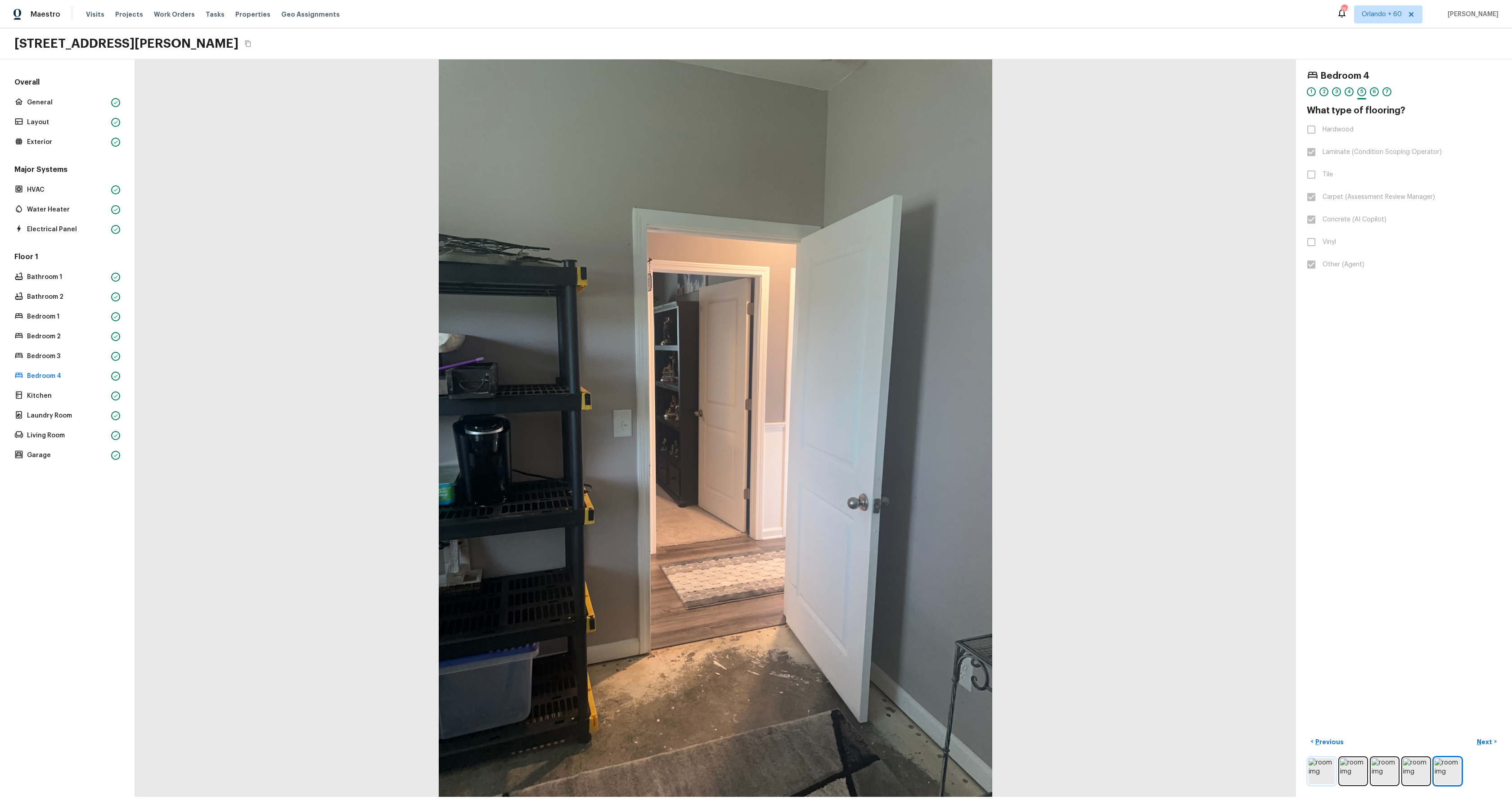
click at [1320, 781] on img at bounding box center [1321, 771] width 26 height 26
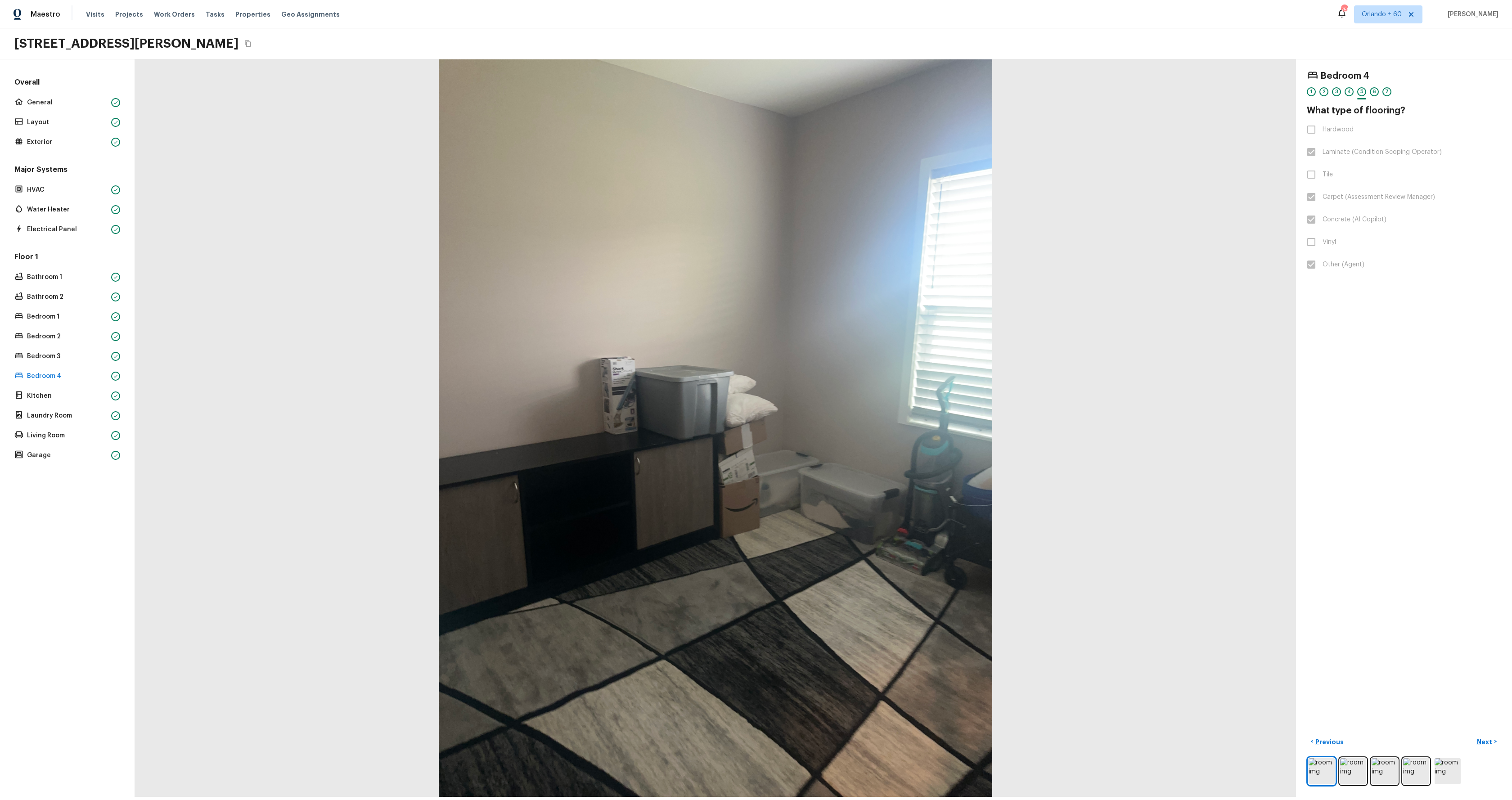
click at [1328, 109] on h4 "What type of flooring?" at bounding box center [1403, 111] width 194 height 12
click at [1355, 777] on img at bounding box center [1353, 771] width 26 height 26
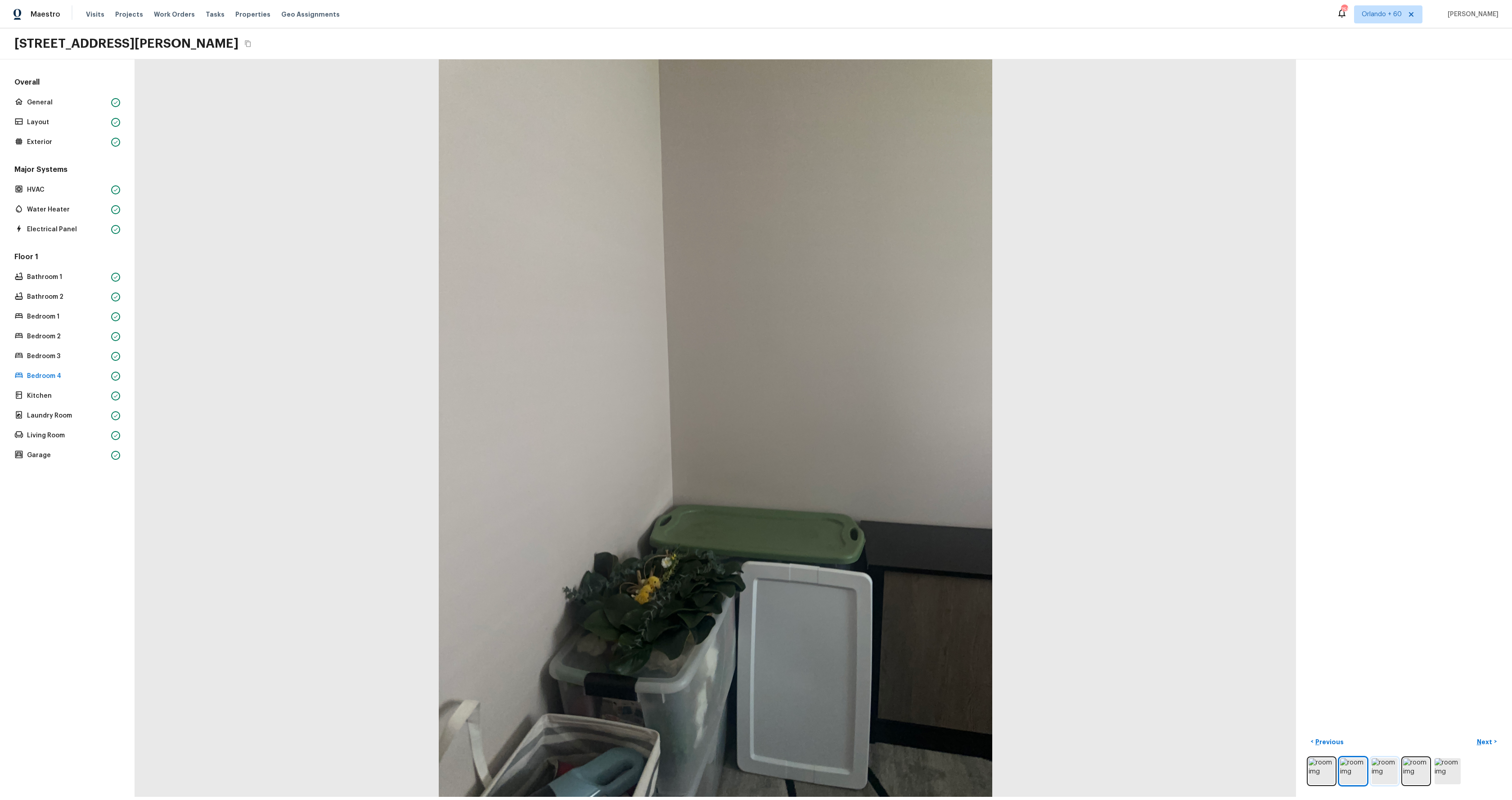
click at [1389, 775] on img at bounding box center [1385, 771] width 26 height 26
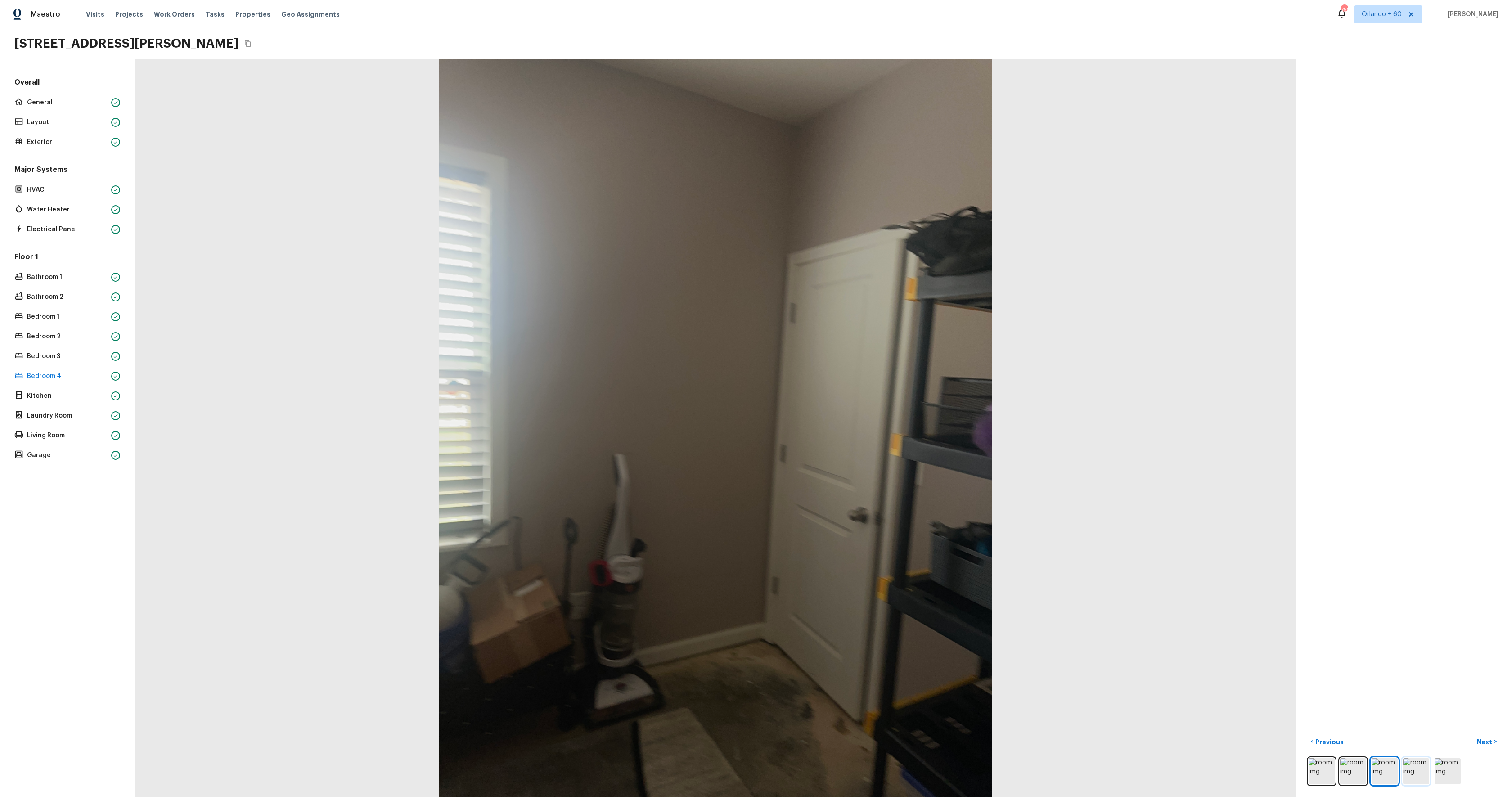
click at [1413, 776] on img at bounding box center [1416, 771] width 26 height 26
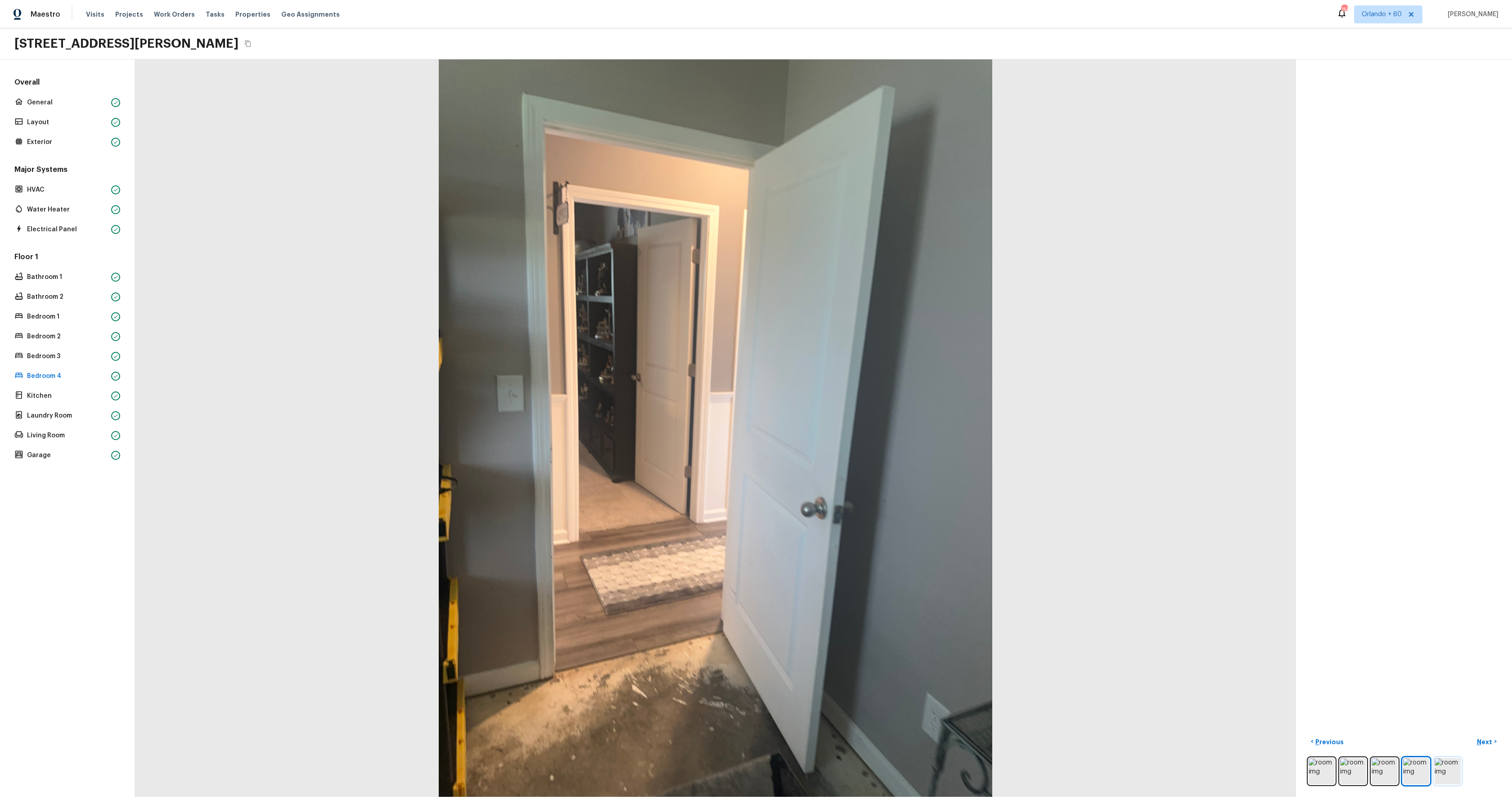
click at [1445, 780] on img at bounding box center [1447, 771] width 26 height 26
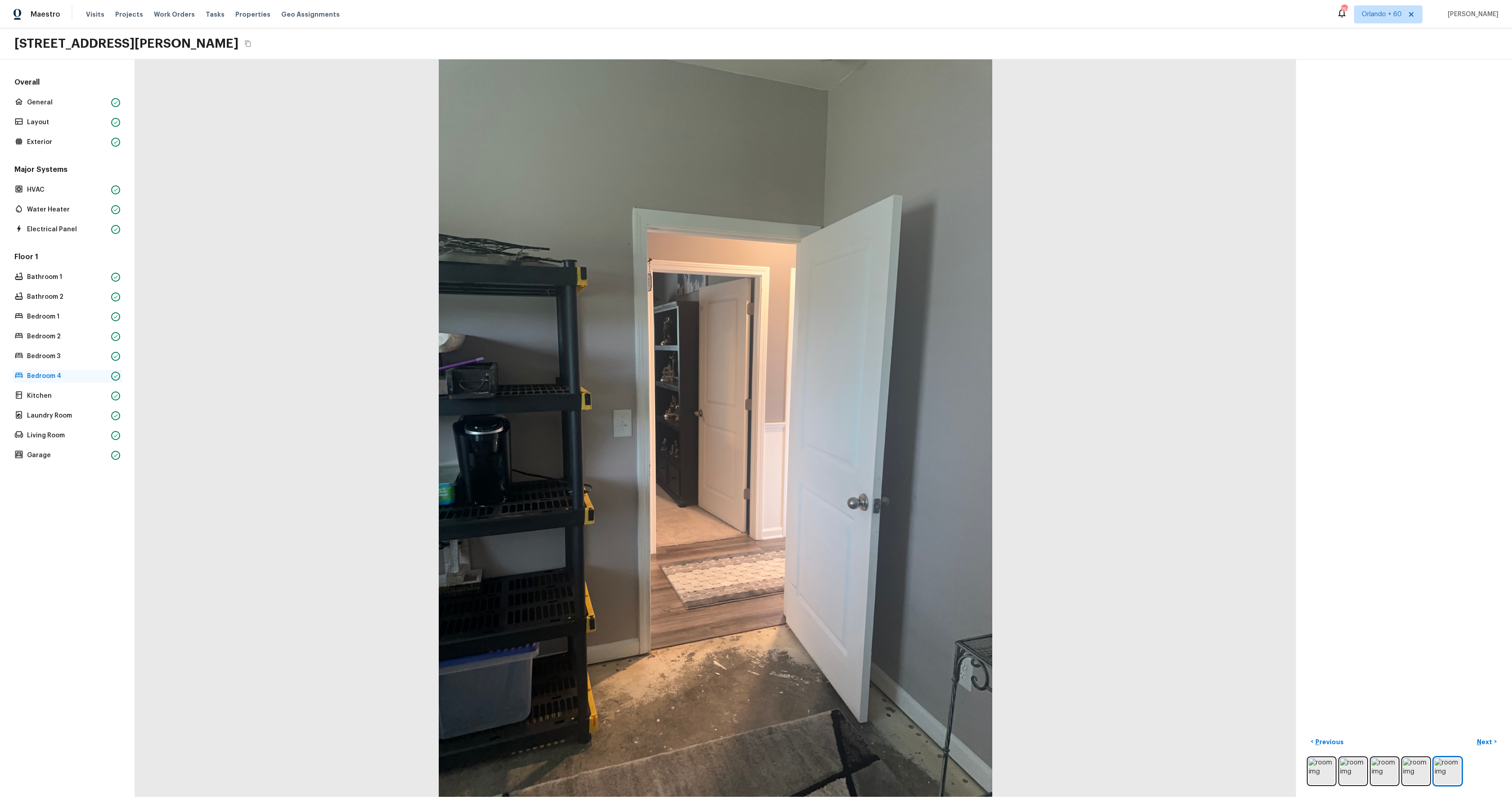
click at [45, 374] on p "Bedroom 4" at bounding box center [67, 376] width 80 height 9
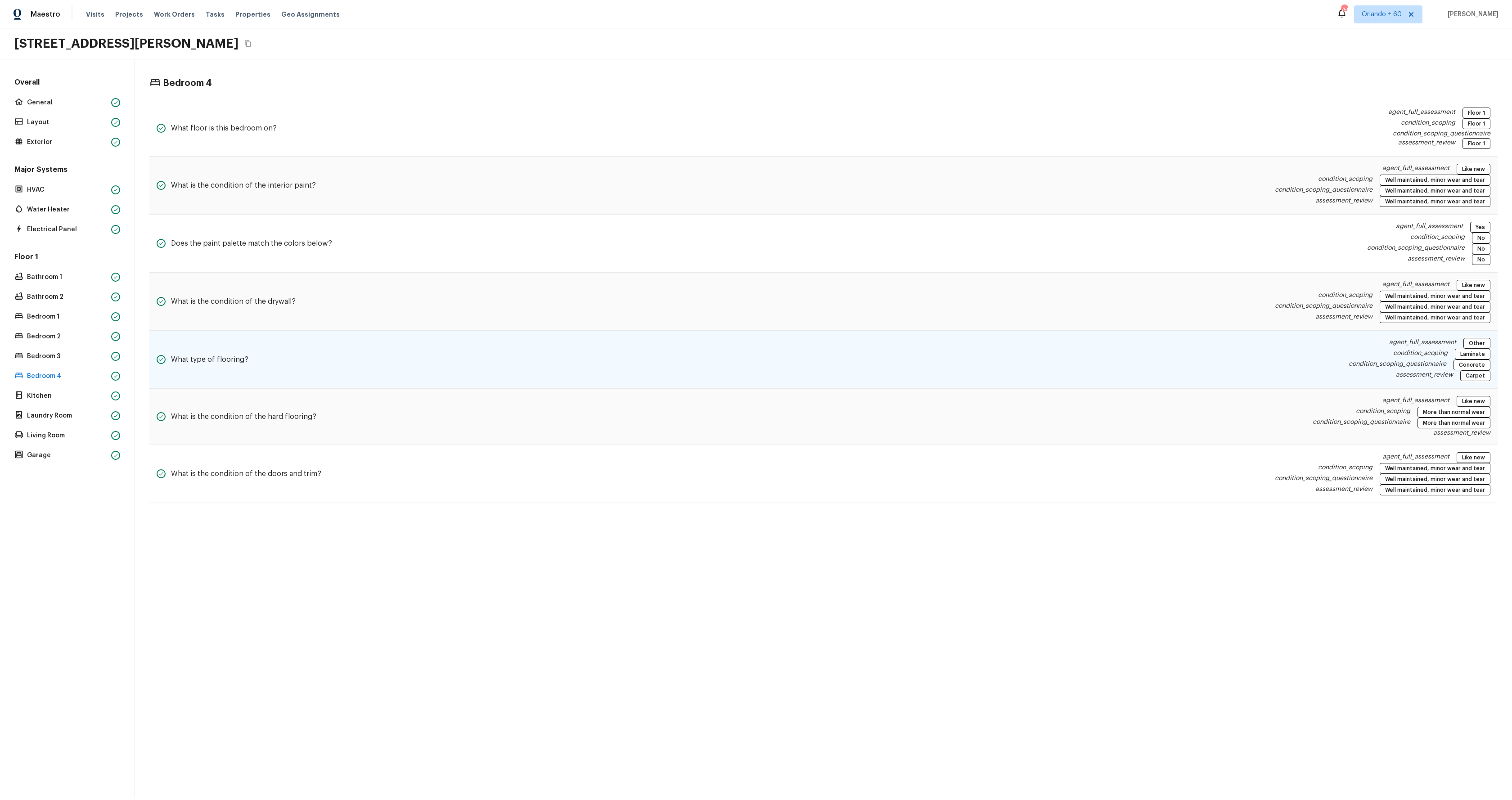
click at [1436, 354] on p "condition_scoping" at bounding box center [1420, 354] width 55 height 11
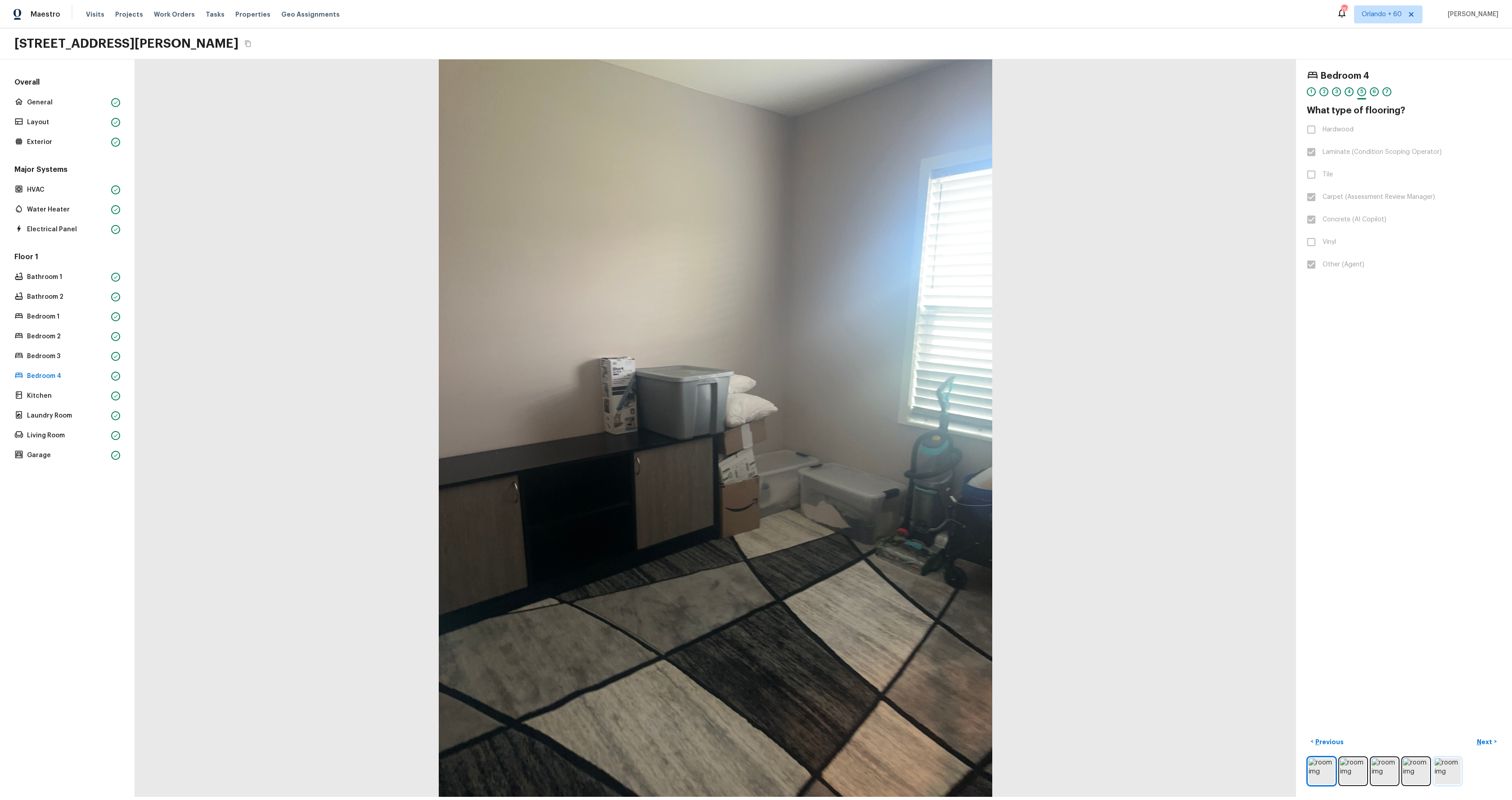
click at [1450, 772] on img at bounding box center [1447, 771] width 26 height 26
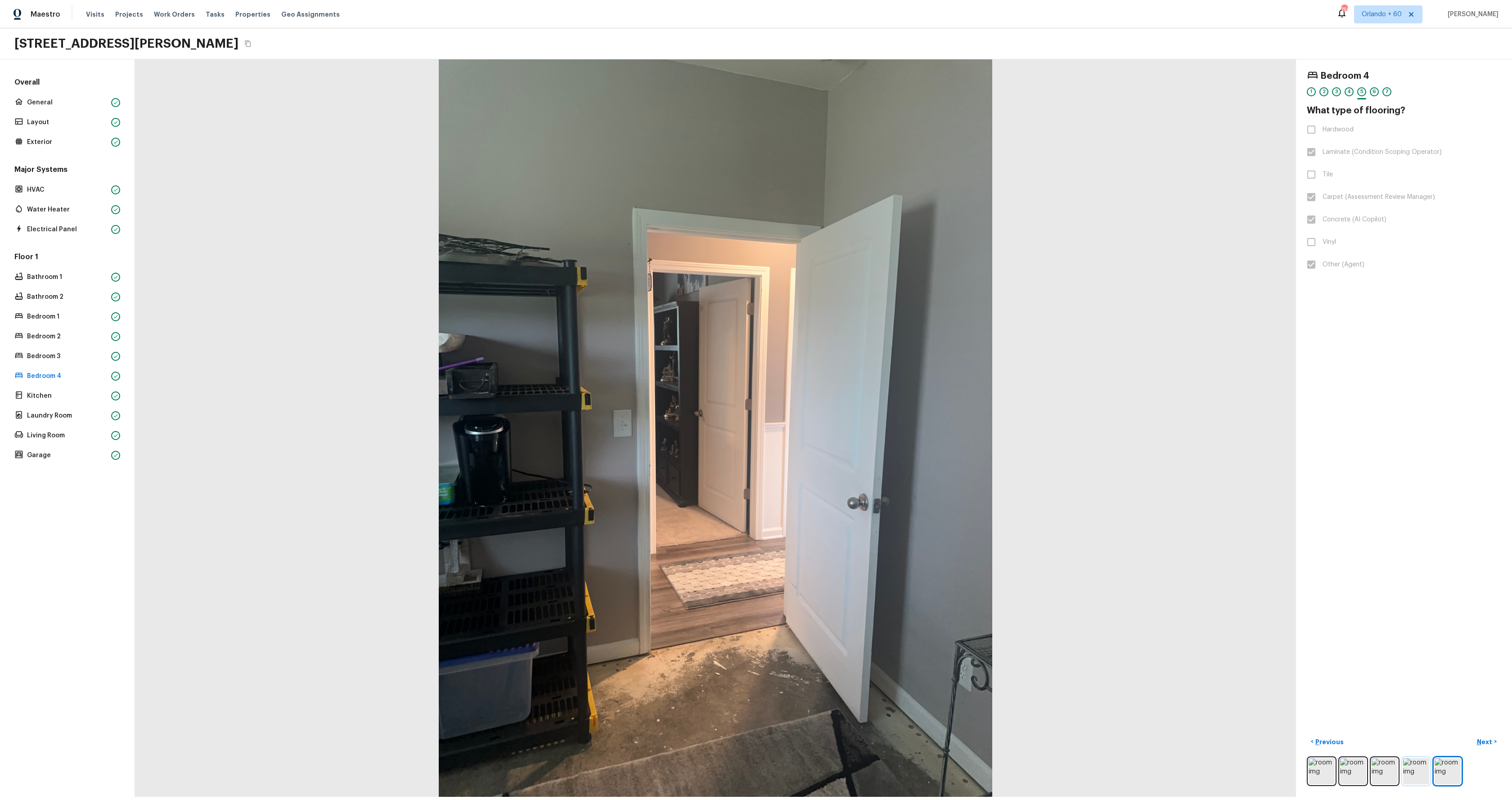
click at [1413, 768] on img at bounding box center [1416, 771] width 26 height 26
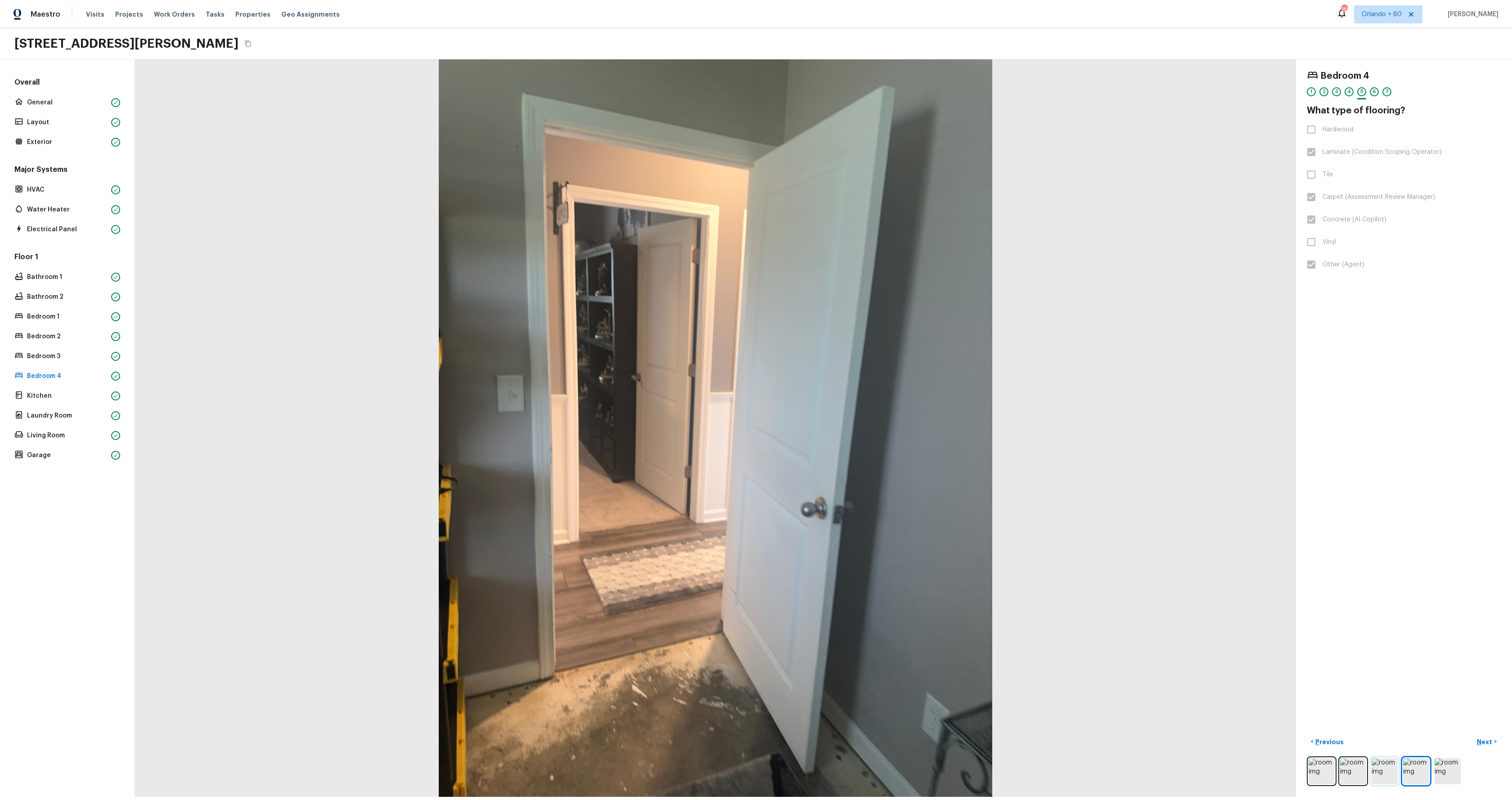
click at [1388, 772] on img at bounding box center [1385, 771] width 26 height 26
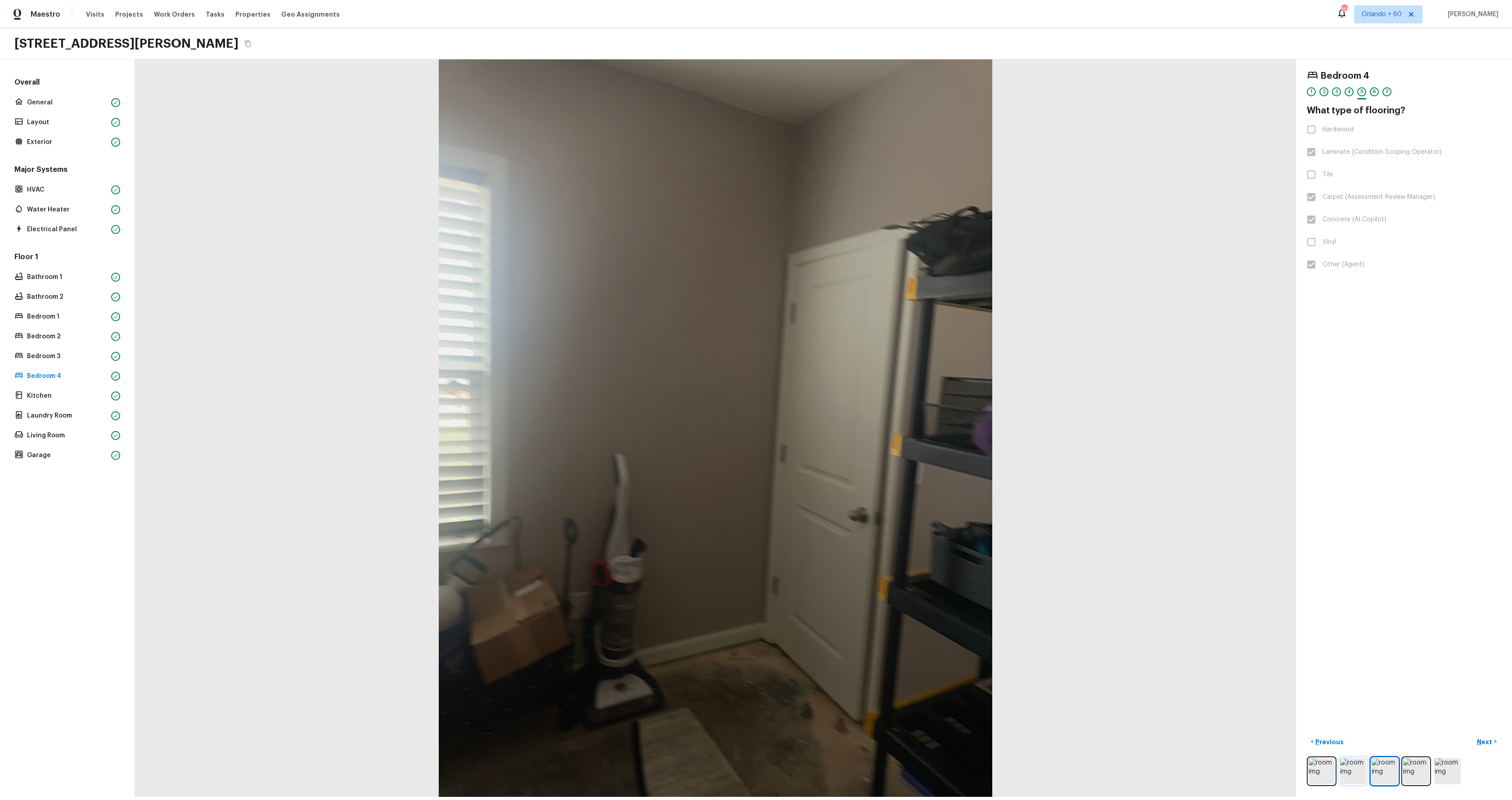
click at [1357, 768] on img at bounding box center [1353, 771] width 26 height 26
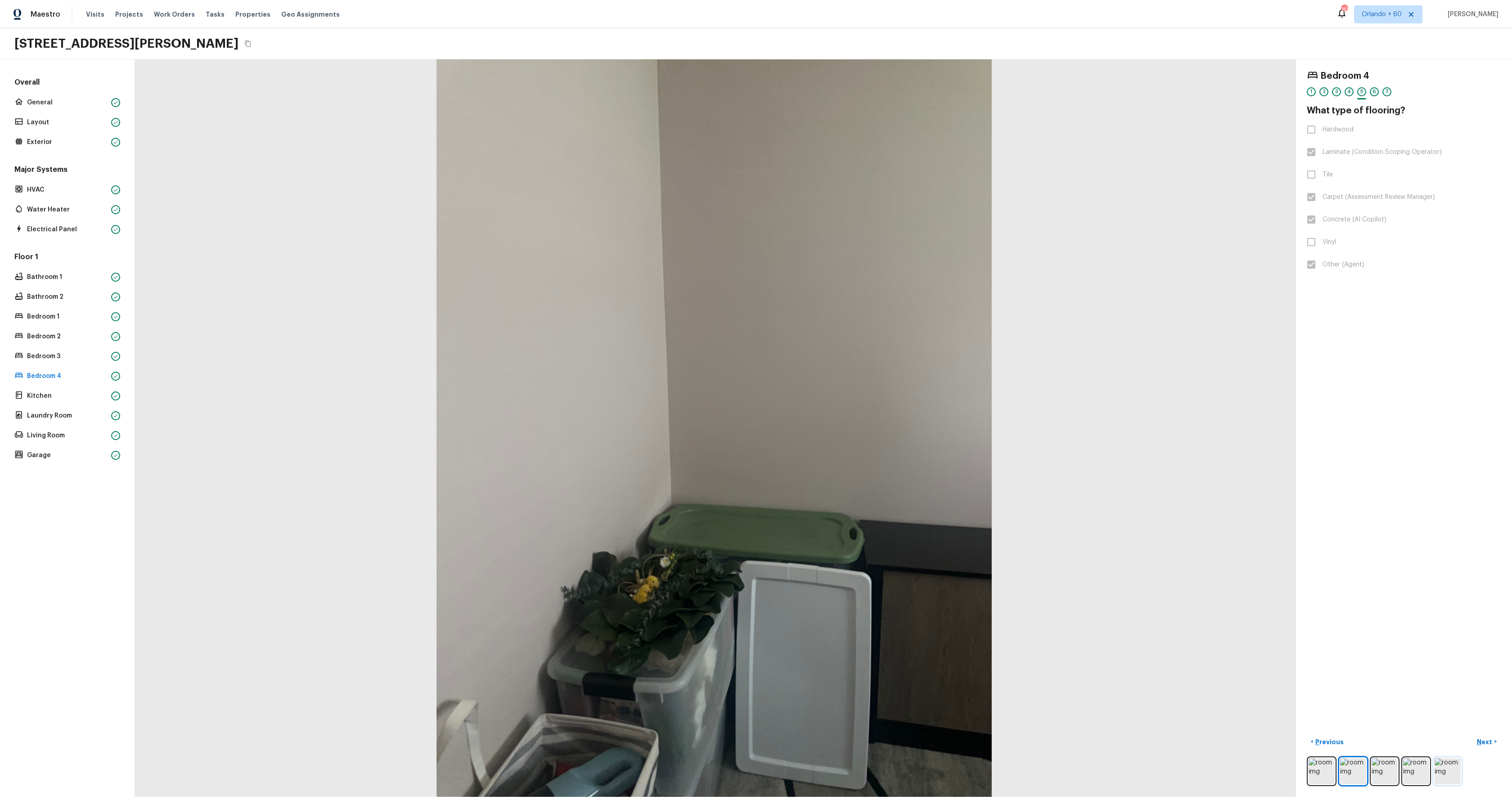
click at [1445, 760] on img at bounding box center [1447, 771] width 26 height 26
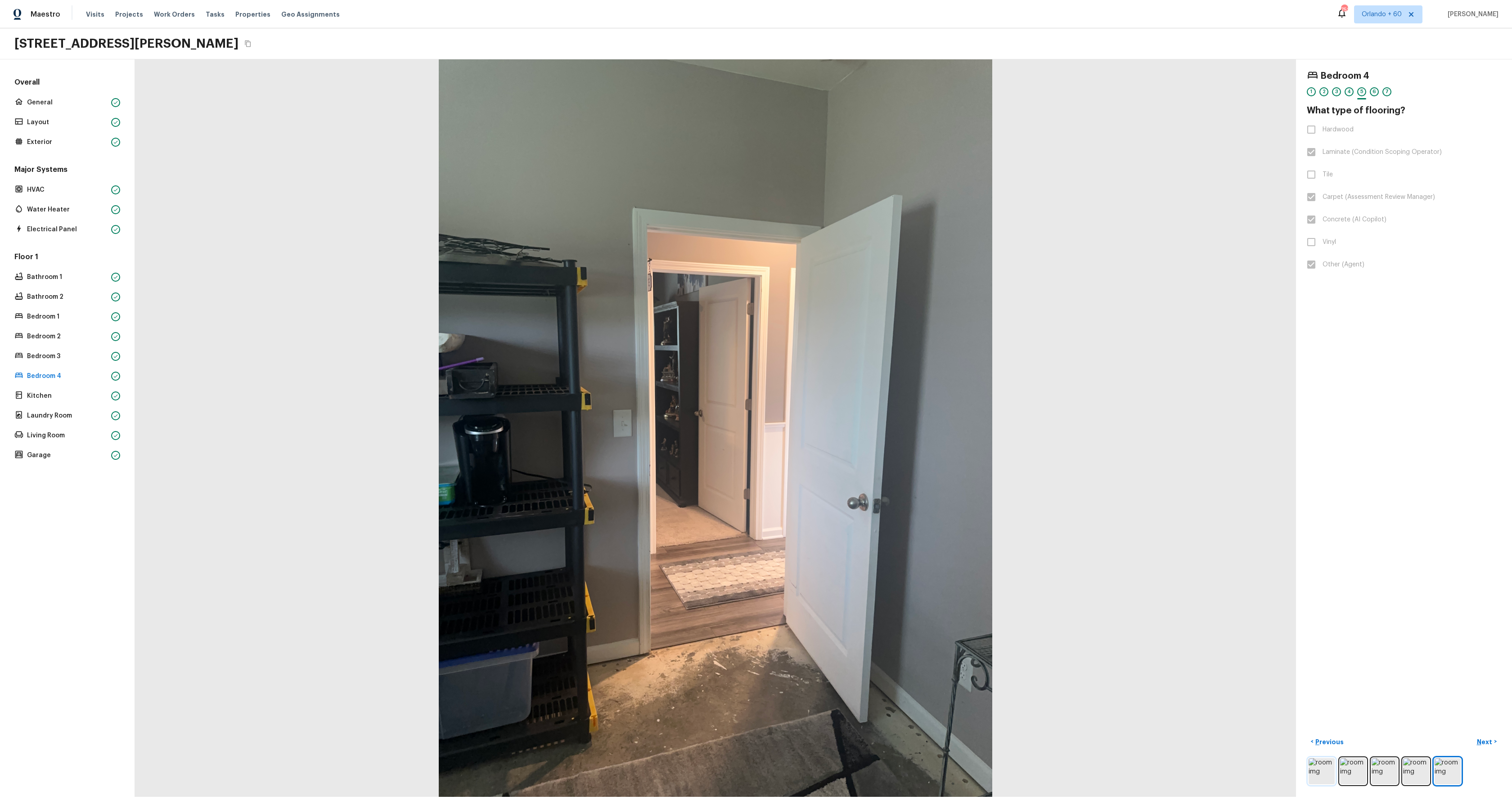
click at [1324, 775] on img at bounding box center [1321, 771] width 26 height 26
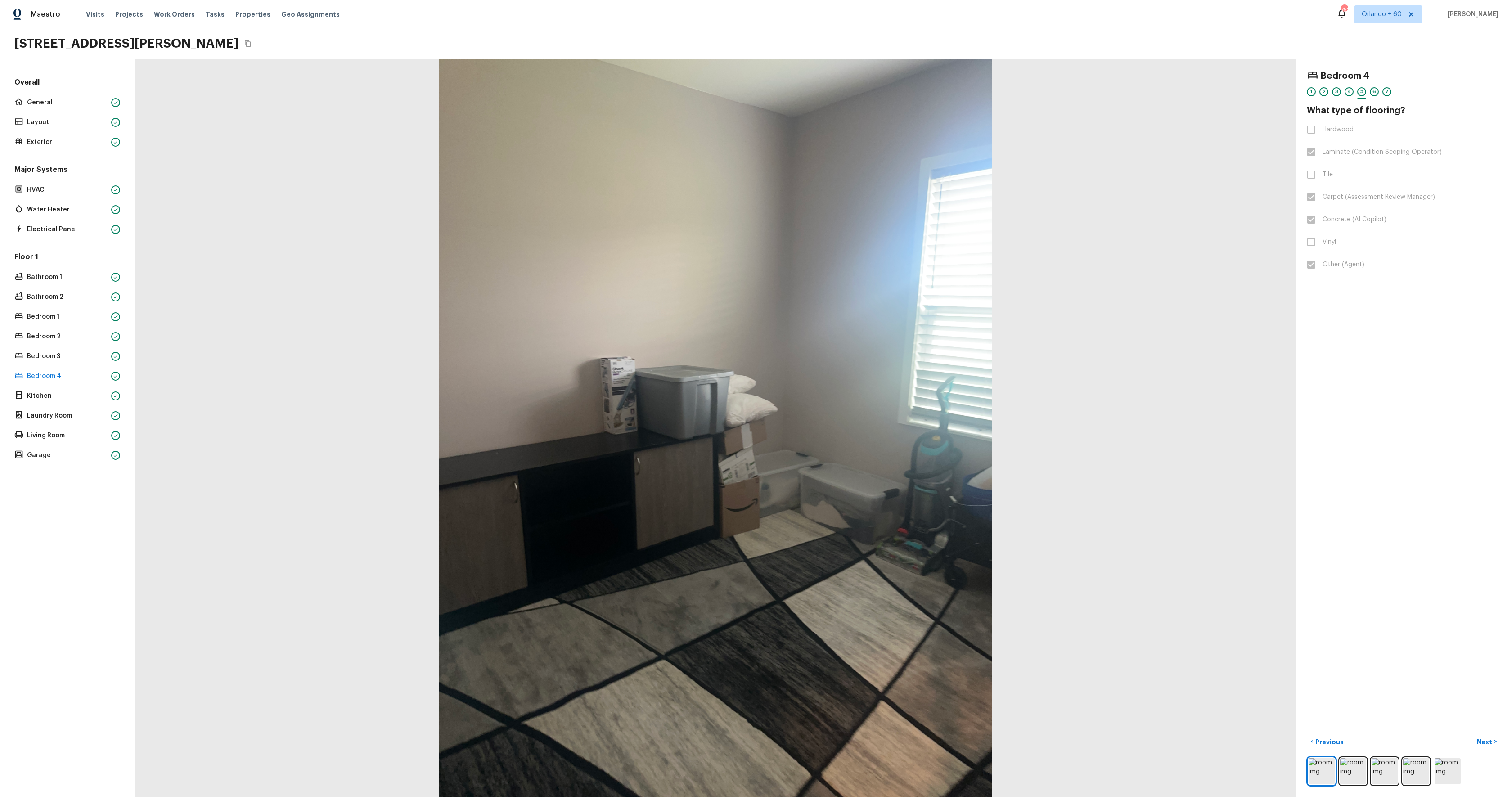
click at [799, 512] on div at bounding box center [716, 428] width 1161 height 738
click at [1355, 776] on img at bounding box center [1353, 771] width 26 height 26
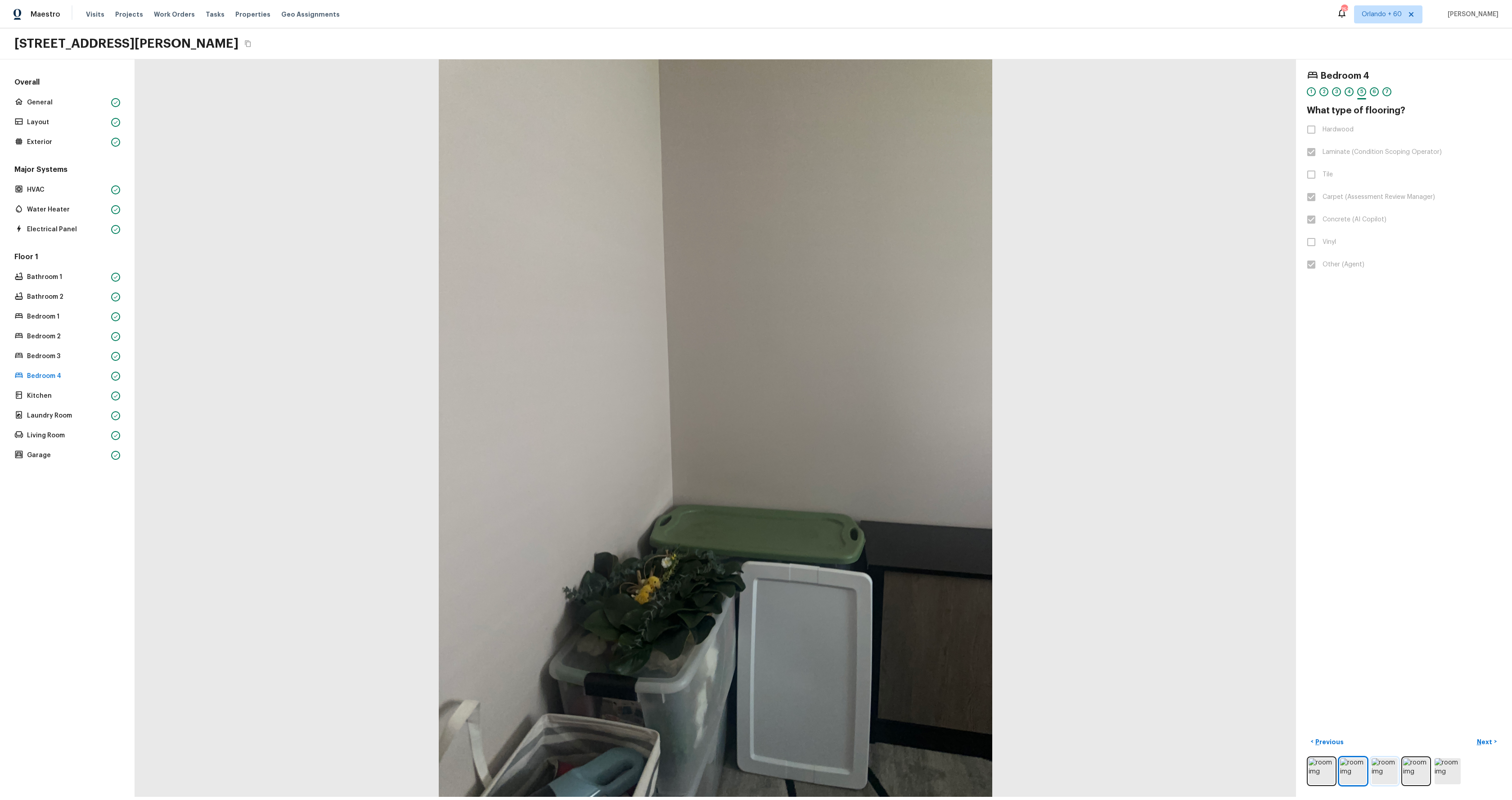
click at [1393, 776] on img at bounding box center [1385, 771] width 26 height 26
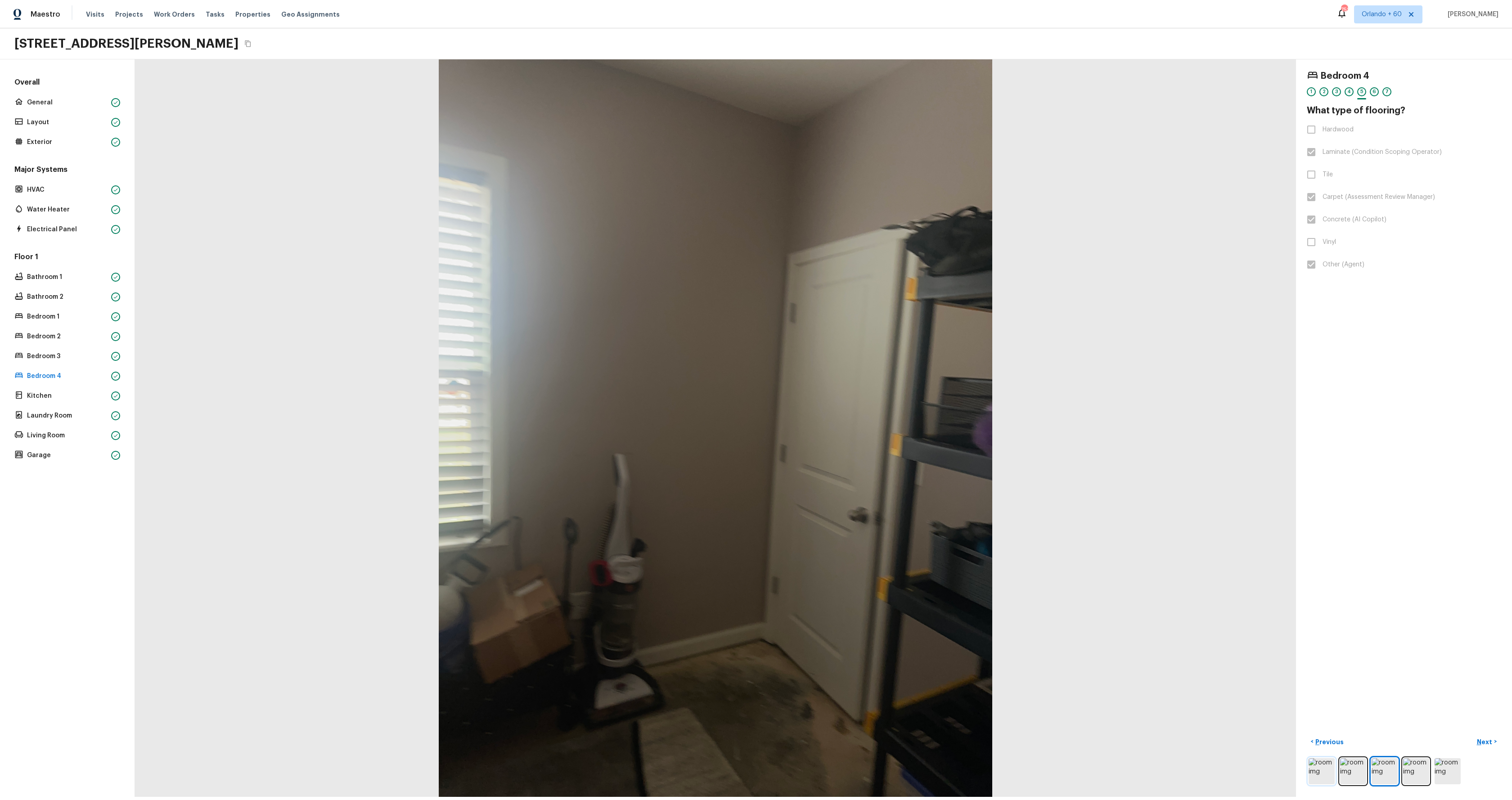
click at [1324, 773] on img at bounding box center [1321, 771] width 26 height 26
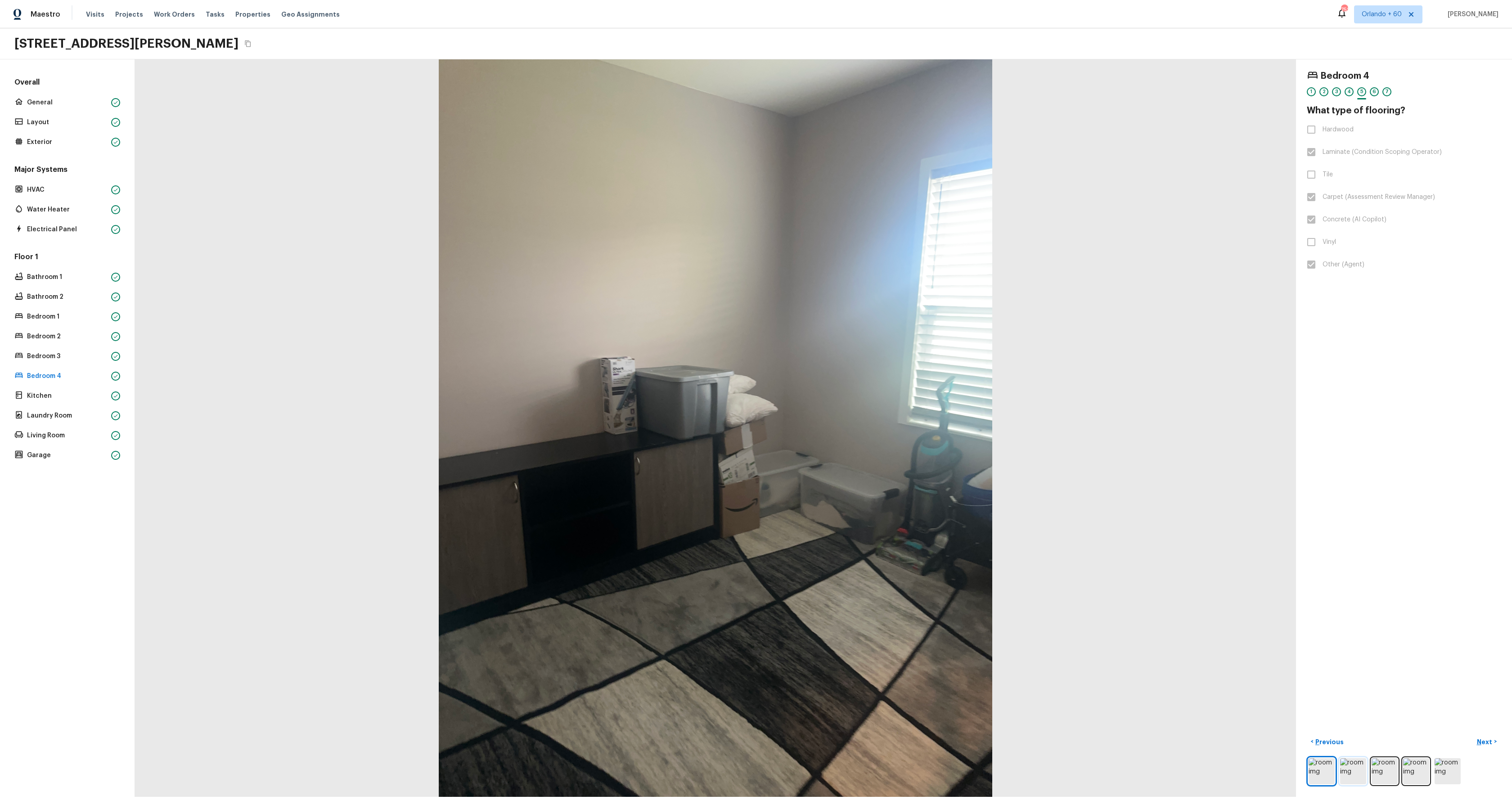
click at [1361, 765] on img at bounding box center [1353, 771] width 26 height 26
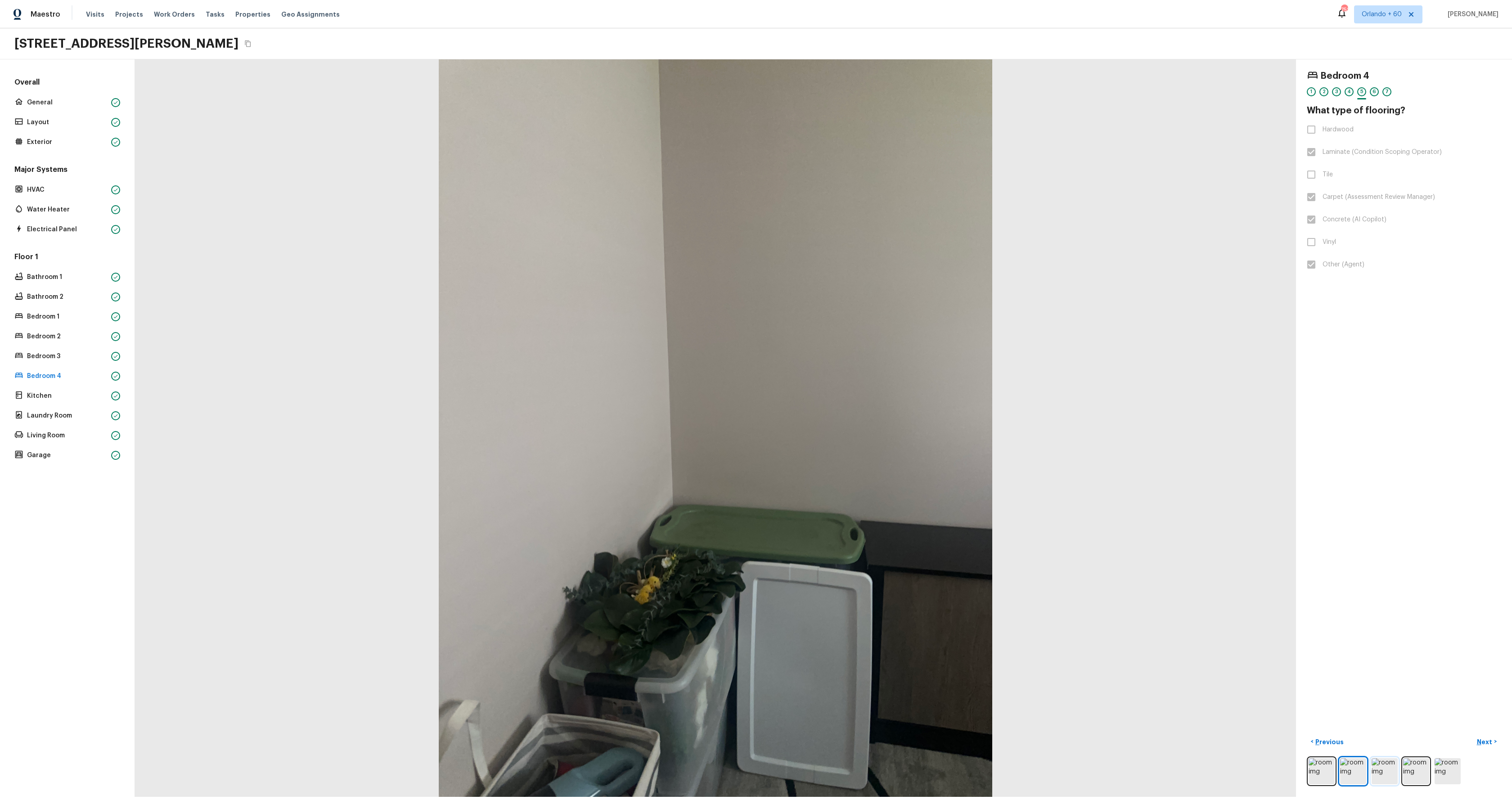
click at [1388, 776] on img at bounding box center [1385, 771] width 26 height 26
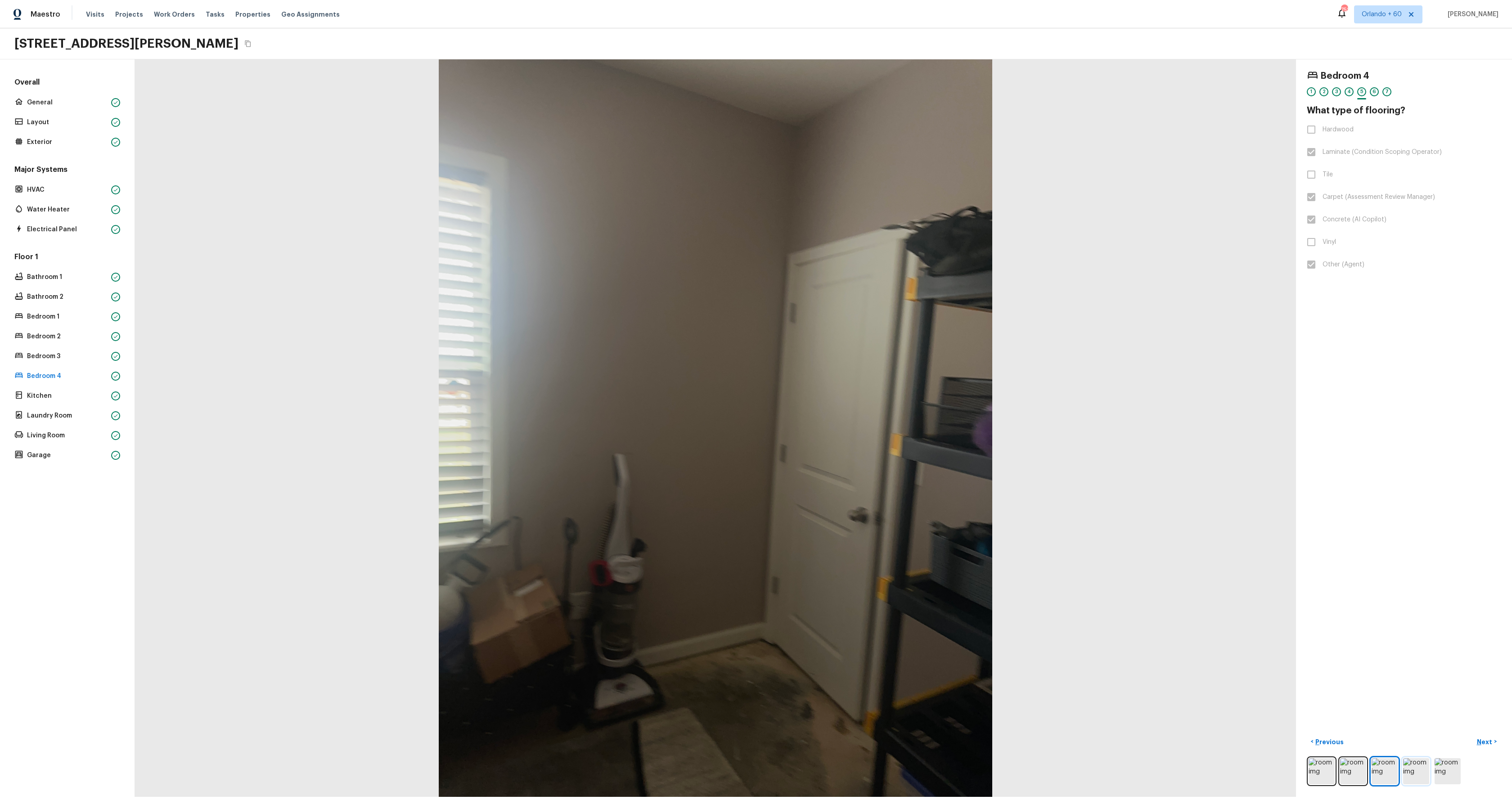
click at [1420, 771] on img at bounding box center [1416, 771] width 26 height 26
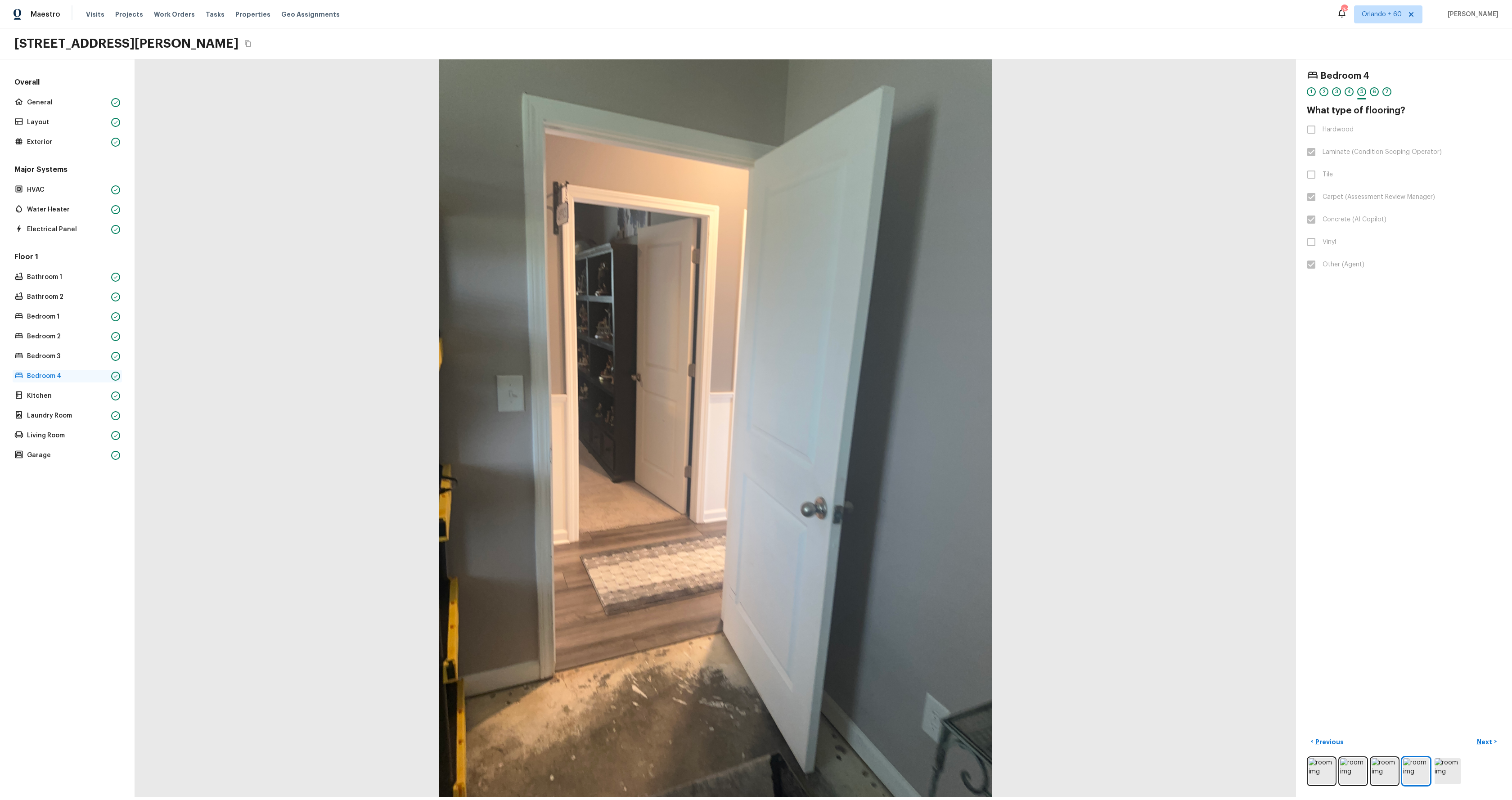
click at [45, 379] on p "Bedroom 4" at bounding box center [67, 376] width 80 height 9
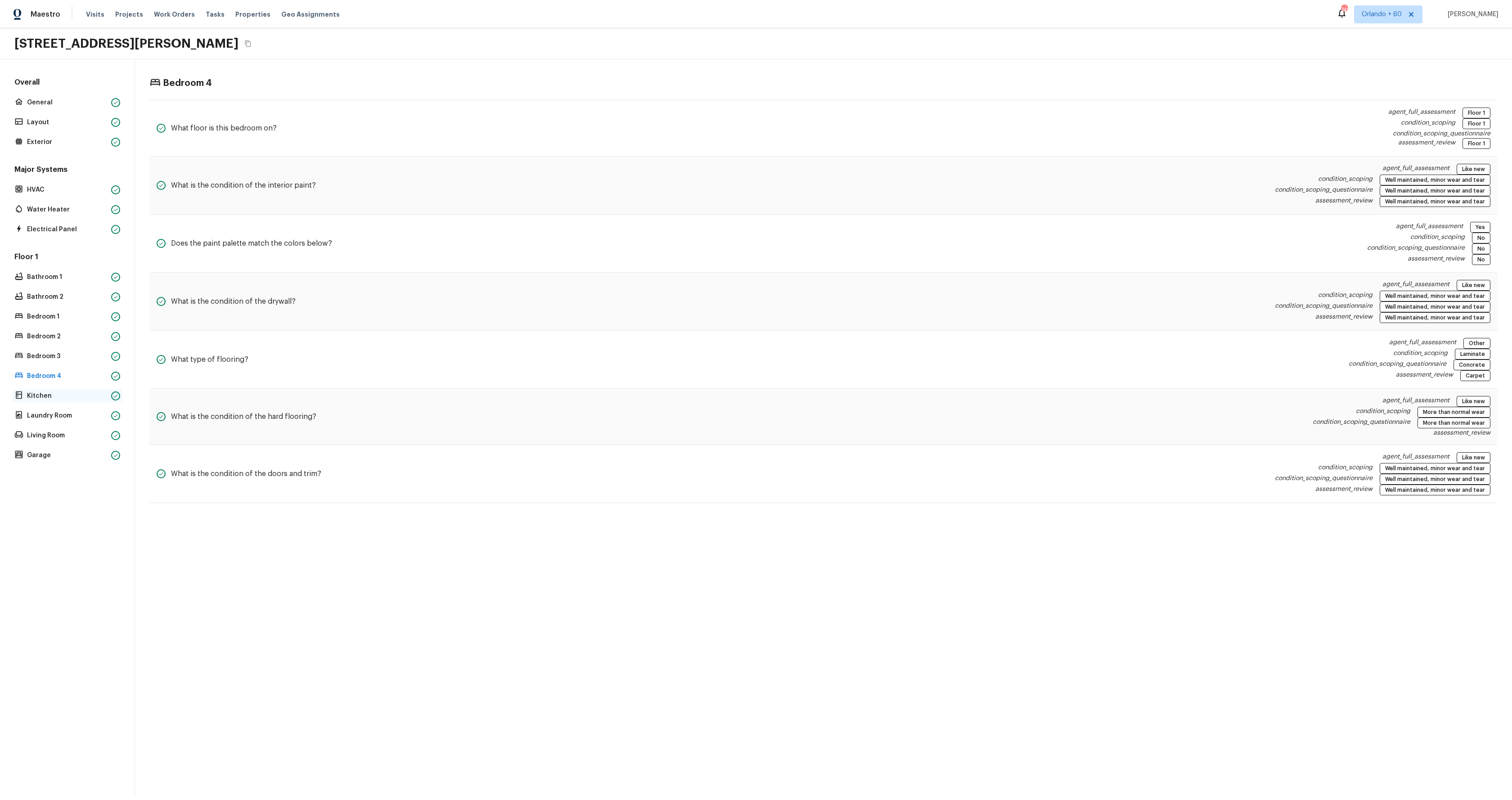
click at [53, 391] on p "Kitchen" at bounding box center [67, 396] width 80 height 9
